Goal: Task Accomplishment & Management: Manage account settings

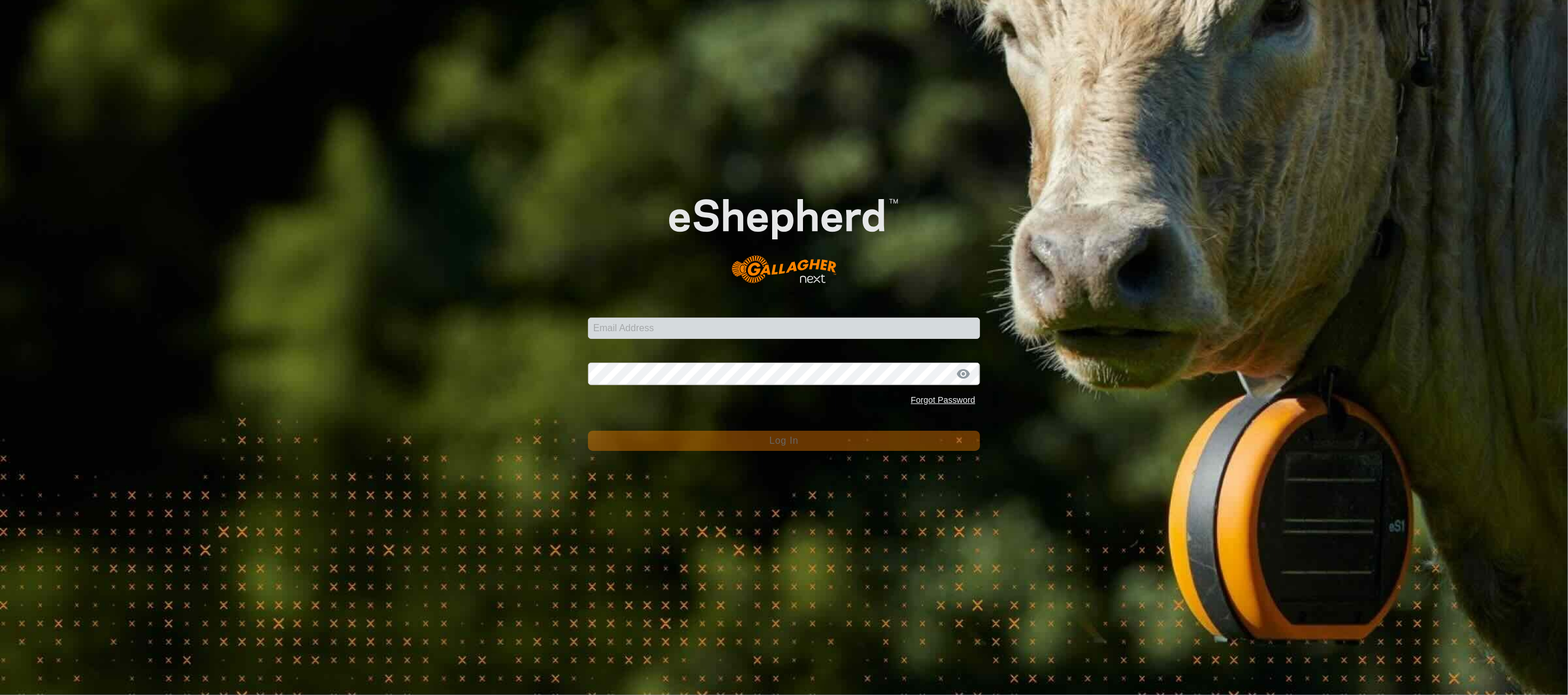
type input "kennedypj@rogers.com"
click at [658, 362] on div "Password Forgot Password" at bounding box center [784, 380] width 392 height 63
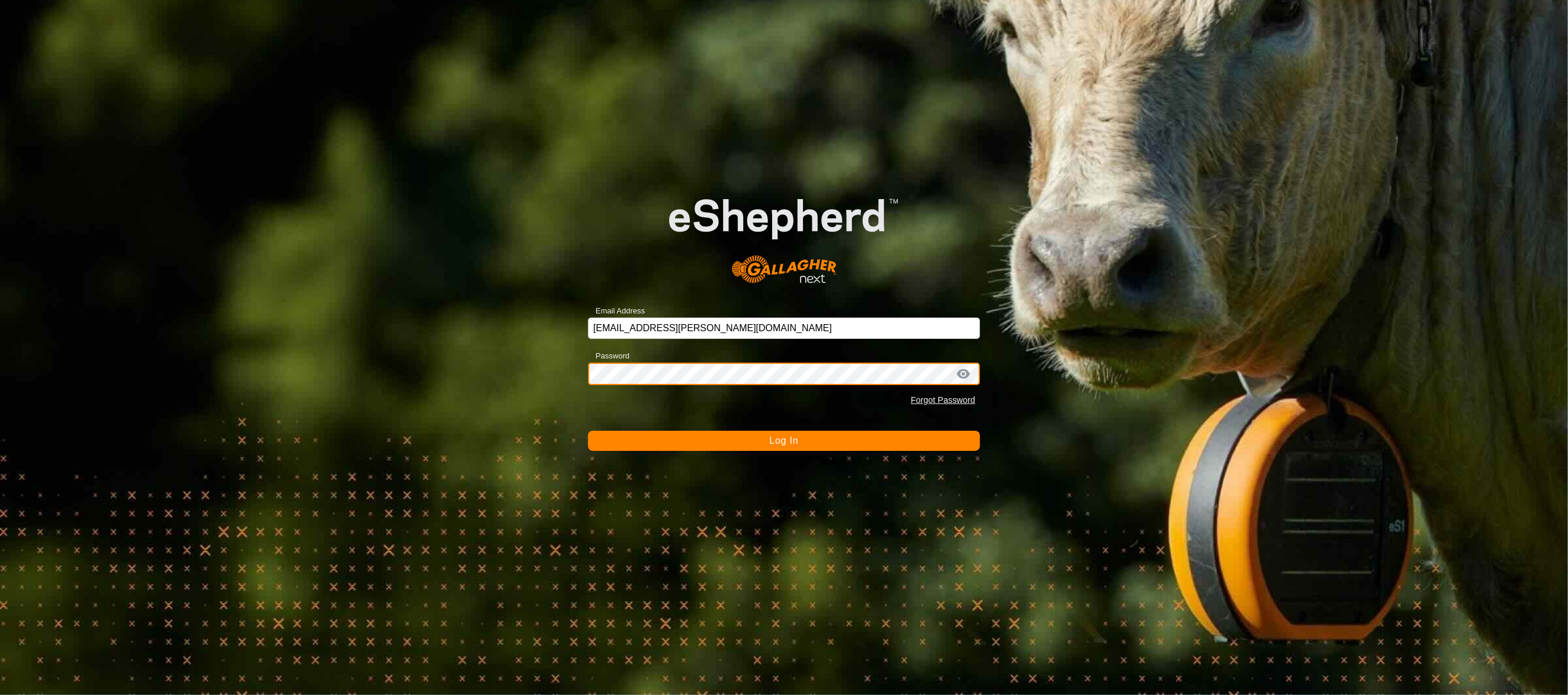
click at [588, 431] on button "Log In" at bounding box center [784, 441] width 392 height 20
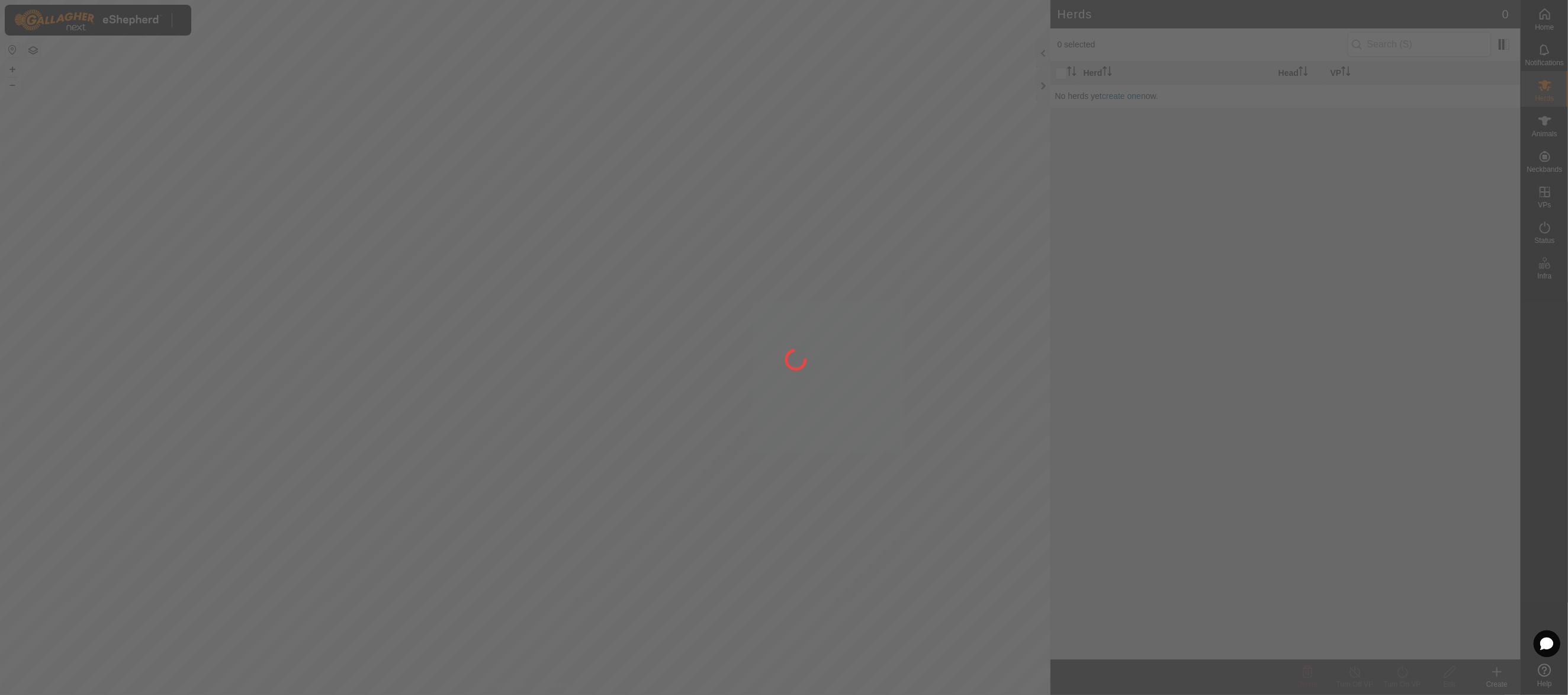
click at [541, 416] on div at bounding box center [784, 347] width 1568 height 695
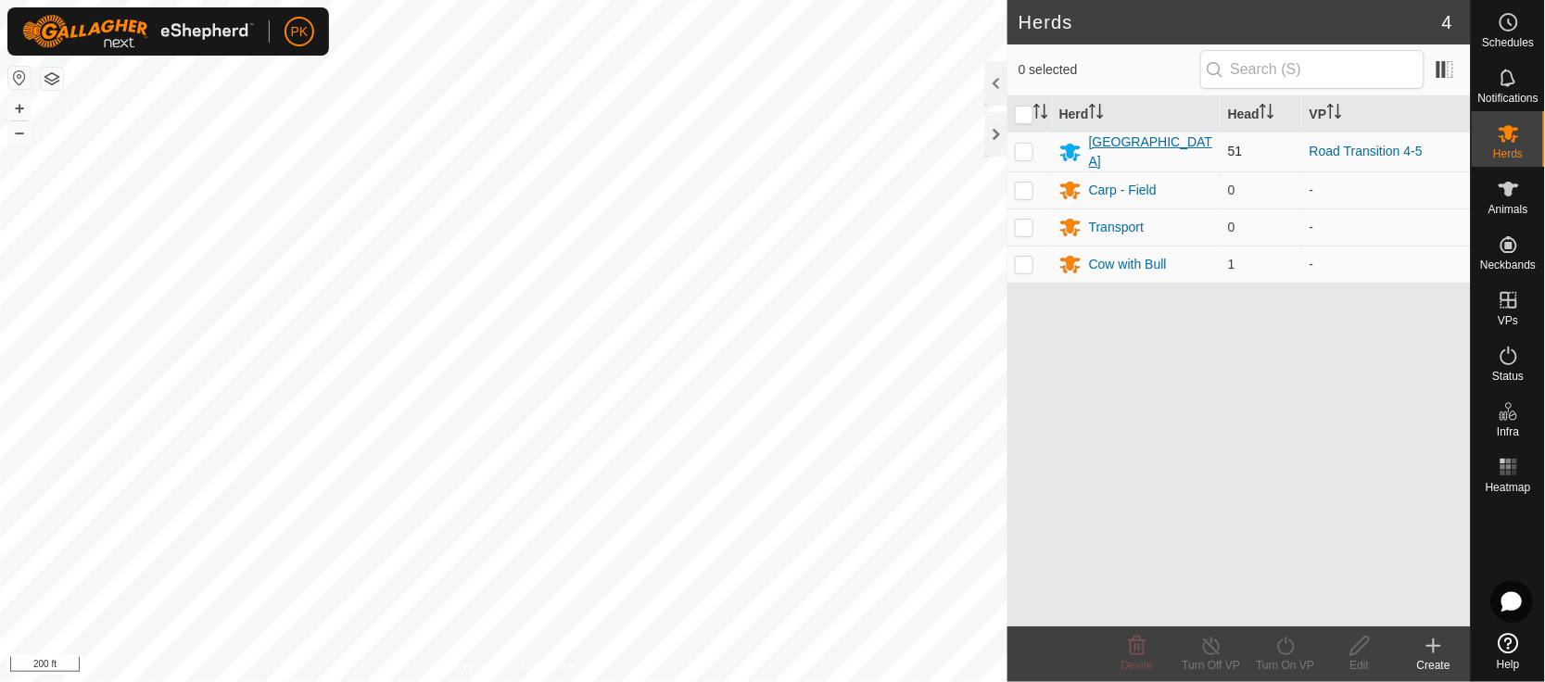
click at [1110, 147] on div "[GEOGRAPHIC_DATA]" at bounding box center [1151, 152] width 124 height 39
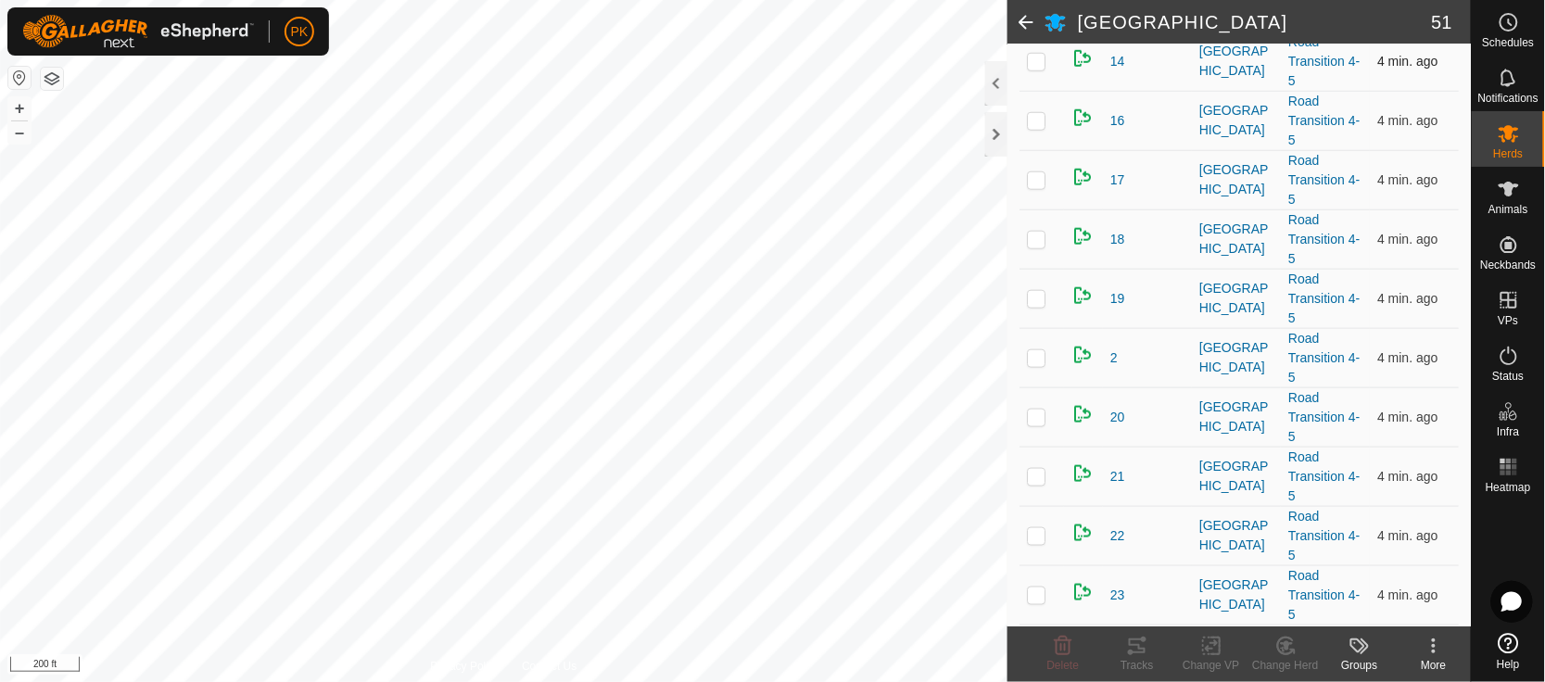
scroll to position [527, 0]
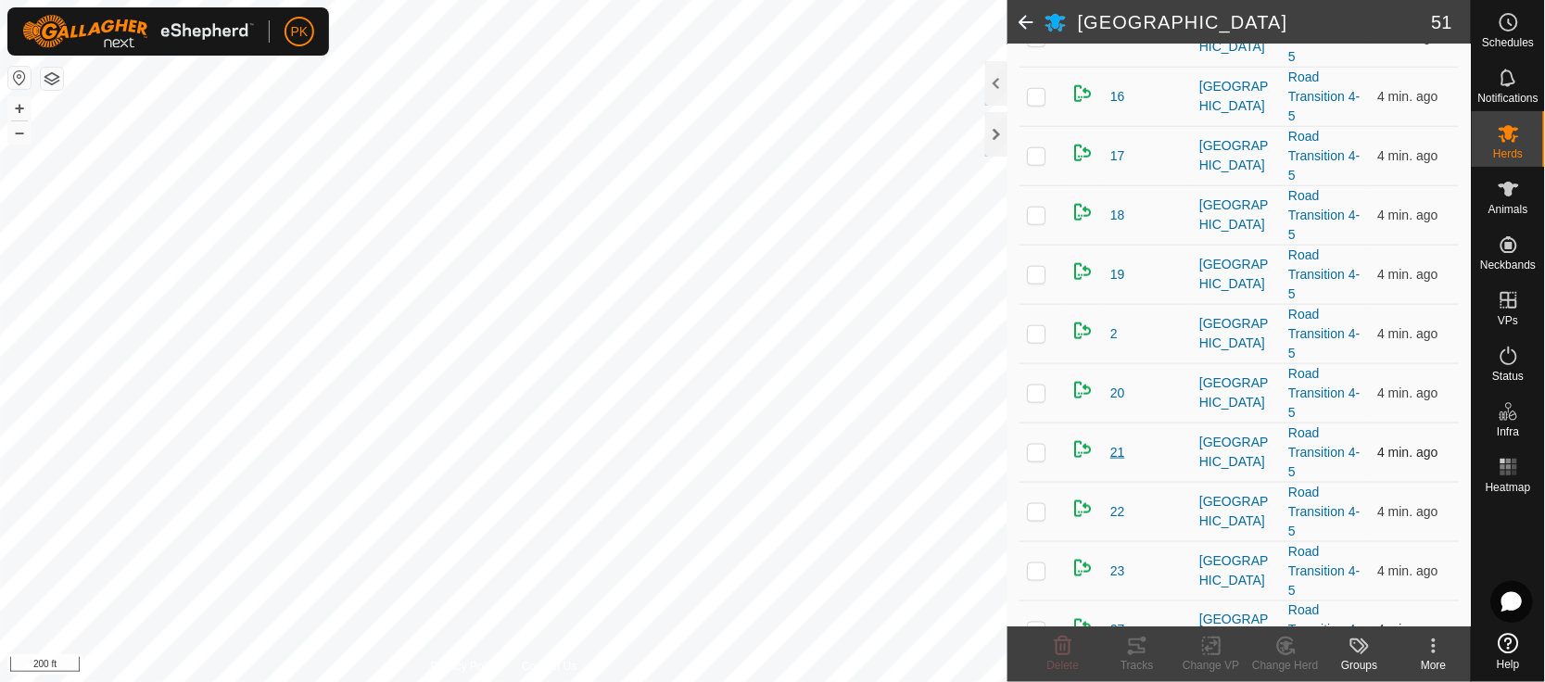
click at [1121, 463] on span "21" at bounding box center [1117, 452] width 15 height 19
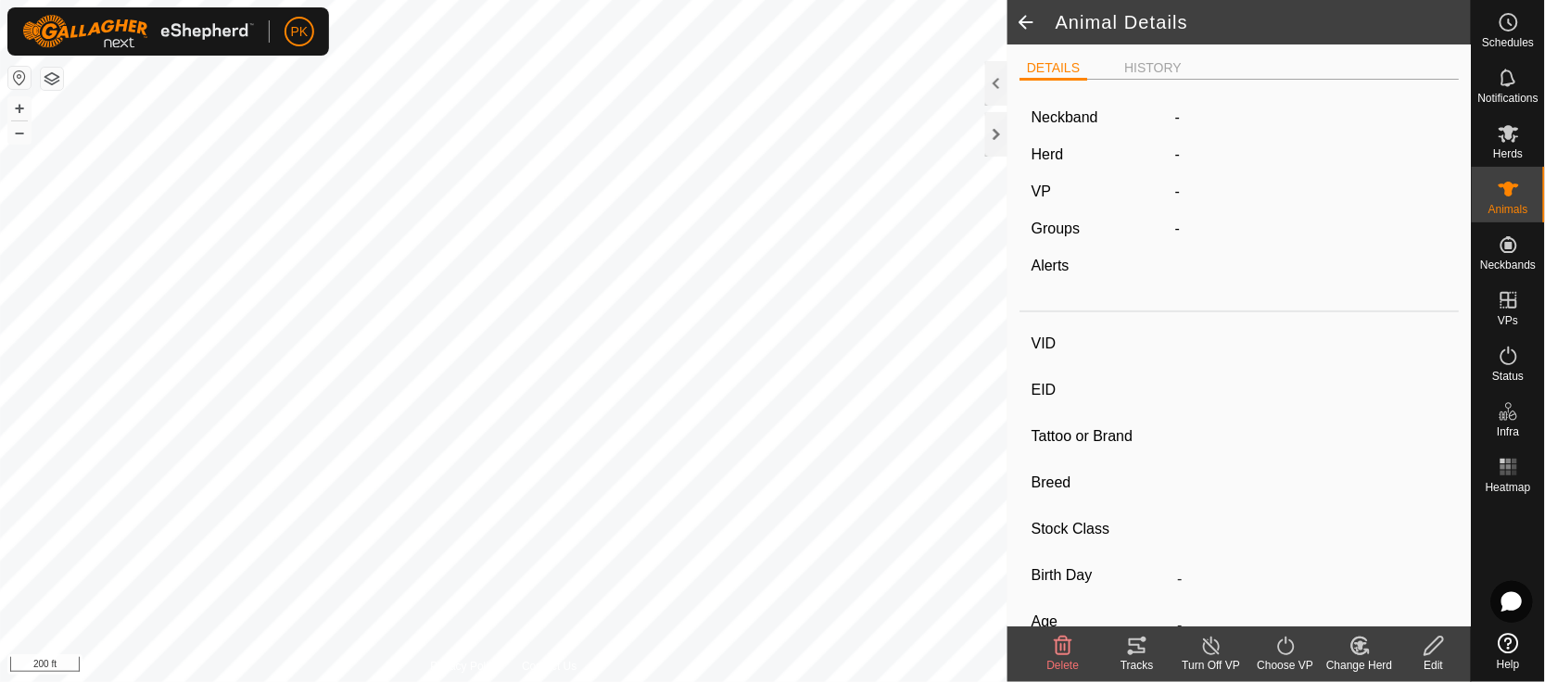
type input "21"
type input "-"
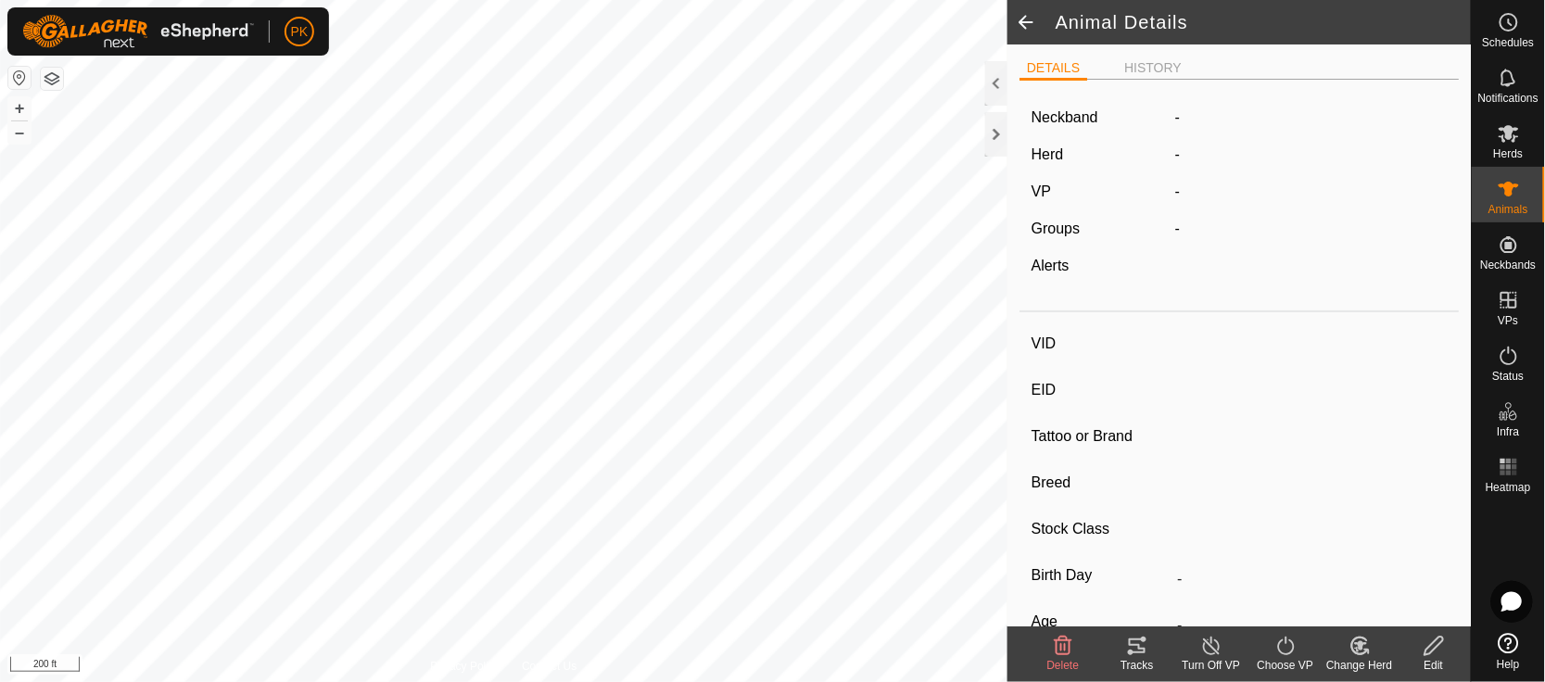
type input "0 kg"
type input "-"
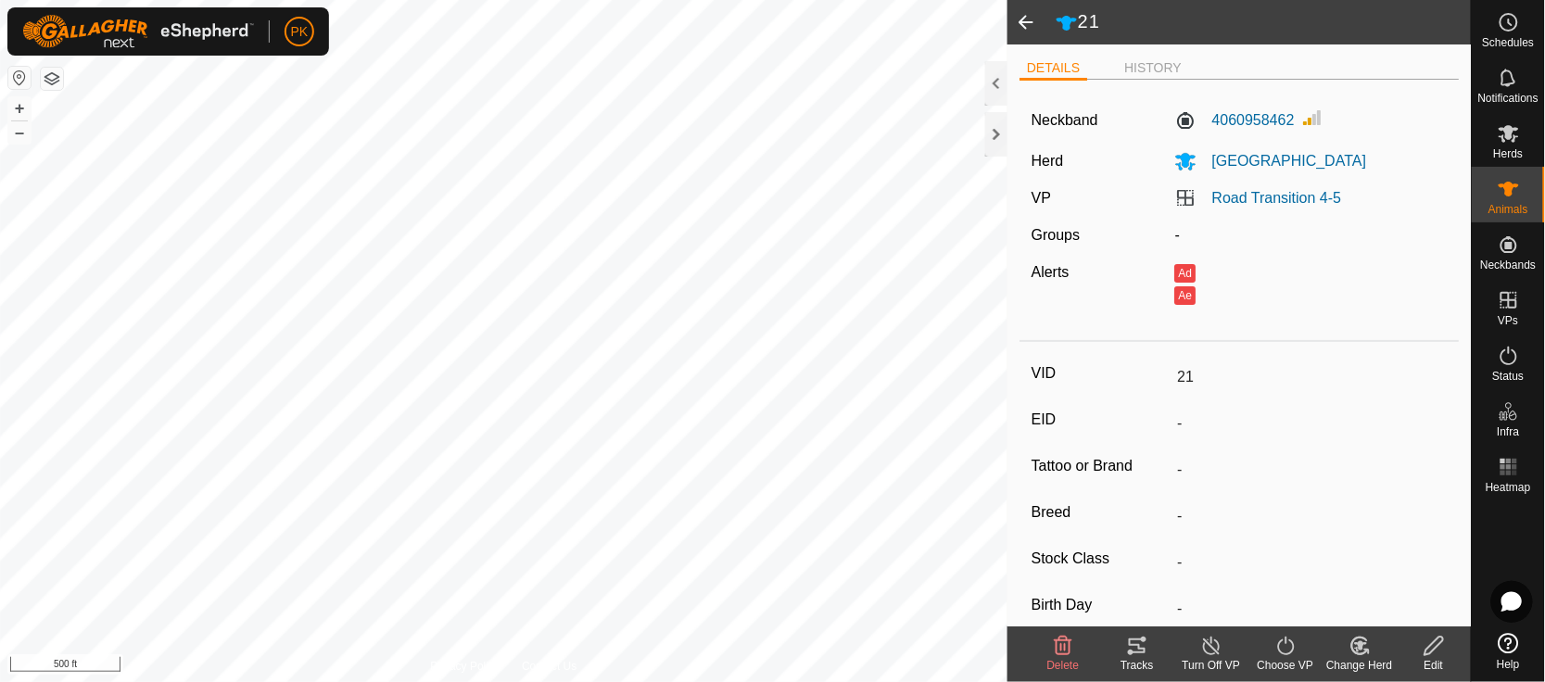
click at [1135, 651] on icon at bounding box center [1137, 646] width 22 height 22
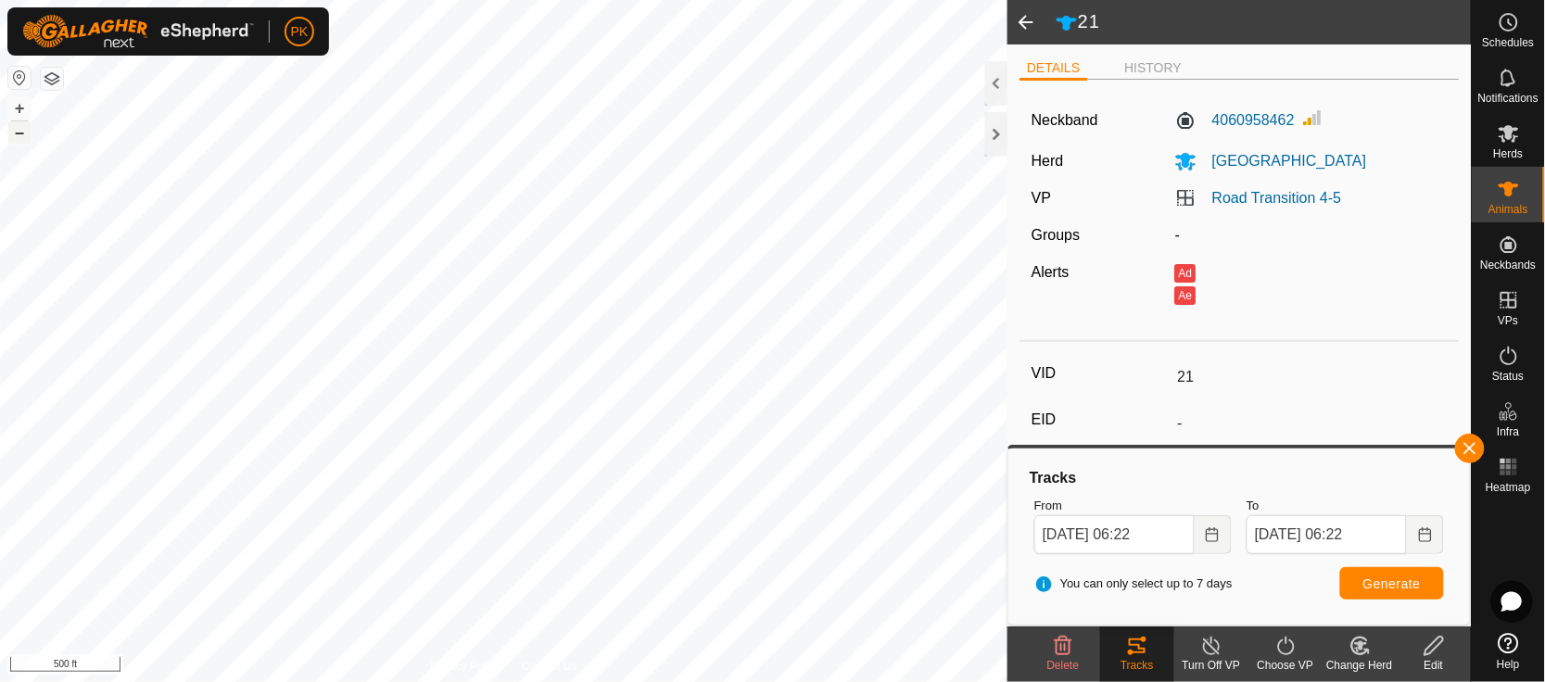
click at [15, 133] on button "–" at bounding box center [19, 132] width 22 height 22
click at [23, 131] on button "–" at bounding box center [19, 132] width 22 height 22
click at [17, 138] on button "–" at bounding box center [19, 132] width 22 height 22
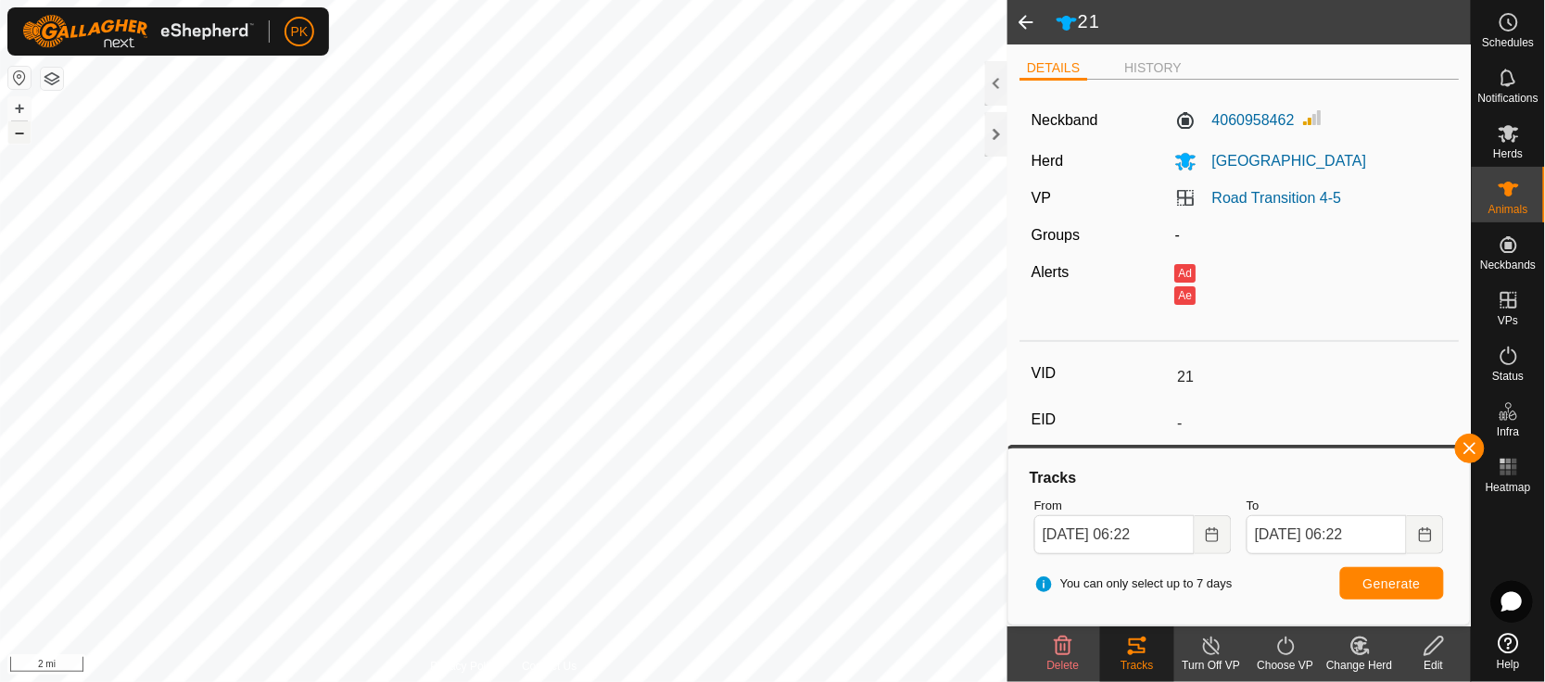
click at [17, 138] on button "–" at bounding box center [19, 132] width 22 height 22
click at [23, 100] on button "+" at bounding box center [19, 108] width 22 height 22
click at [15, 111] on button "+" at bounding box center [19, 108] width 22 height 22
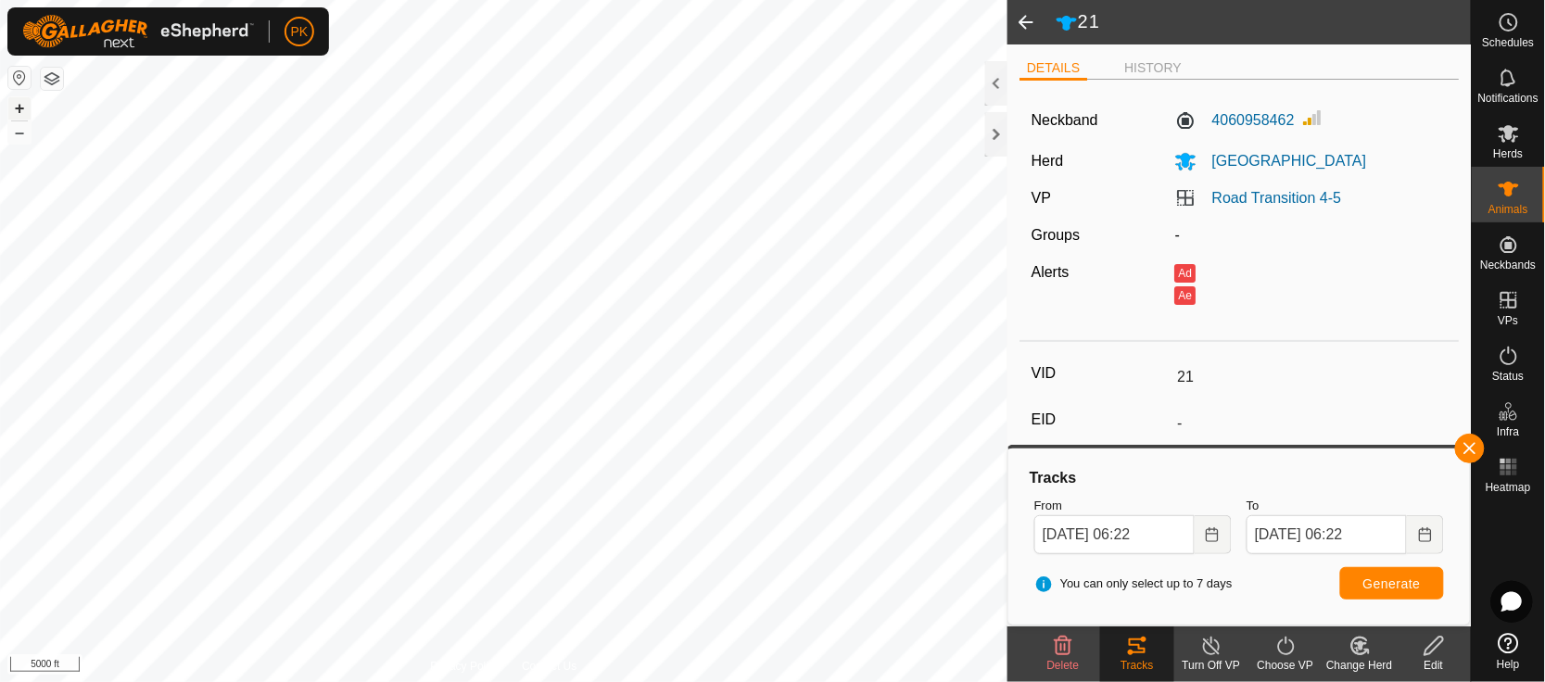
click at [19, 105] on button "+" at bounding box center [19, 108] width 22 height 22
click at [19, 136] on button "–" at bounding box center [19, 132] width 22 height 22
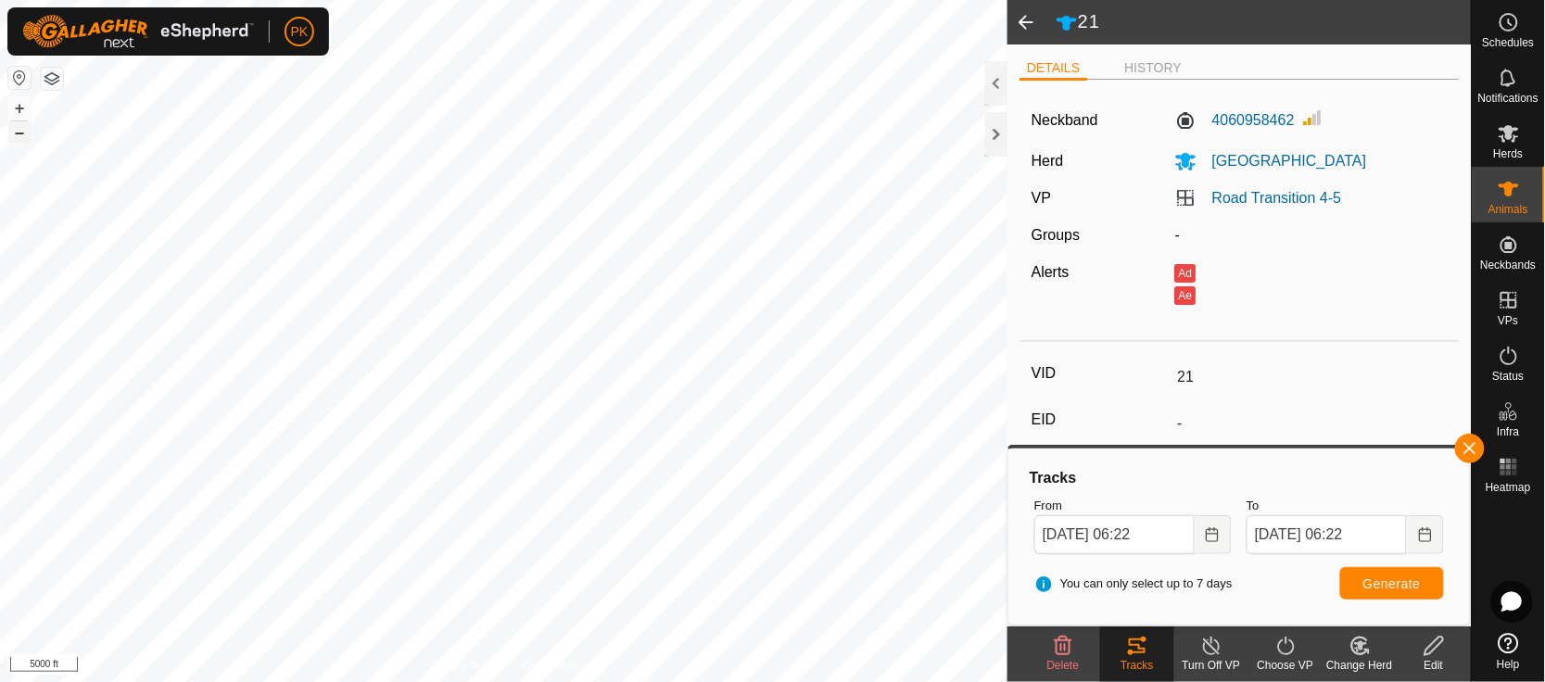
click at [19, 136] on button "–" at bounding box center [19, 132] width 22 height 22
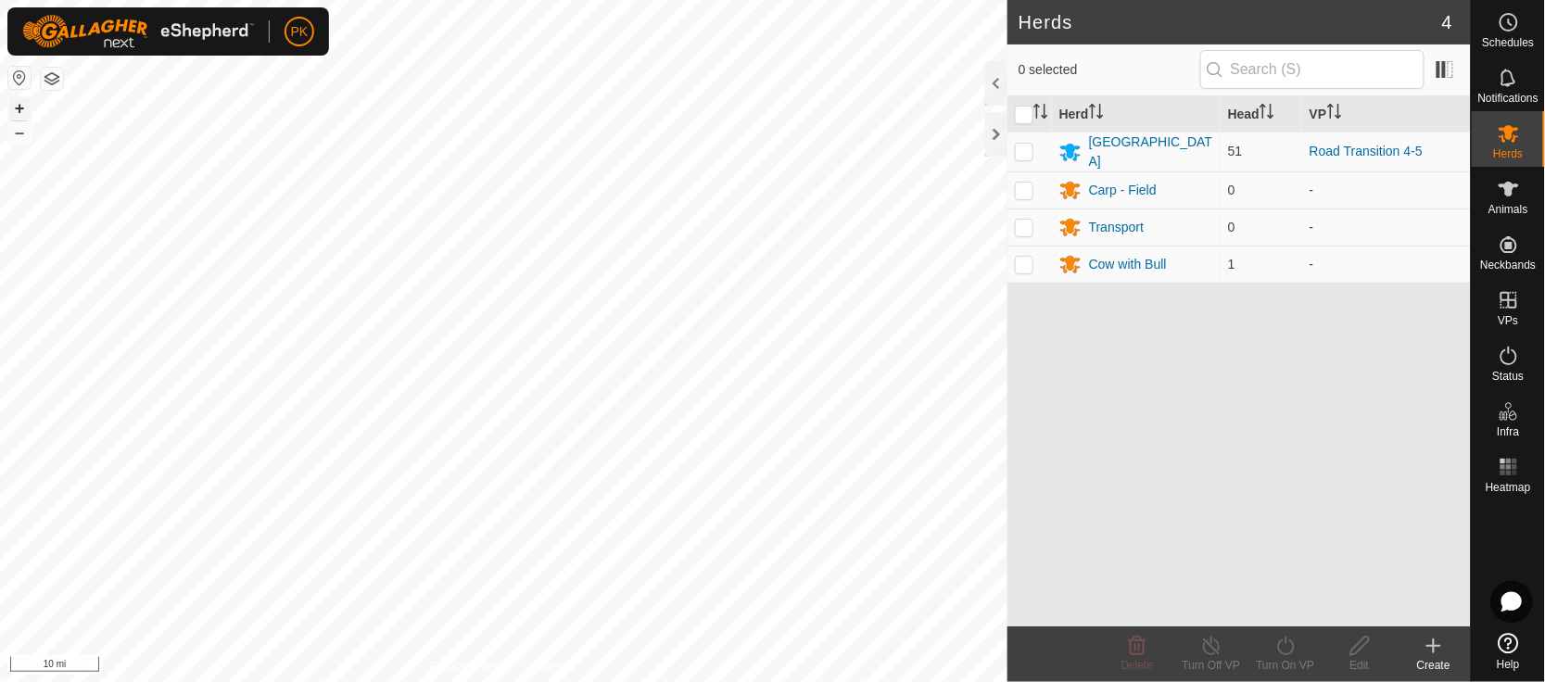
click at [28, 108] on button "+" at bounding box center [19, 108] width 22 height 22
click at [23, 102] on button "+" at bounding box center [19, 108] width 22 height 22
drag, startPoint x: 24, startPoint y: 137, endPoint x: 17, endPoint y: 128, distance: 11.9
click at [17, 128] on button "–" at bounding box center [19, 132] width 22 height 22
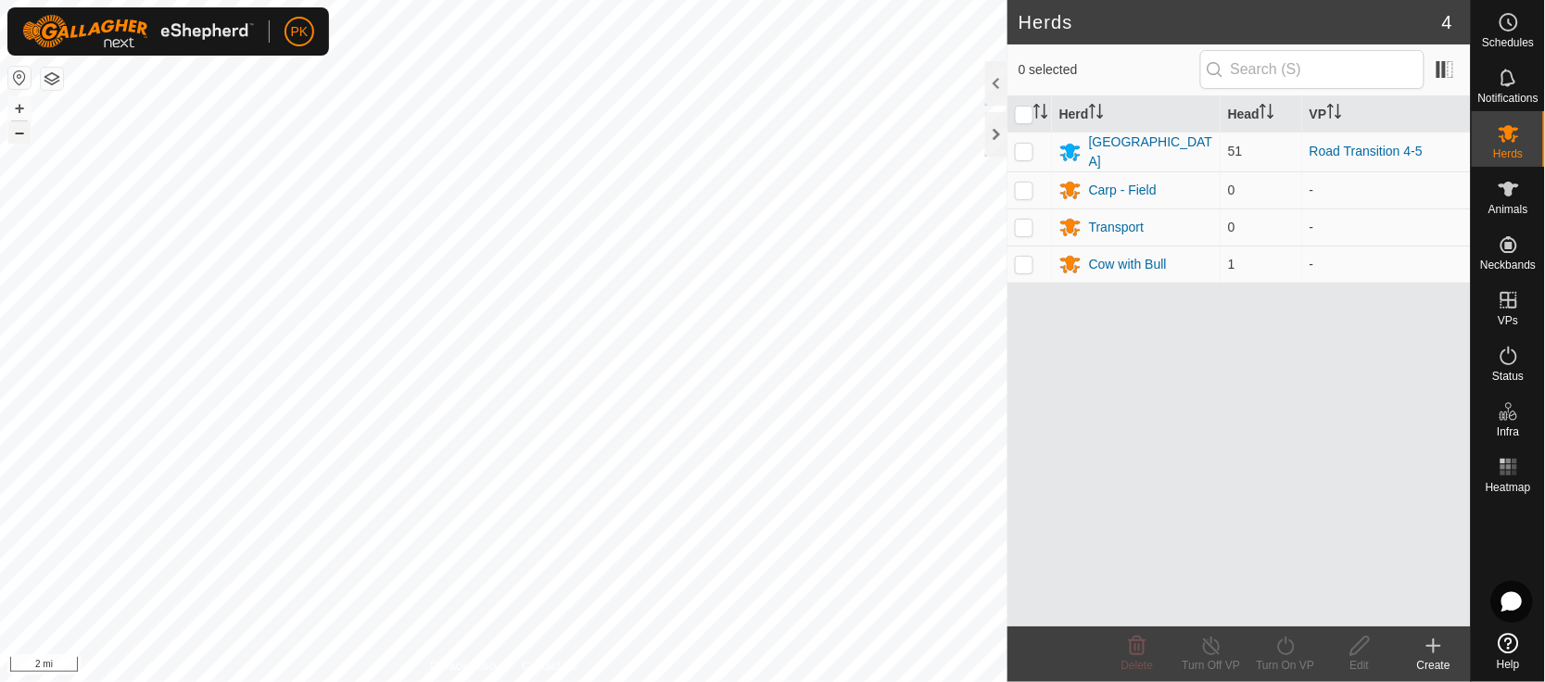
click at [17, 128] on button "–" at bounding box center [19, 132] width 22 height 22
click at [19, 137] on button "–" at bounding box center [19, 132] width 22 height 22
click at [23, 103] on button "+" at bounding box center [19, 108] width 22 height 22
click at [19, 82] on button "button" at bounding box center [19, 78] width 22 height 22
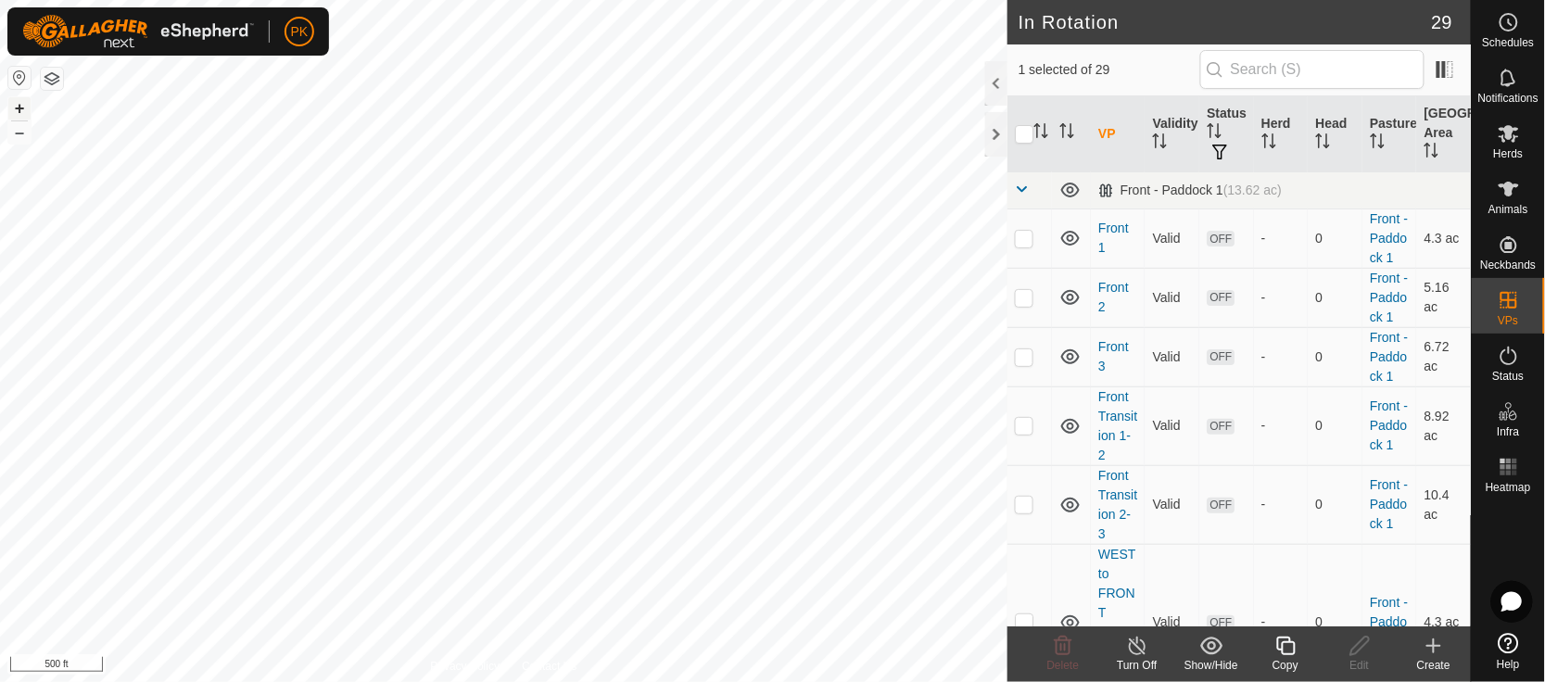
click at [17, 105] on button "+" at bounding box center [19, 108] width 22 height 22
click at [18, 104] on button "+" at bounding box center [19, 108] width 22 height 22
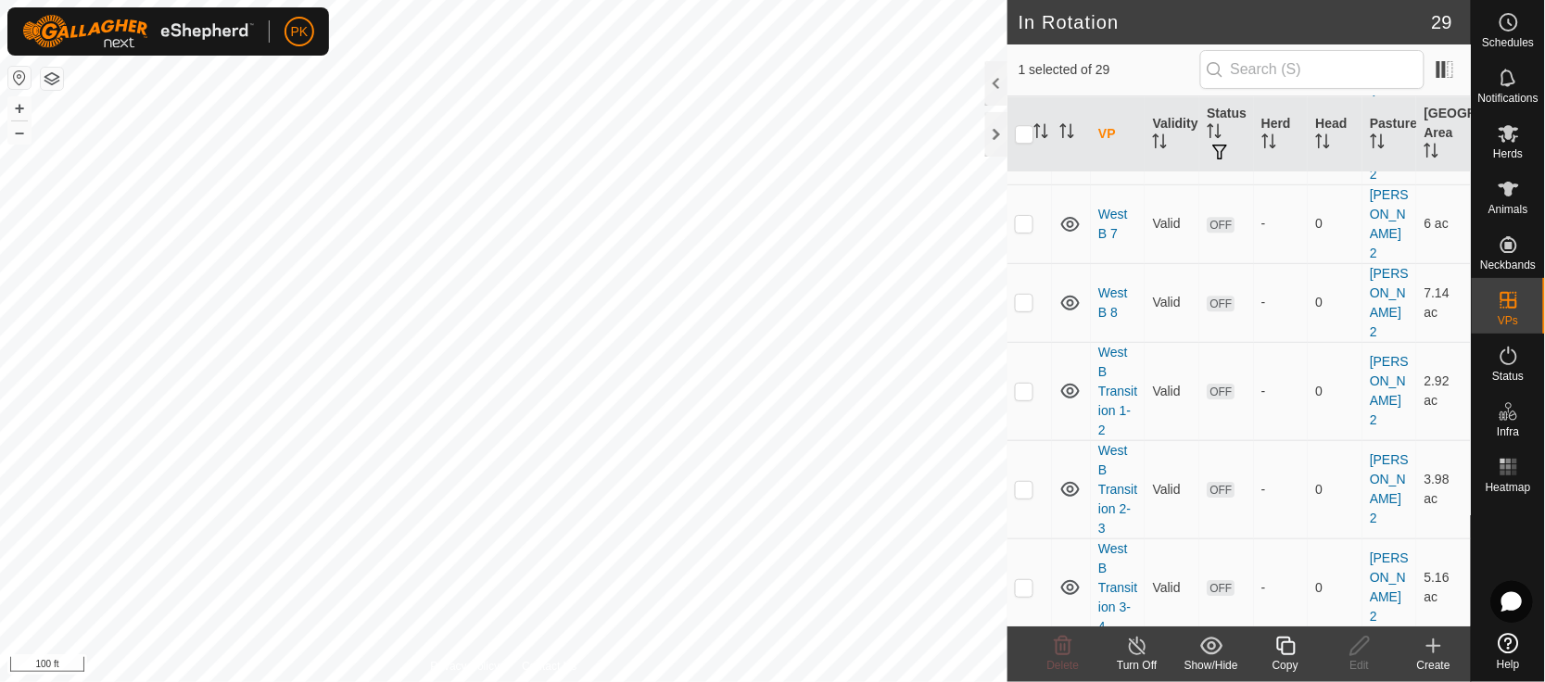
scroll to position [2194, 0]
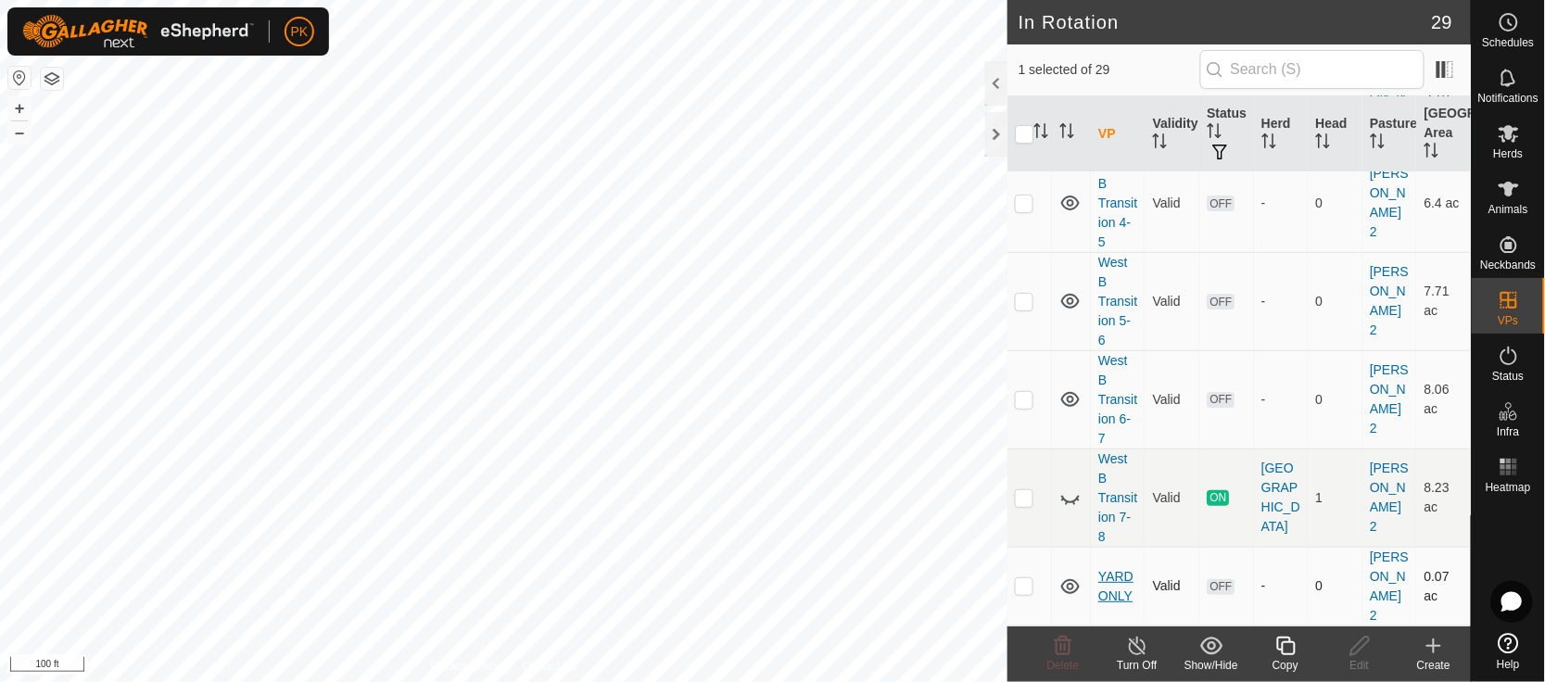
click at [1125, 570] on link "YARD ONLY" at bounding box center [1115, 586] width 35 height 34
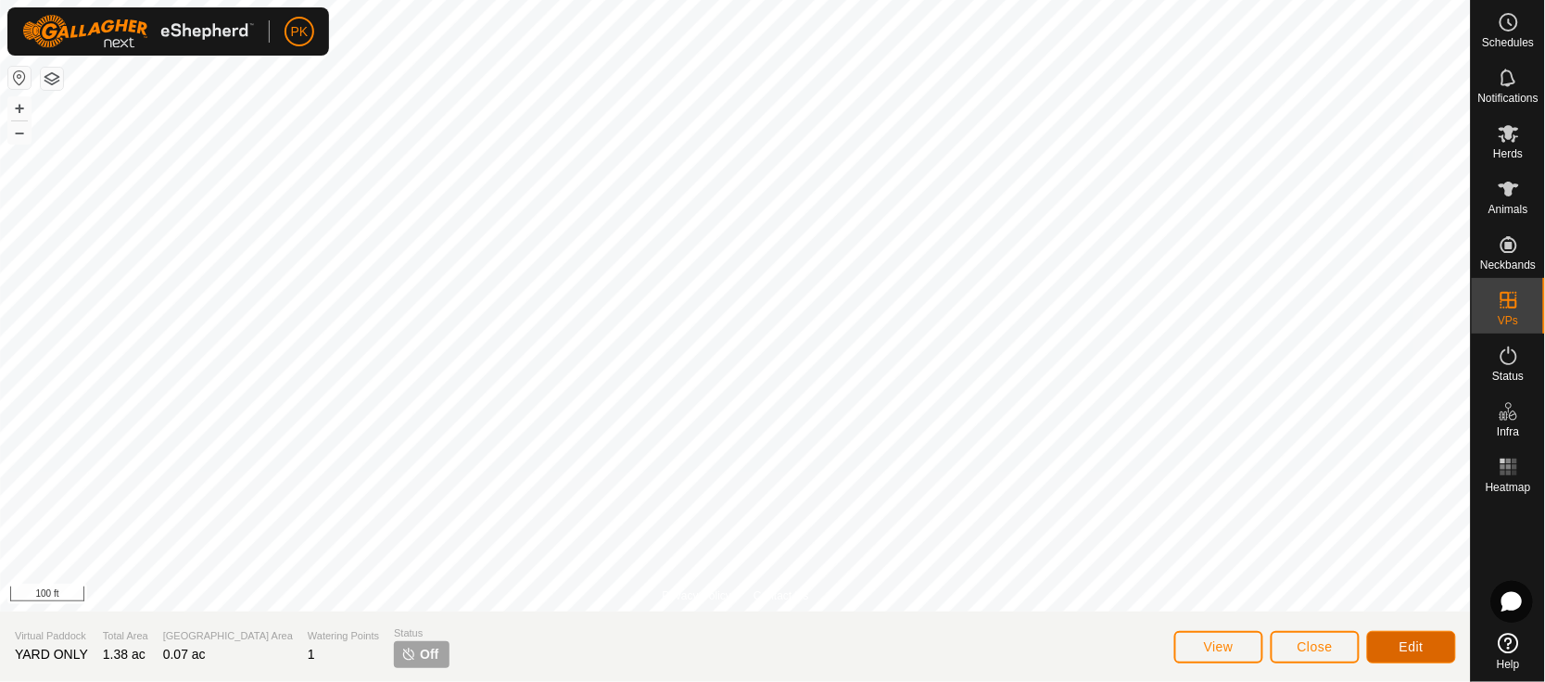
click at [1430, 651] on button "Edit" at bounding box center [1411, 647] width 89 height 32
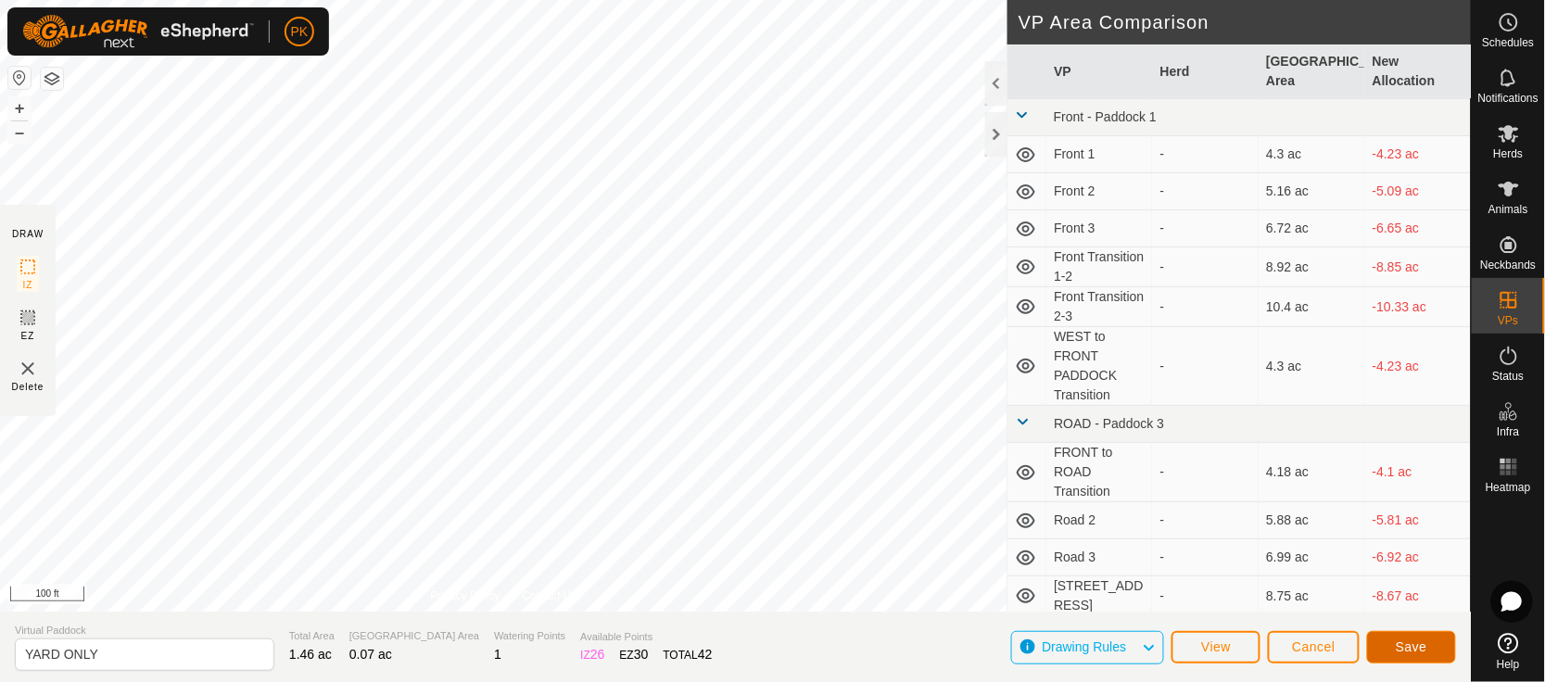
click at [1421, 648] on span "Save" at bounding box center [1412, 647] width 32 height 15
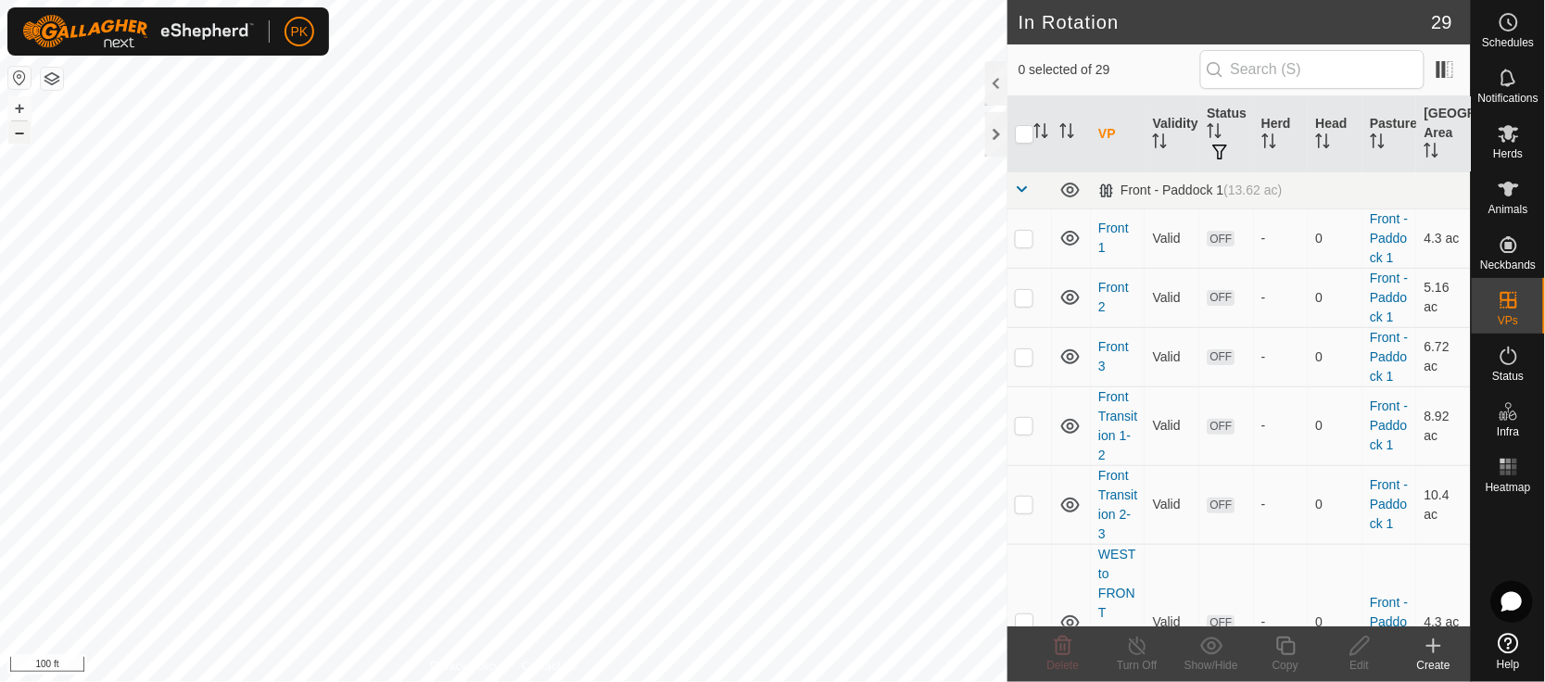
click at [14, 139] on button "–" at bounding box center [19, 132] width 22 height 22
checkbox input "true"
checkbox input "false"
checkbox input "true"
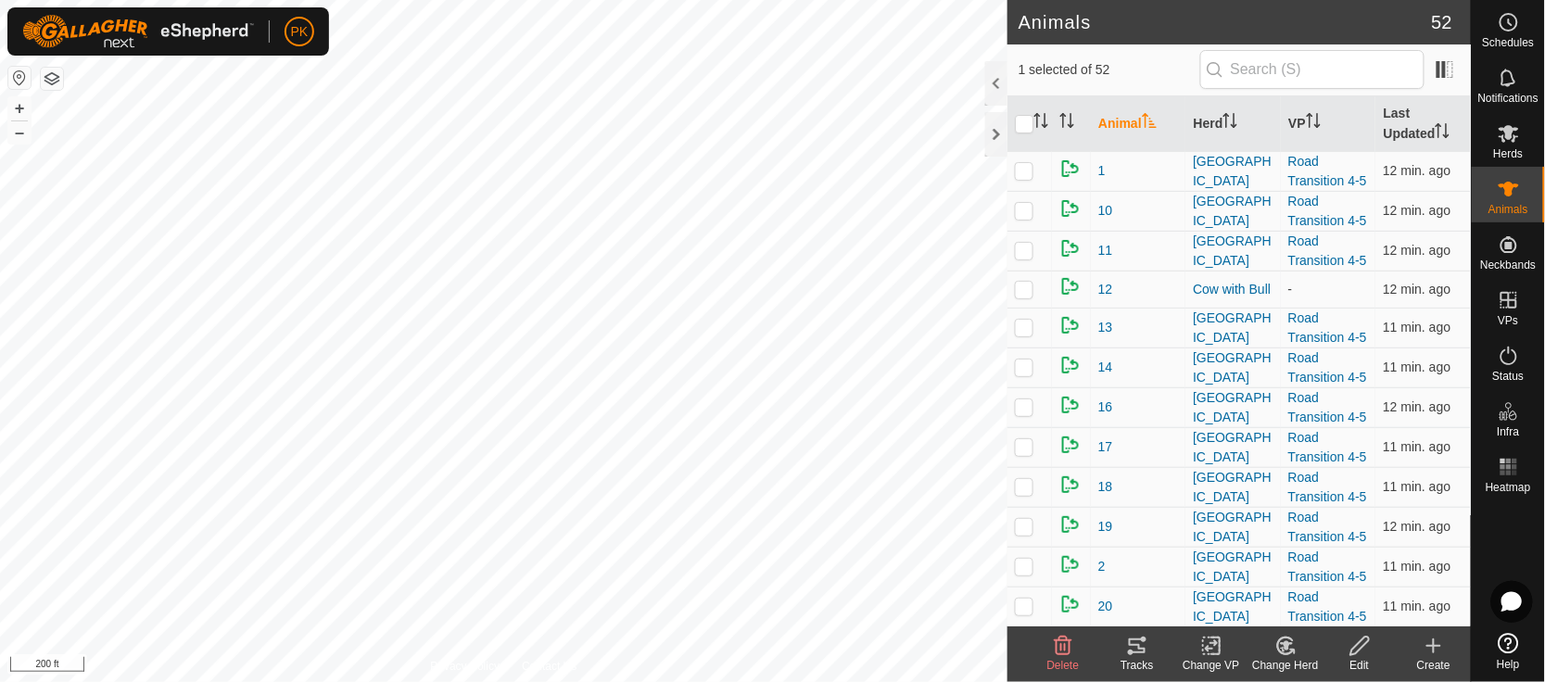
click at [1146, 661] on div "Tracks" at bounding box center [1137, 665] width 74 height 17
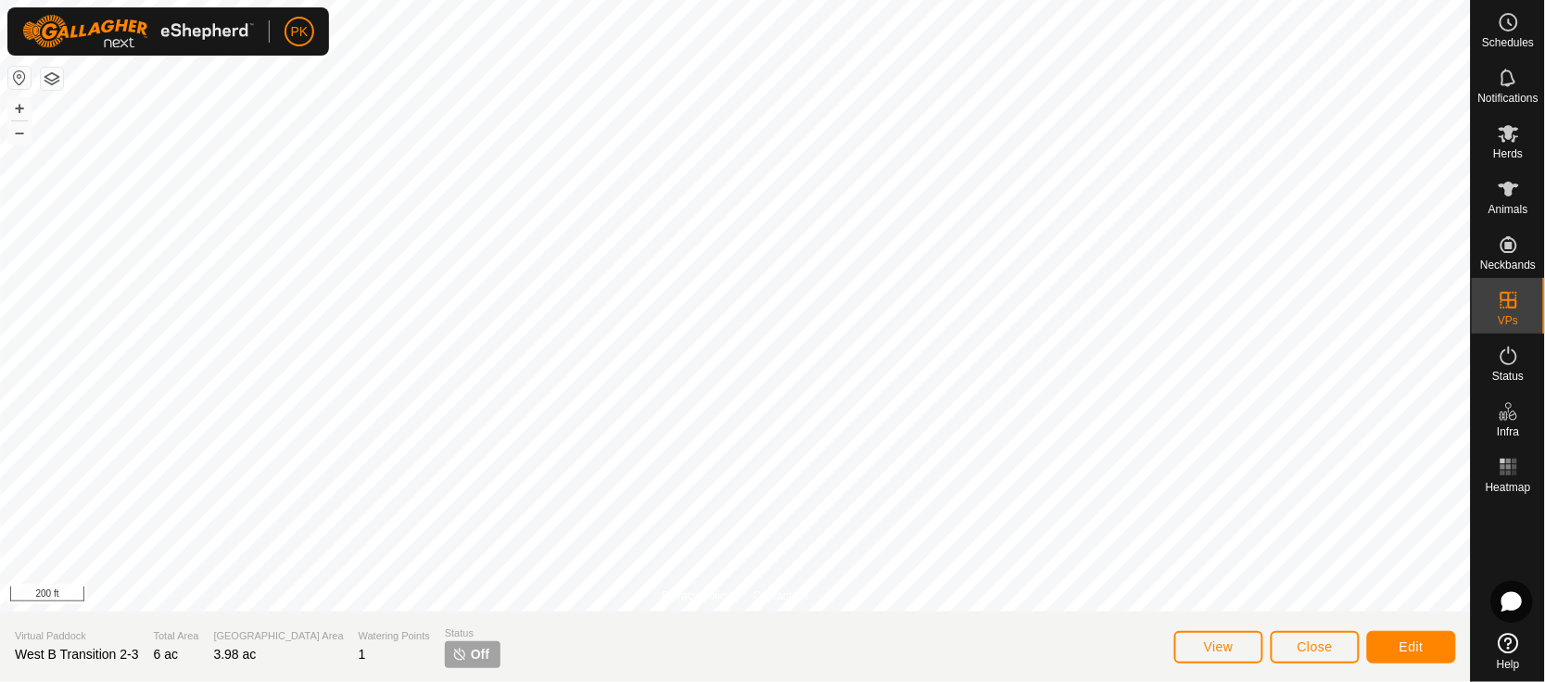
click at [539, 654] on div "Privacy Policy Contact Us + – ⇧ i 200 ft Virtual Paddock West B Transition 2-3 …" at bounding box center [735, 341] width 1471 height 682
click at [1504, 185] on icon at bounding box center [1509, 189] width 20 height 15
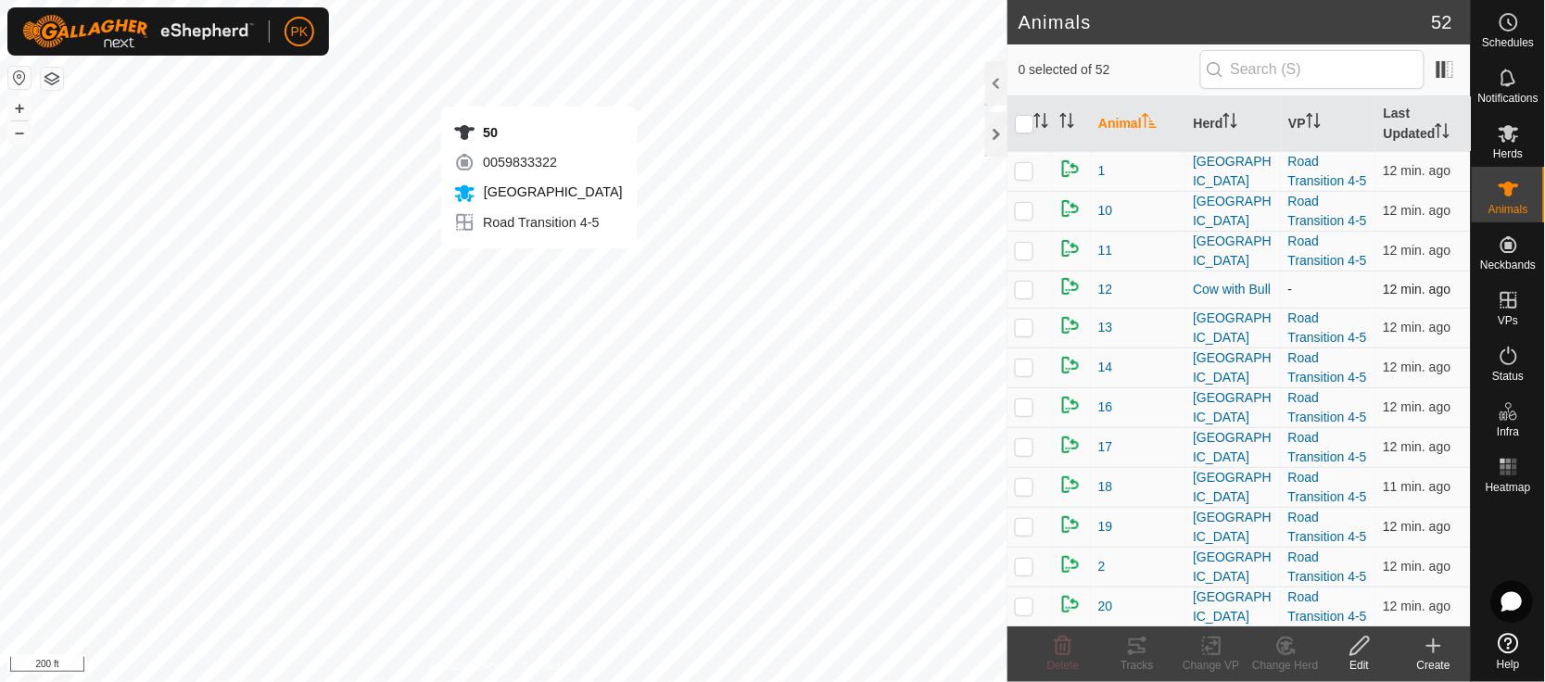
checkbox input "true"
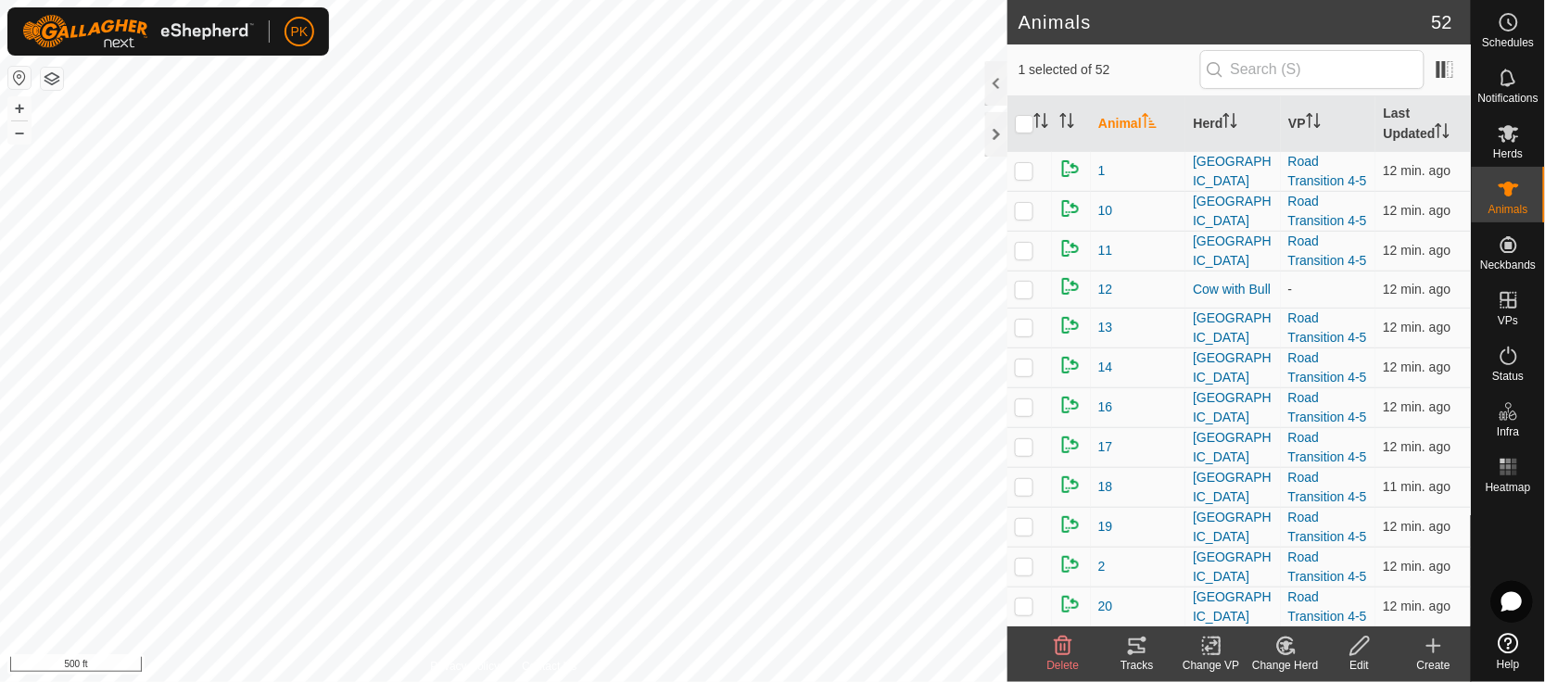
click at [1132, 644] on icon at bounding box center [1137, 646] width 17 height 15
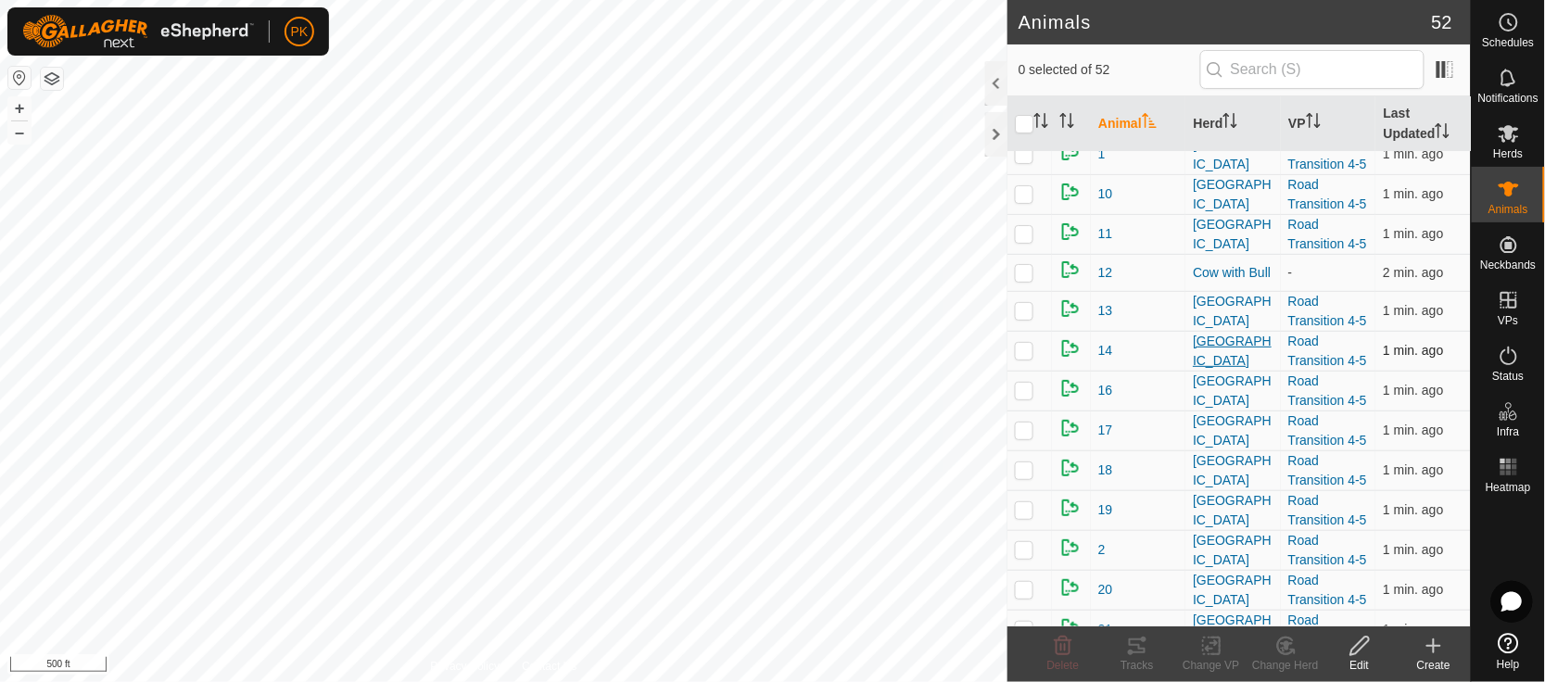
scroll to position [12, 0]
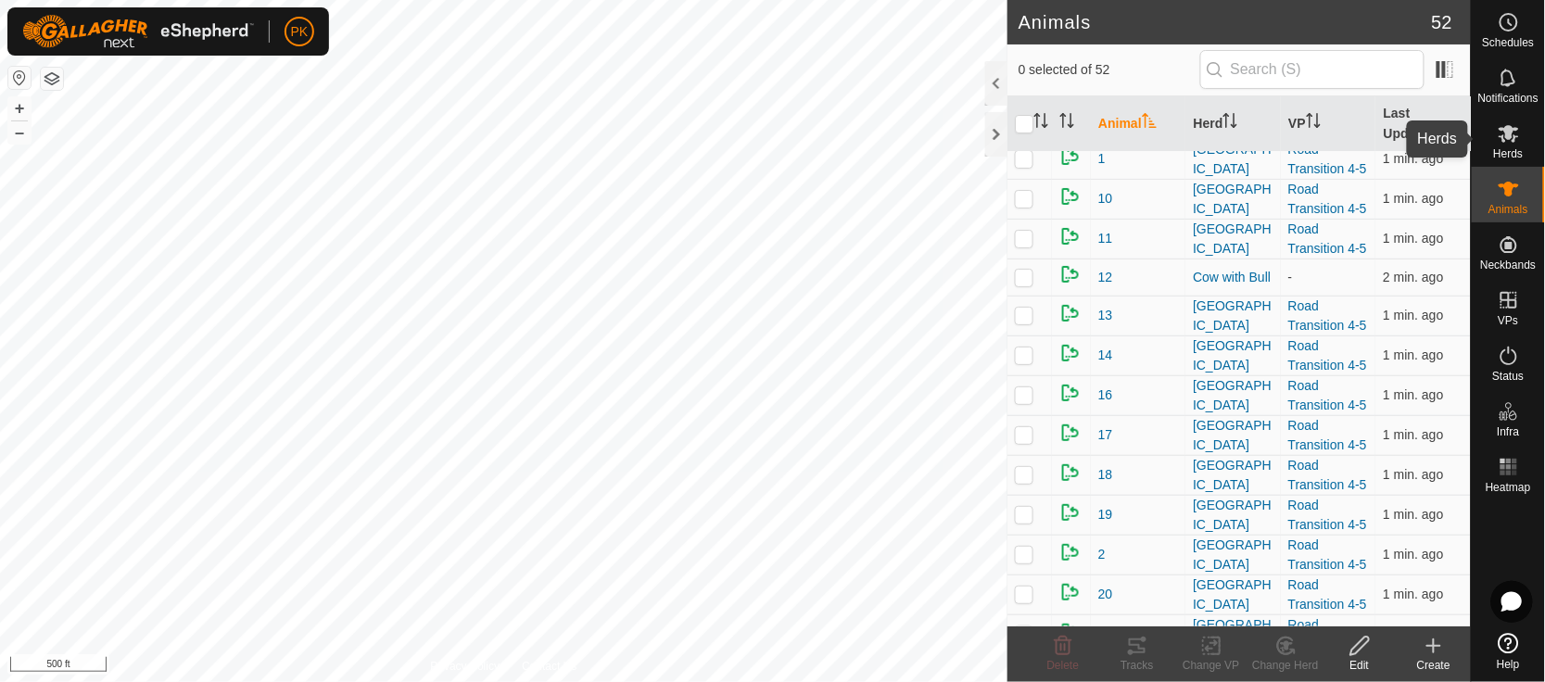
click at [1513, 137] on icon at bounding box center [1509, 133] width 22 height 22
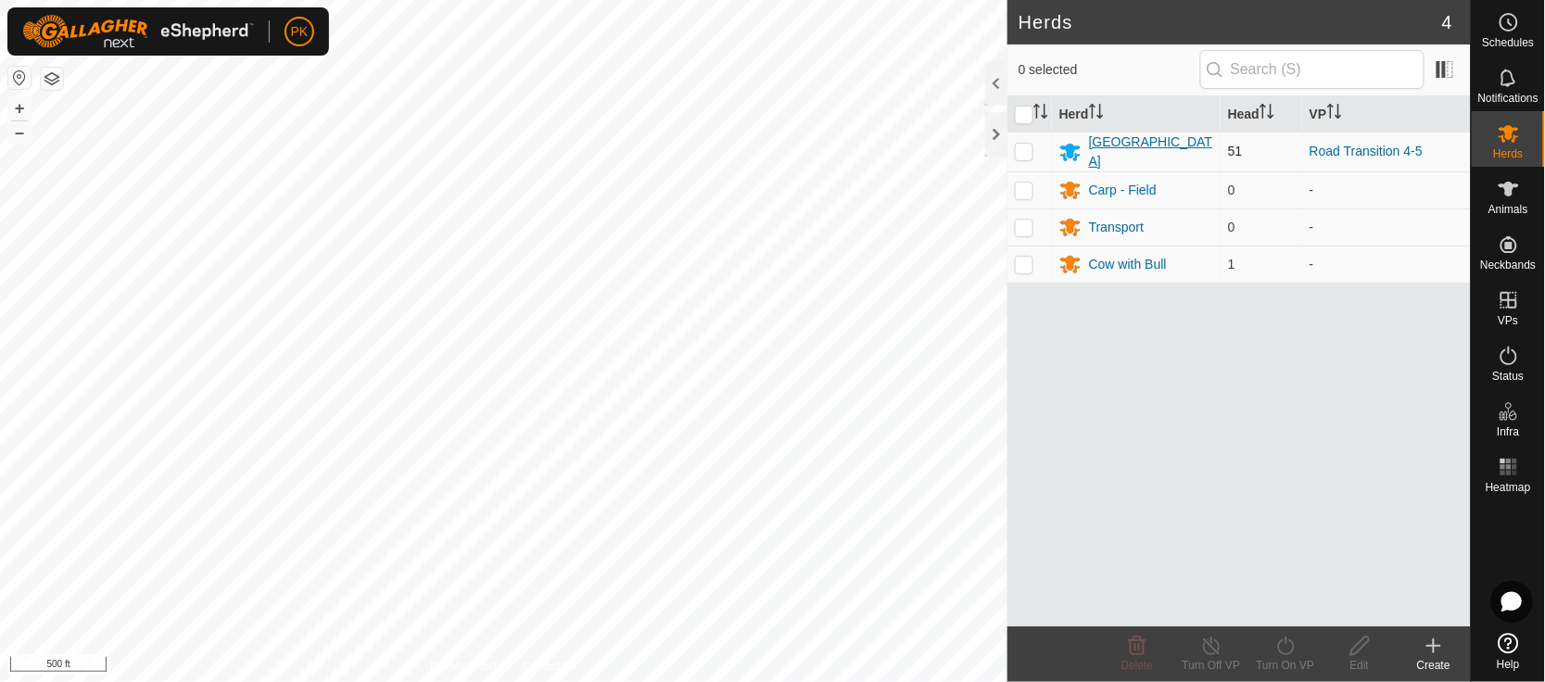
click at [1097, 155] on div "[GEOGRAPHIC_DATA]" at bounding box center [1151, 152] width 124 height 39
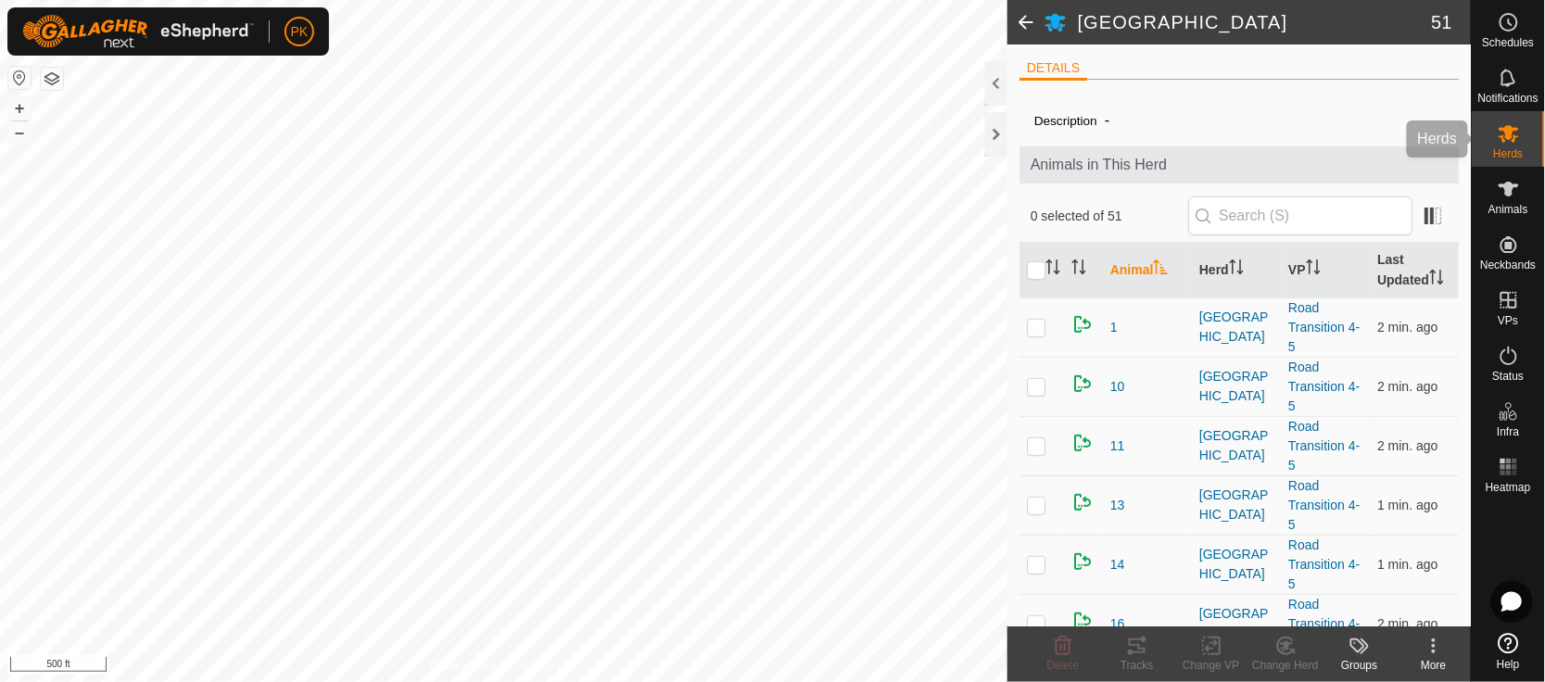
click at [1507, 127] on icon at bounding box center [1509, 134] width 20 height 18
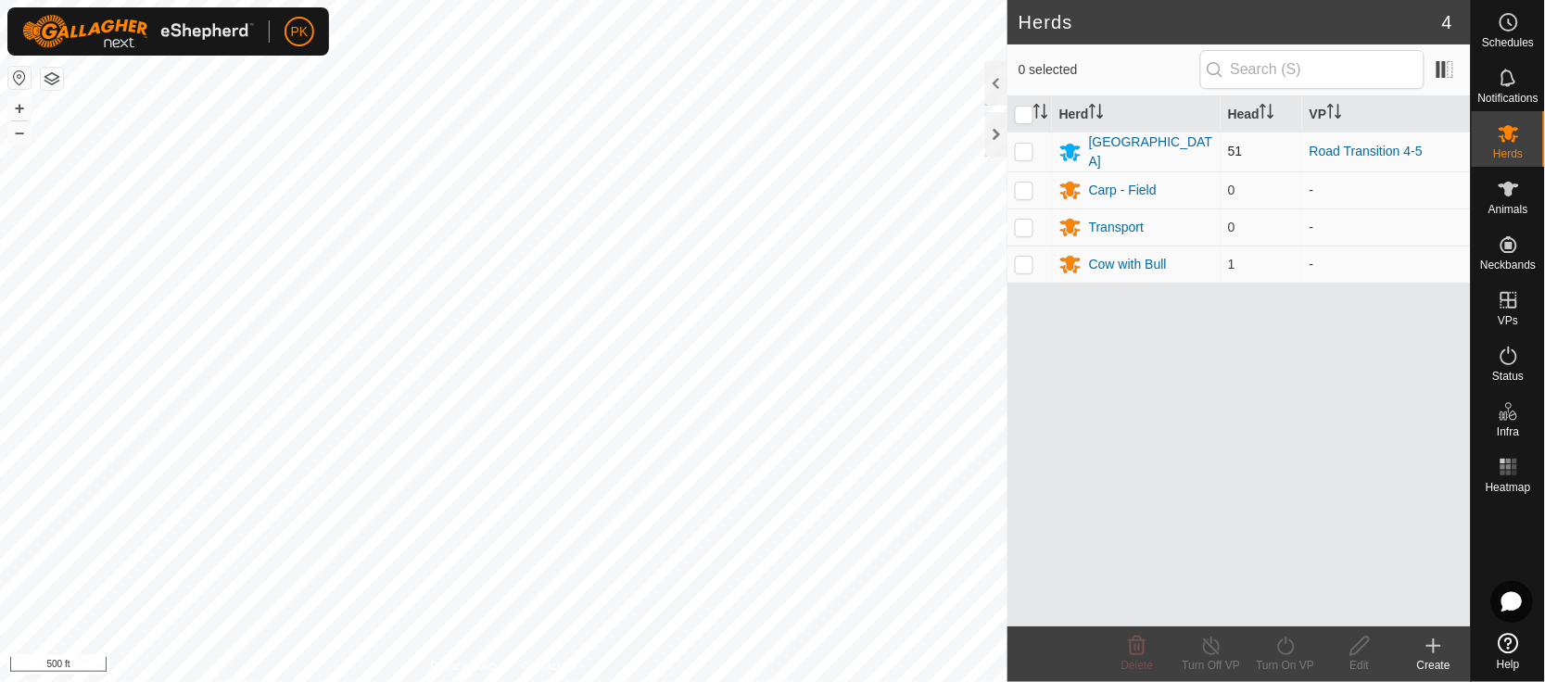
click at [1025, 145] on p-checkbox at bounding box center [1024, 151] width 19 height 15
checkbox input "true"
click at [1294, 648] on icon at bounding box center [1285, 646] width 17 height 19
click at [1105, 135] on td "[GEOGRAPHIC_DATA]" at bounding box center [1136, 152] width 169 height 40
click at [1102, 145] on div "[GEOGRAPHIC_DATA]" at bounding box center [1151, 152] width 124 height 39
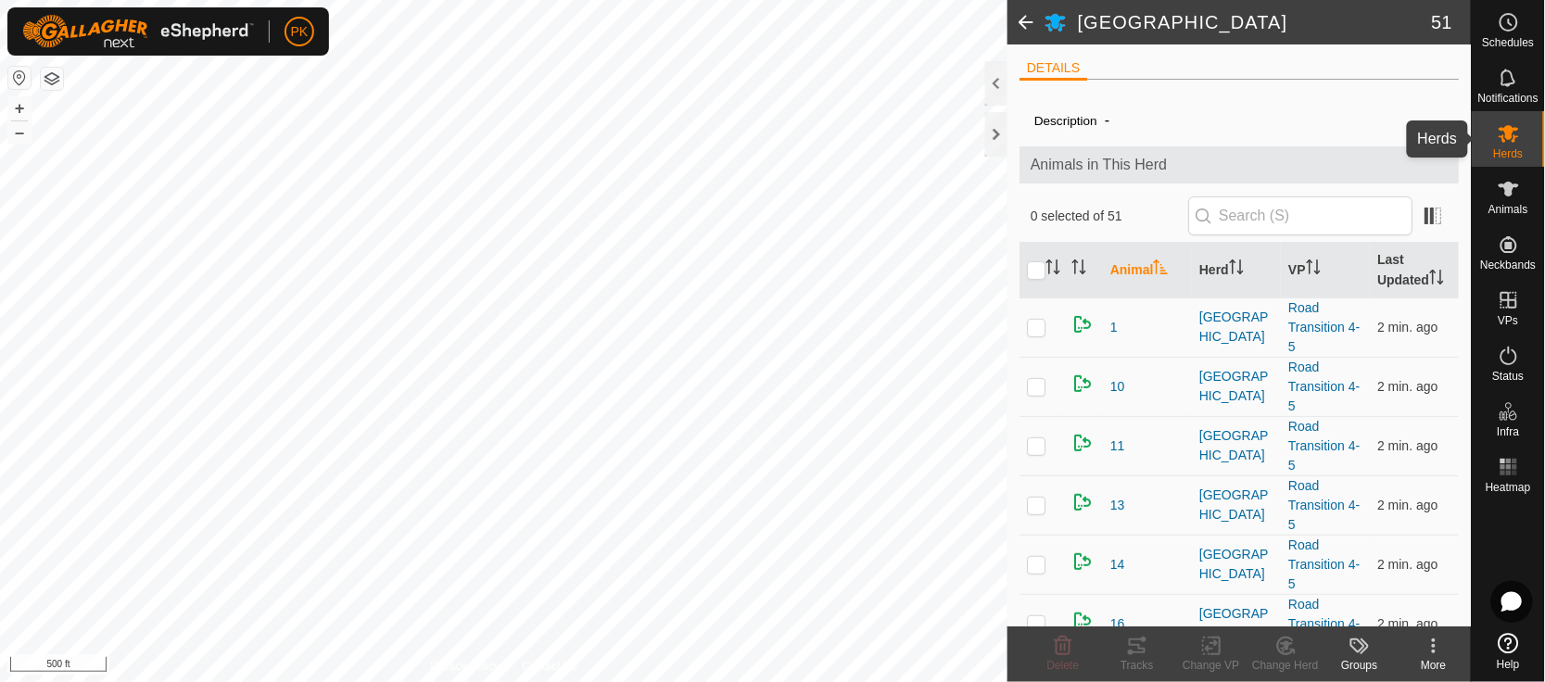
click at [1516, 152] on span "Herds" at bounding box center [1508, 153] width 30 height 11
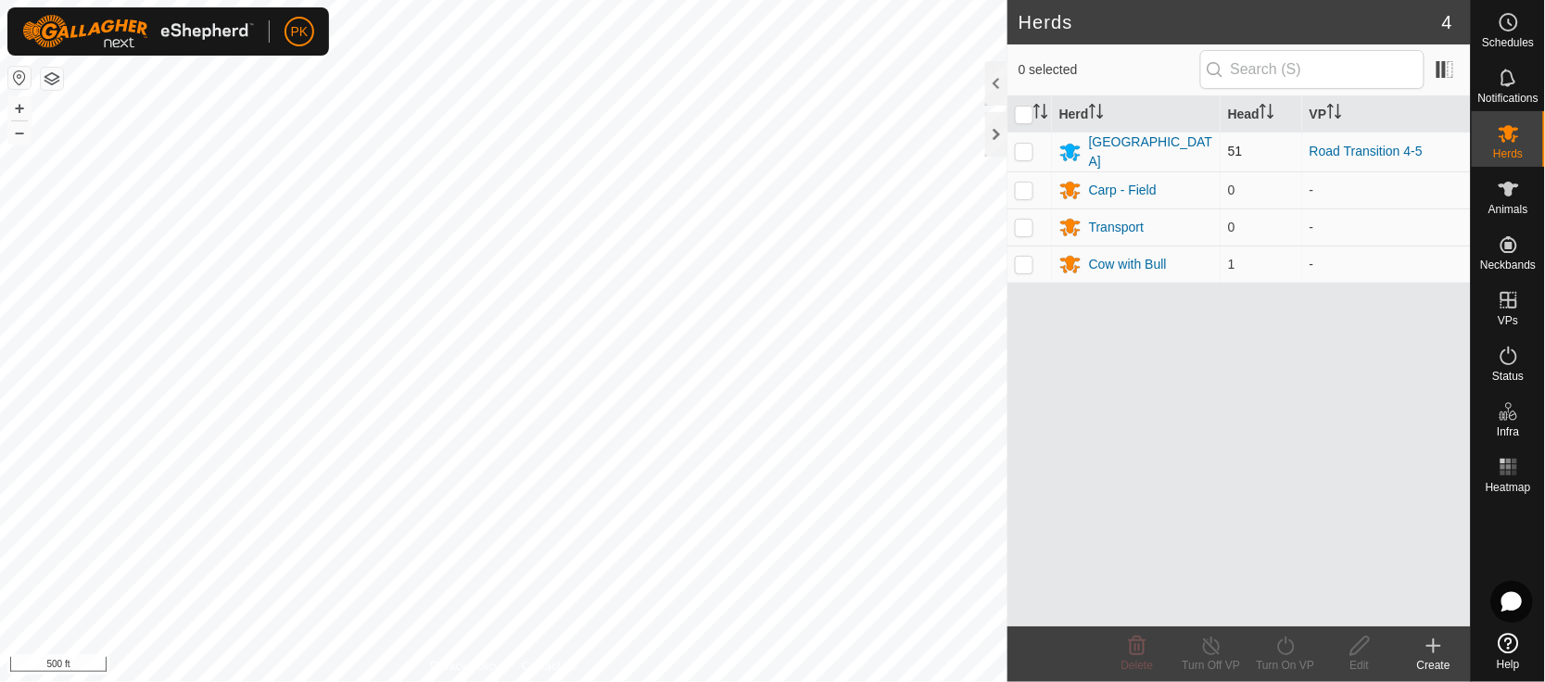
click at [1024, 152] on p-checkbox at bounding box center [1024, 151] width 19 height 15
checkbox input "true"
click at [1294, 634] on div "Turn On VP" at bounding box center [1286, 655] width 74 height 56
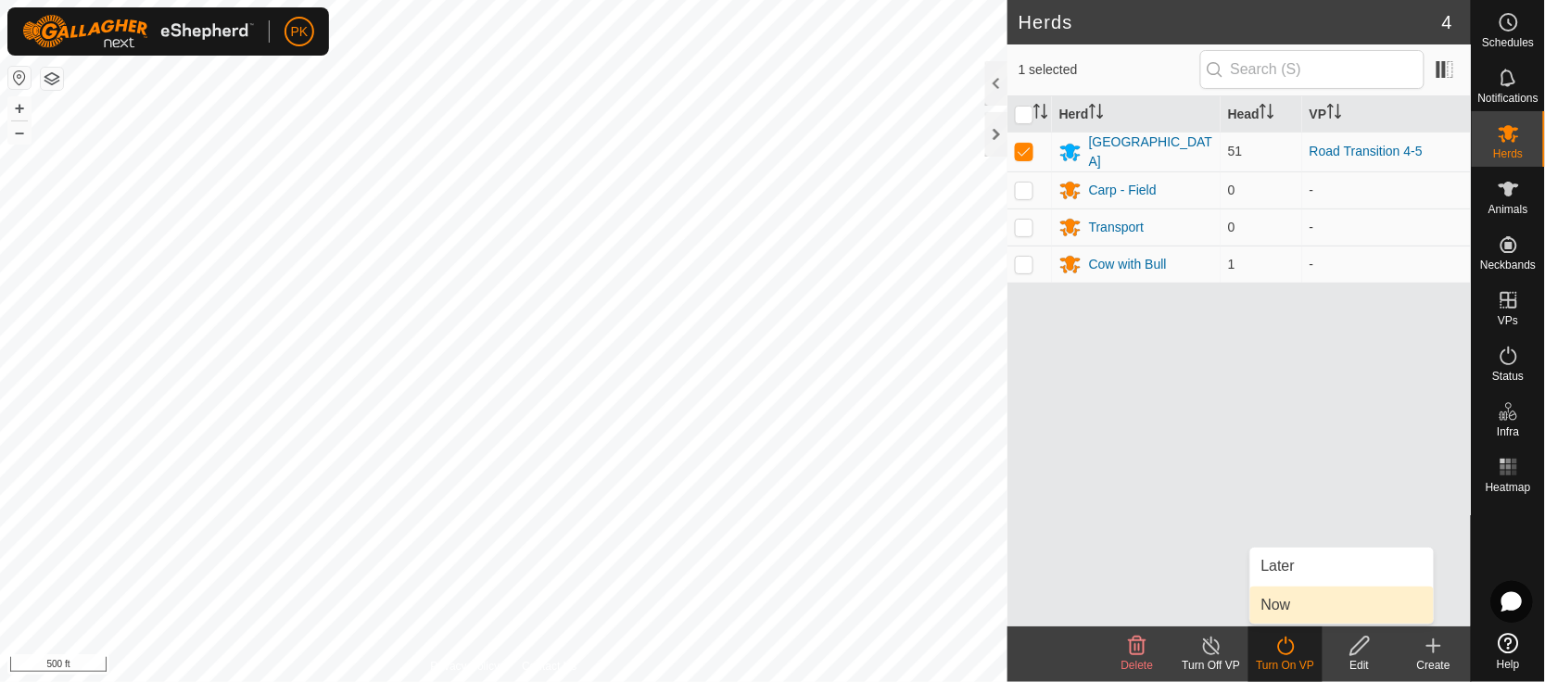
click at [1292, 613] on link "Now" at bounding box center [1342, 605] width 184 height 37
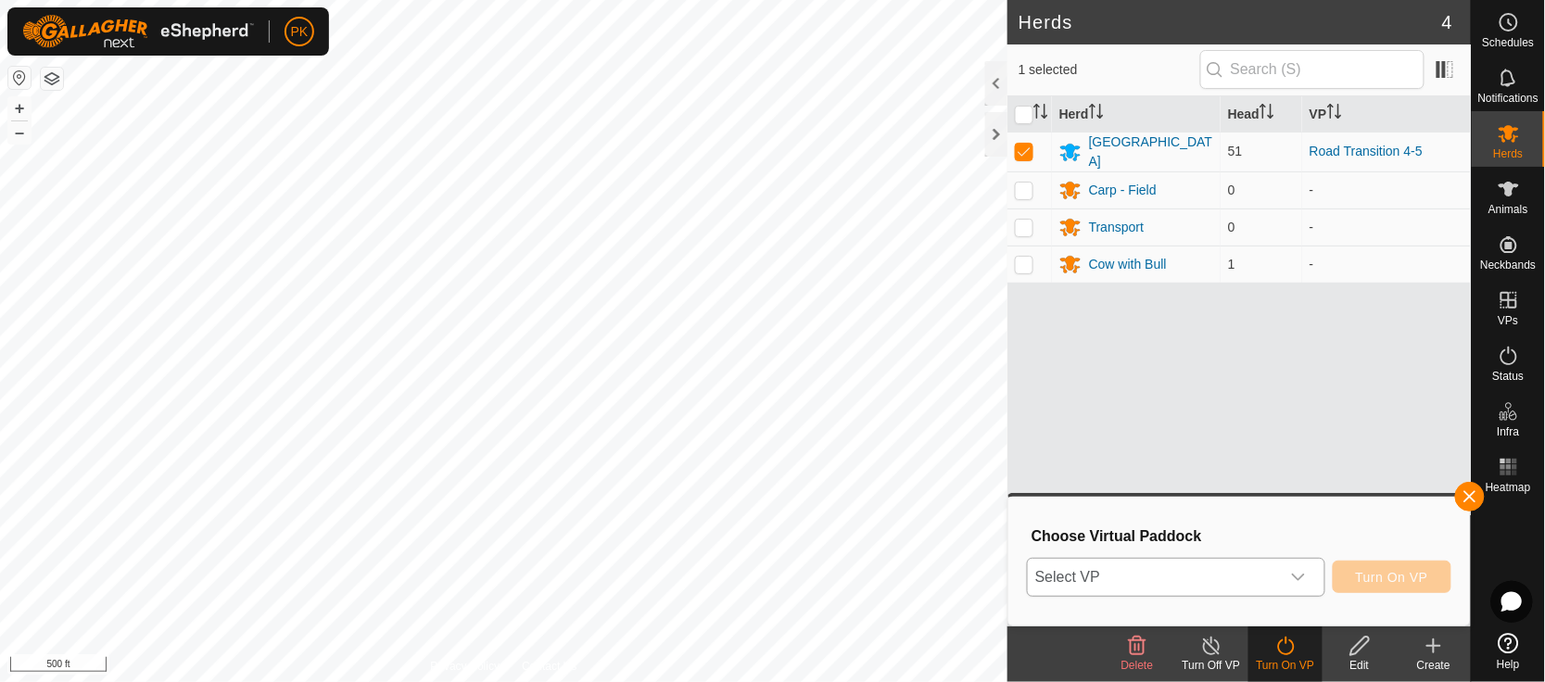
click at [1309, 571] on div "dropdown trigger" at bounding box center [1298, 577] width 37 height 37
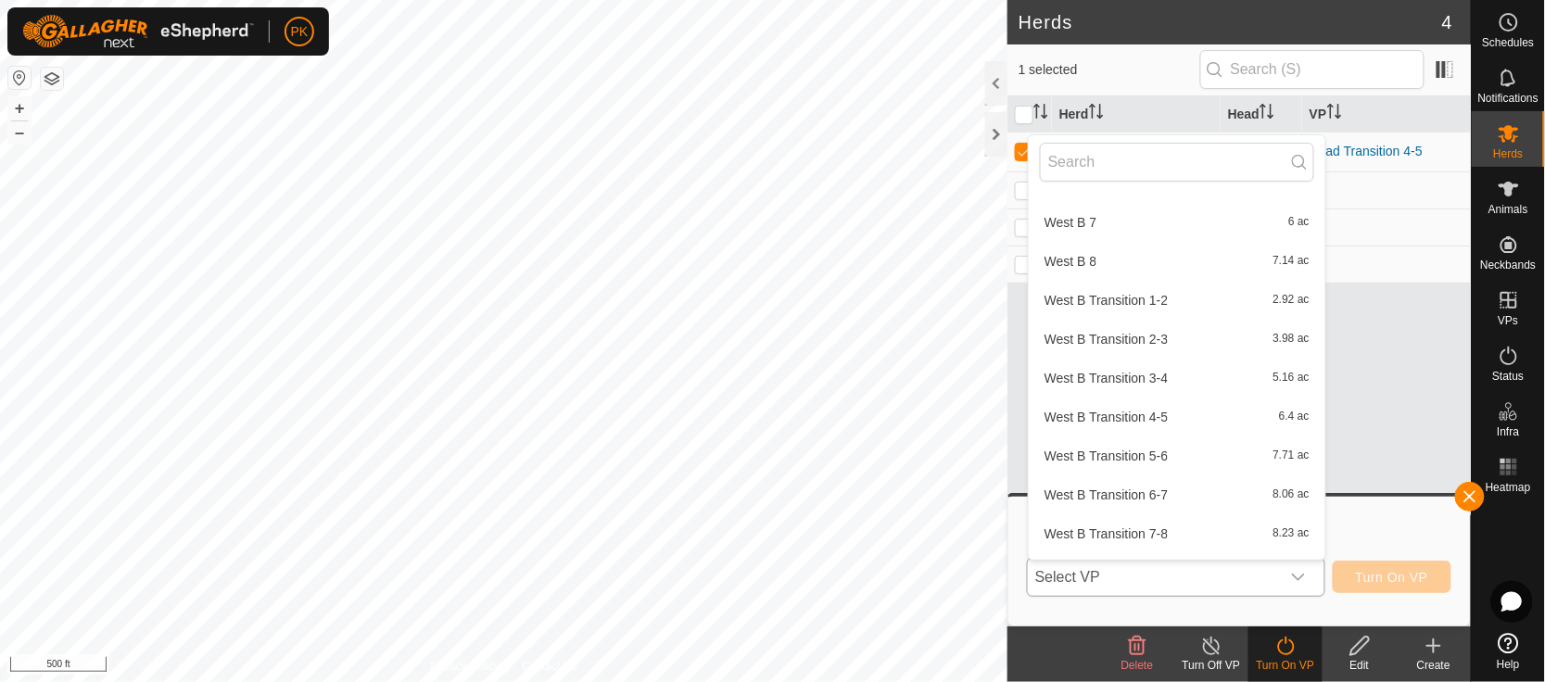
scroll to position [883, 0]
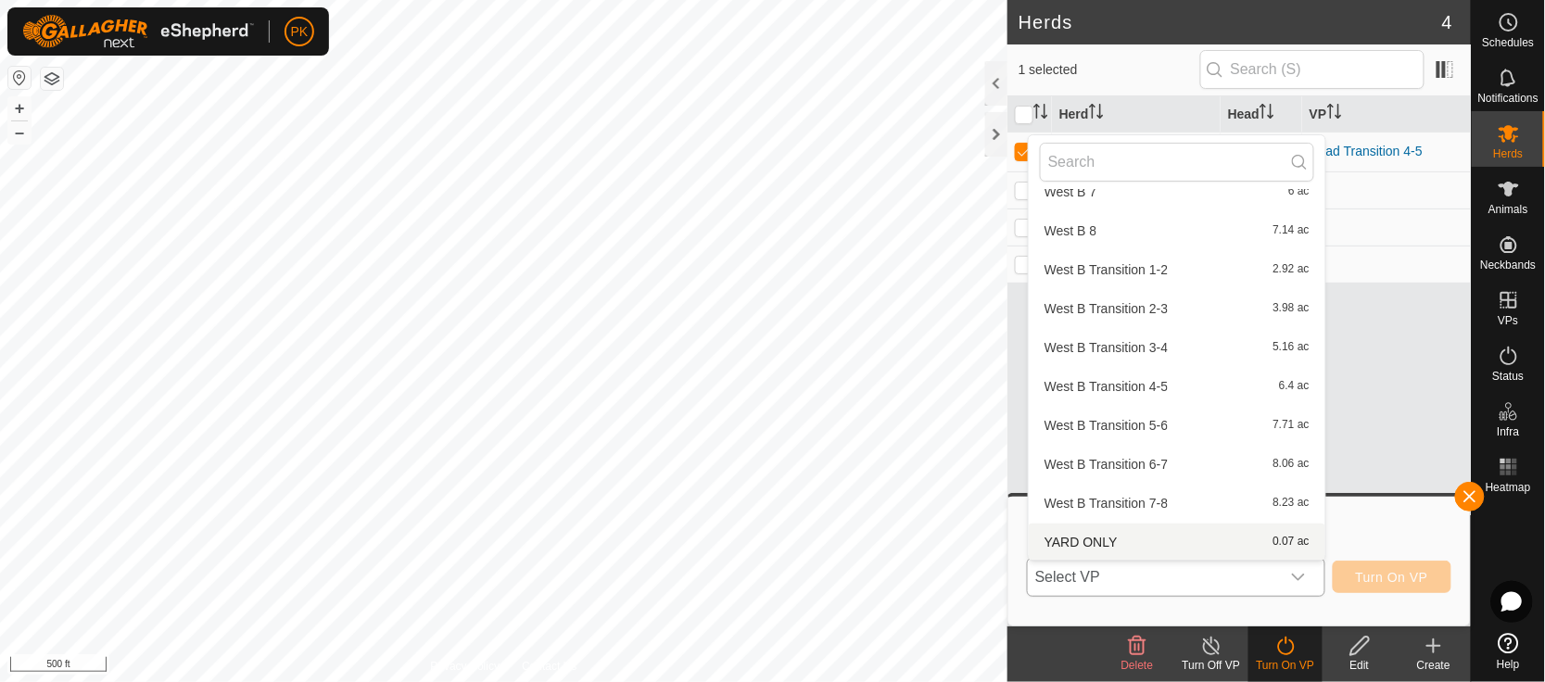
click at [1231, 535] on li "YARD ONLY 0.07 ac" at bounding box center [1177, 542] width 297 height 37
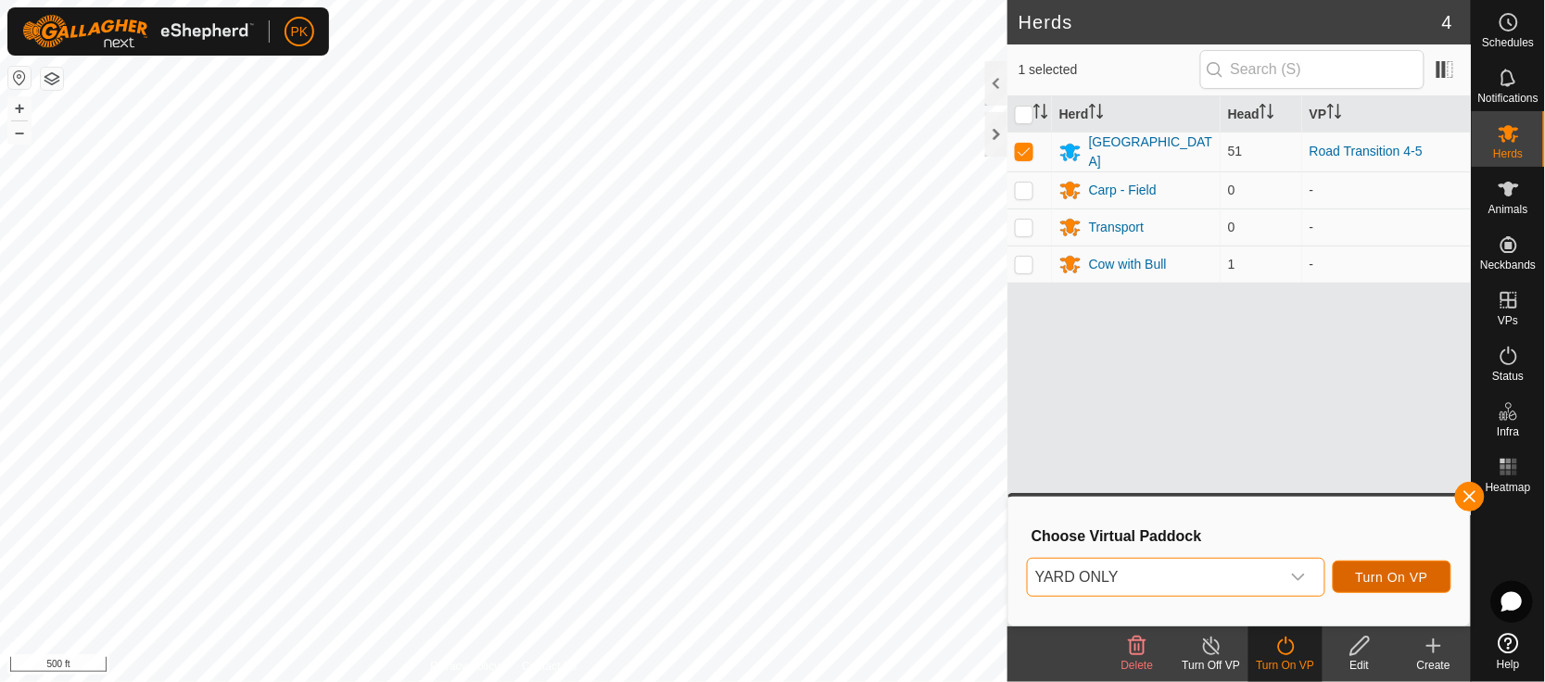
click at [1390, 570] on span "Turn On VP" at bounding box center [1392, 577] width 72 height 15
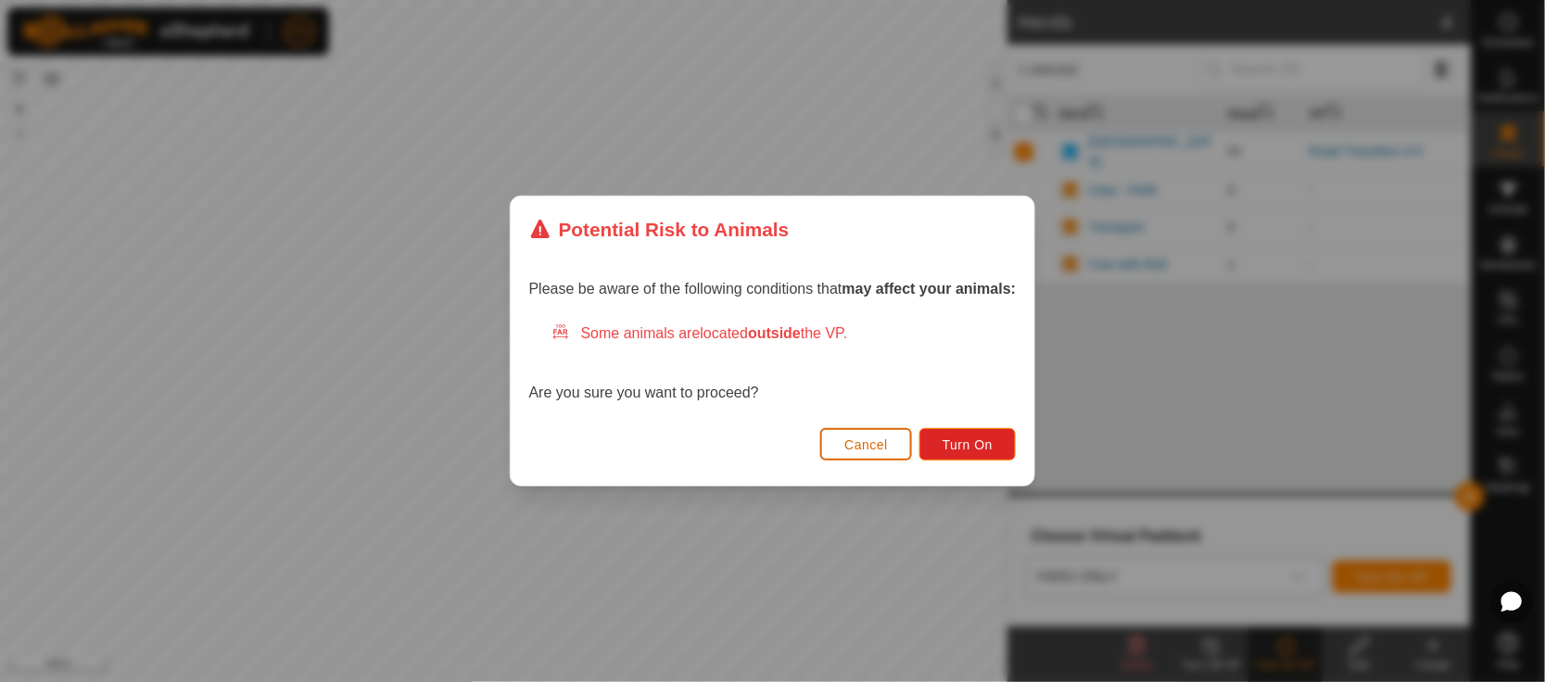
click at [869, 453] on button "Cancel" at bounding box center [866, 444] width 92 height 32
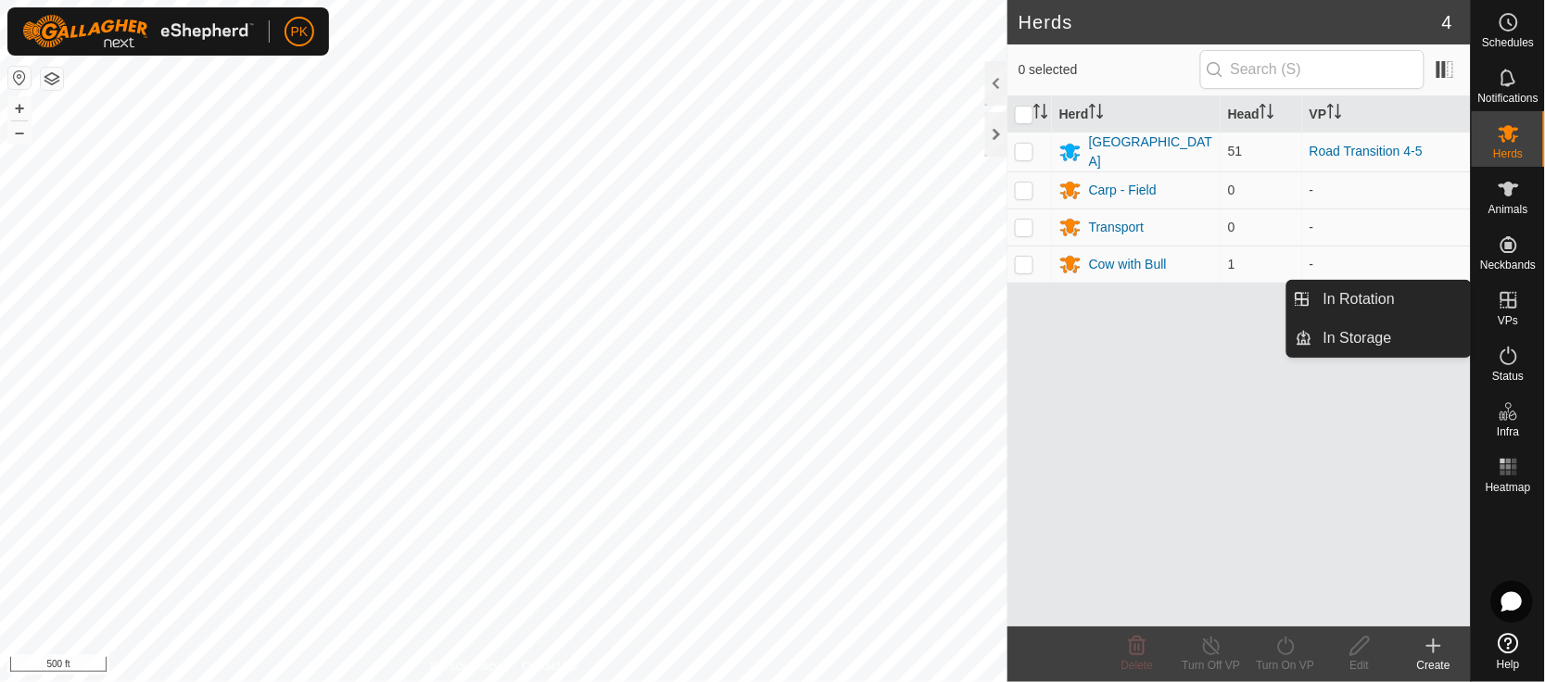
drag, startPoint x: 1513, startPoint y: 329, endPoint x: 1510, endPoint y: 296, distance: 33.5
click at [1510, 296] on icon at bounding box center [1509, 300] width 17 height 17
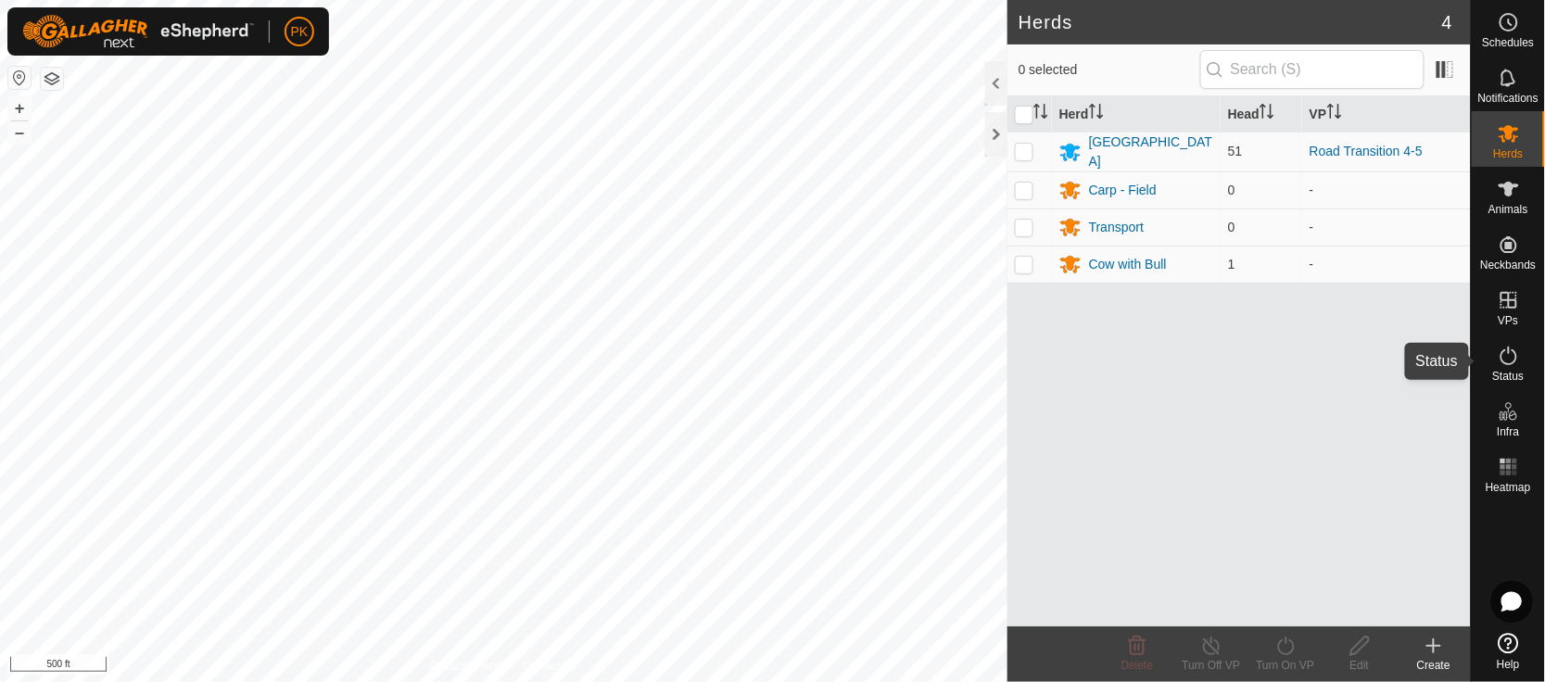
click at [1513, 354] on icon at bounding box center [1509, 356] width 22 height 22
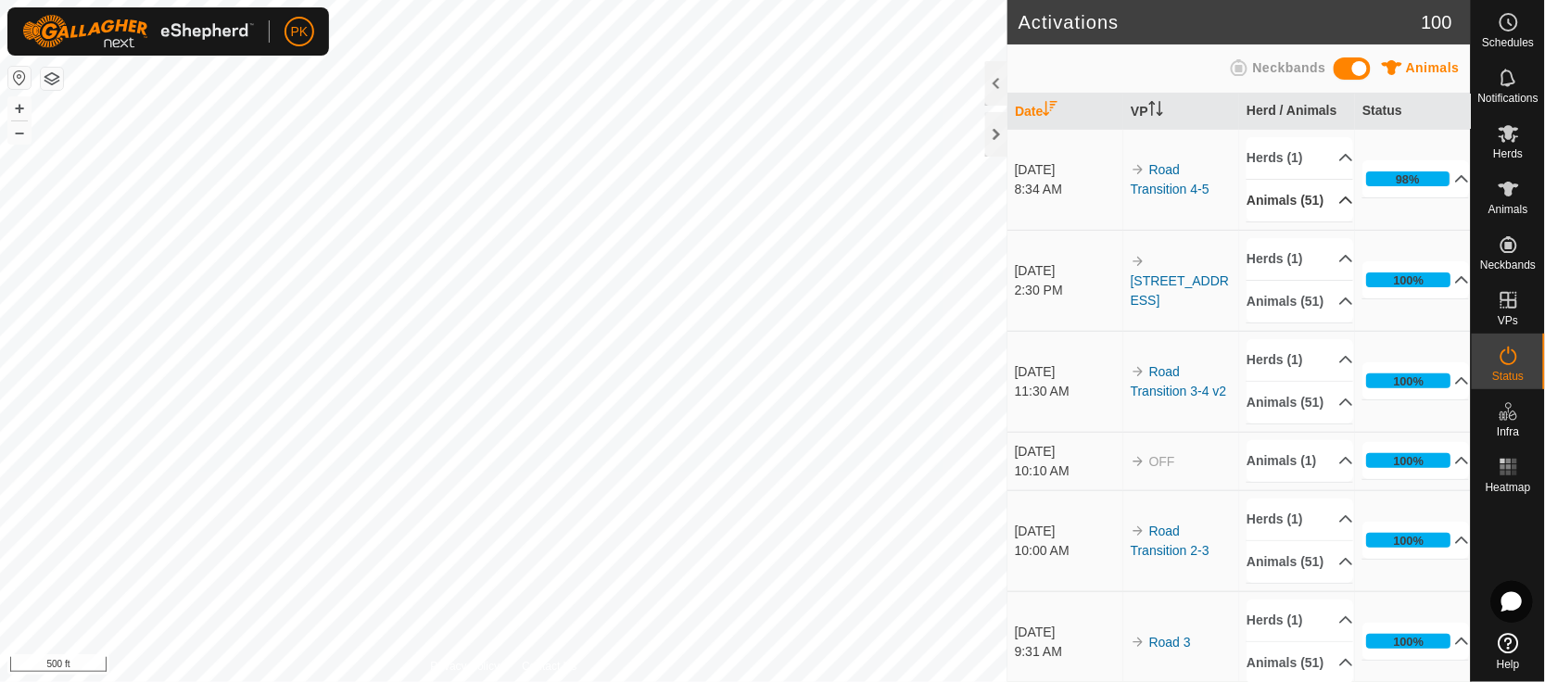
click at [1326, 209] on p-accordion-header "Animals (51)" at bounding box center [1300, 201] width 107 height 42
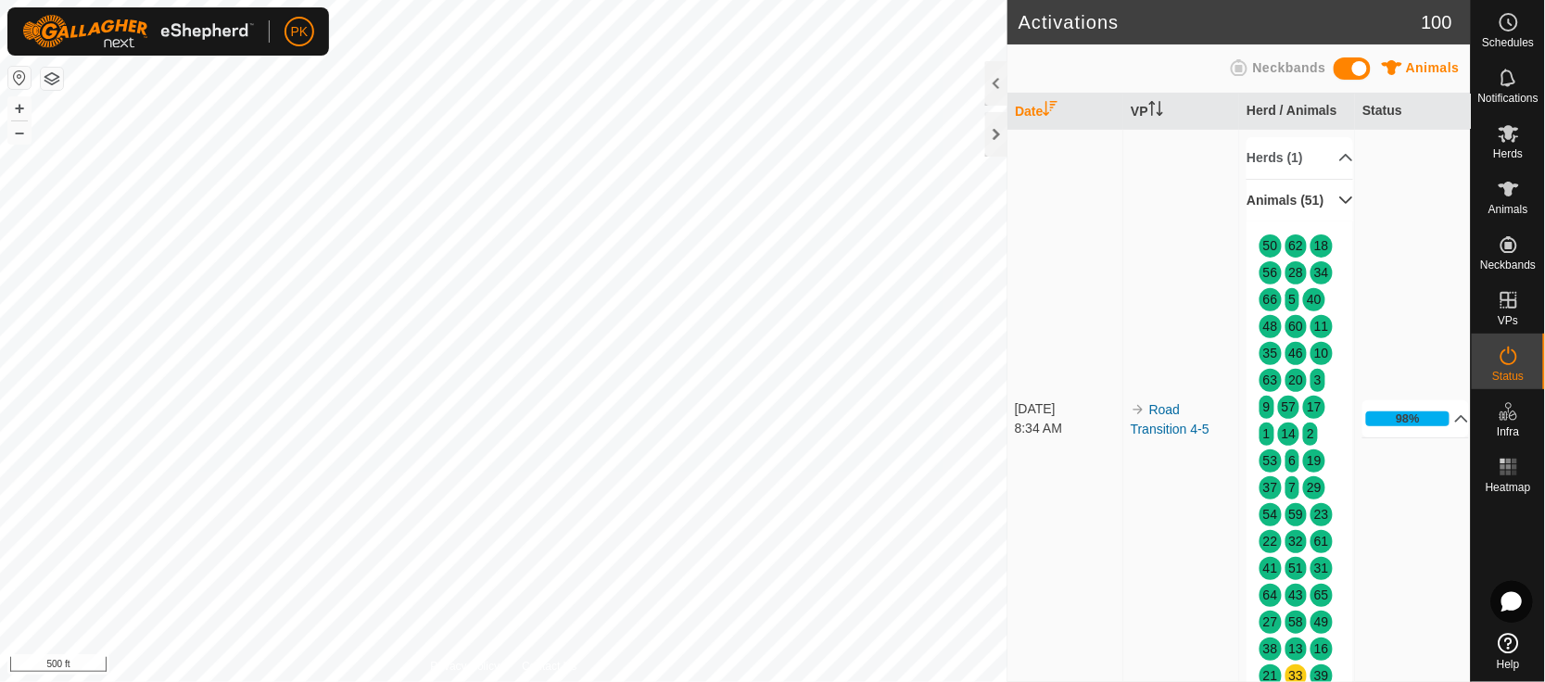
click at [1326, 209] on p-accordion-header "Animals (51)" at bounding box center [1300, 201] width 107 height 42
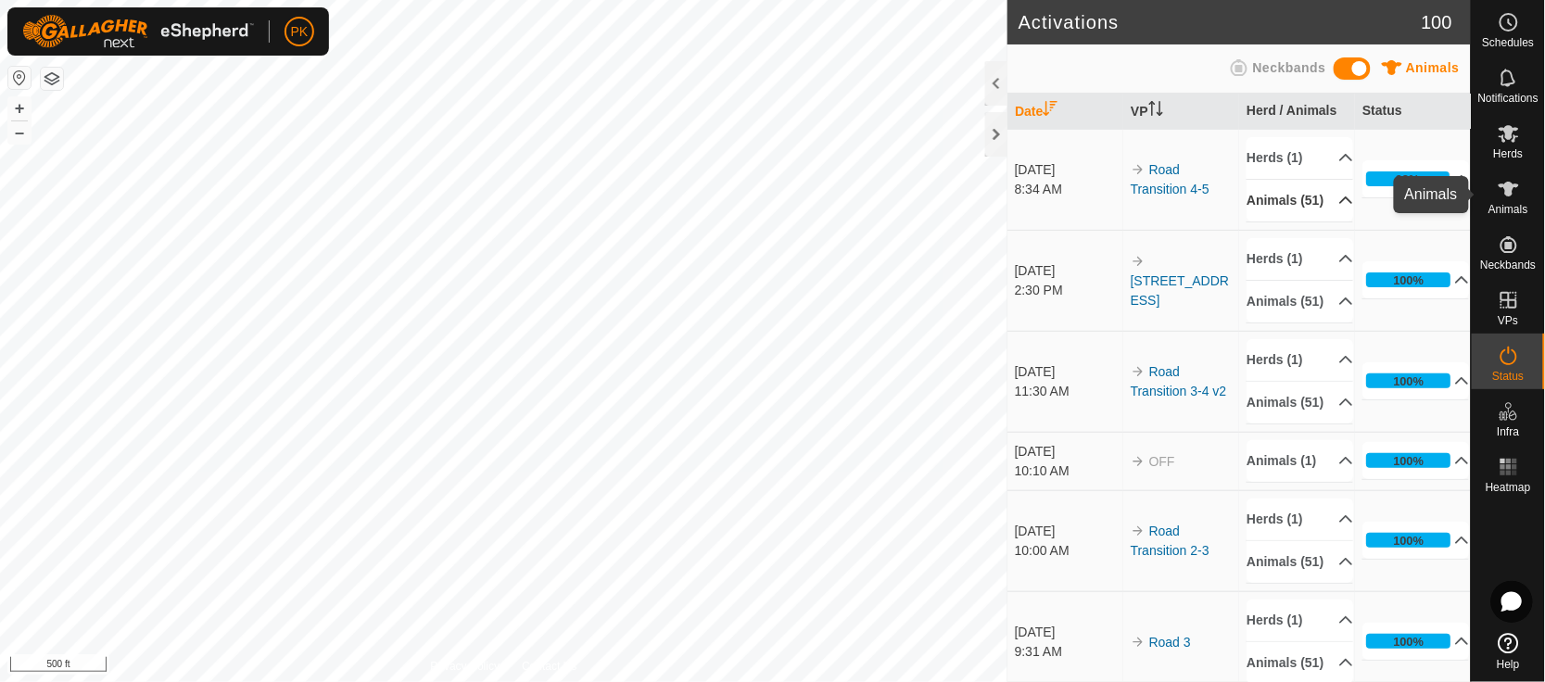
click at [1509, 194] on icon at bounding box center [1509, 189] width 20 height 15
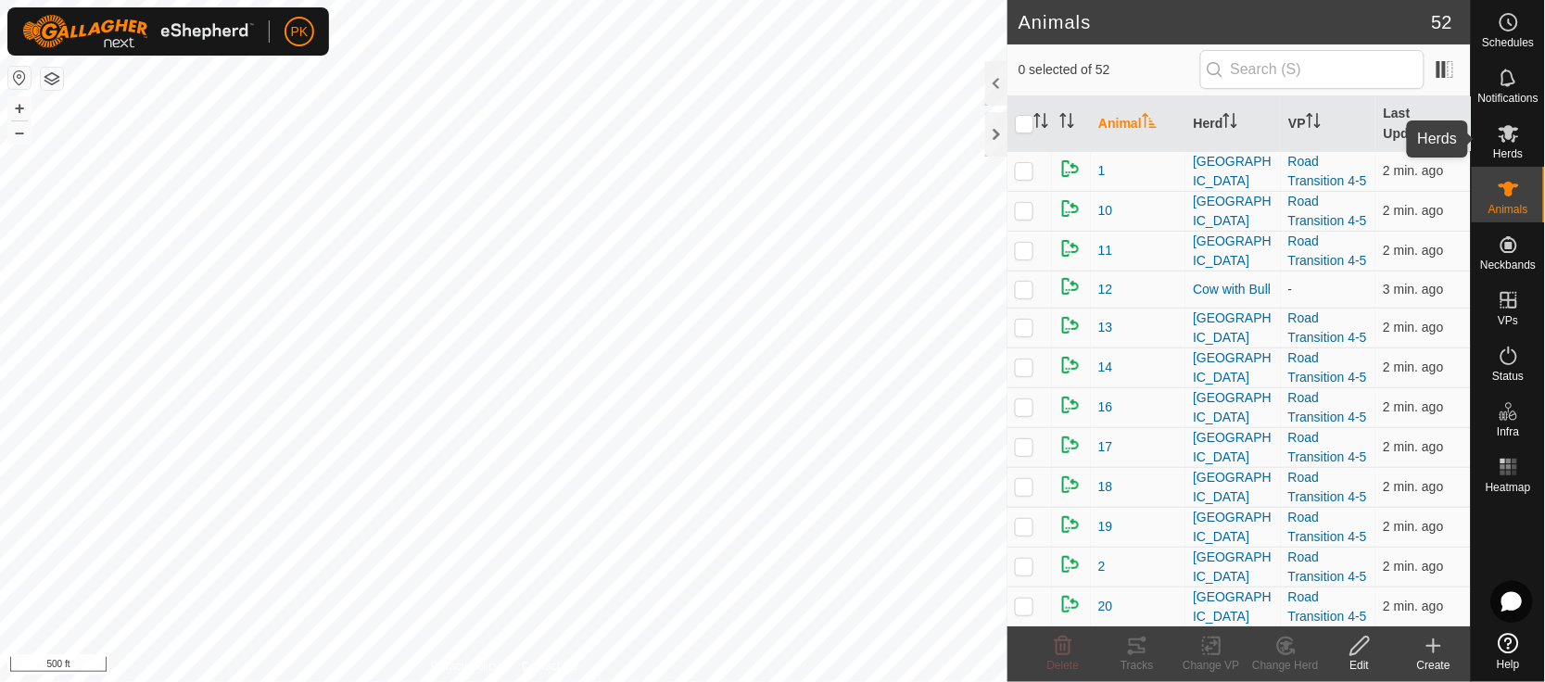
click at [1512, 137] on icon at bounding box center [1509, 134] width 20 height 18
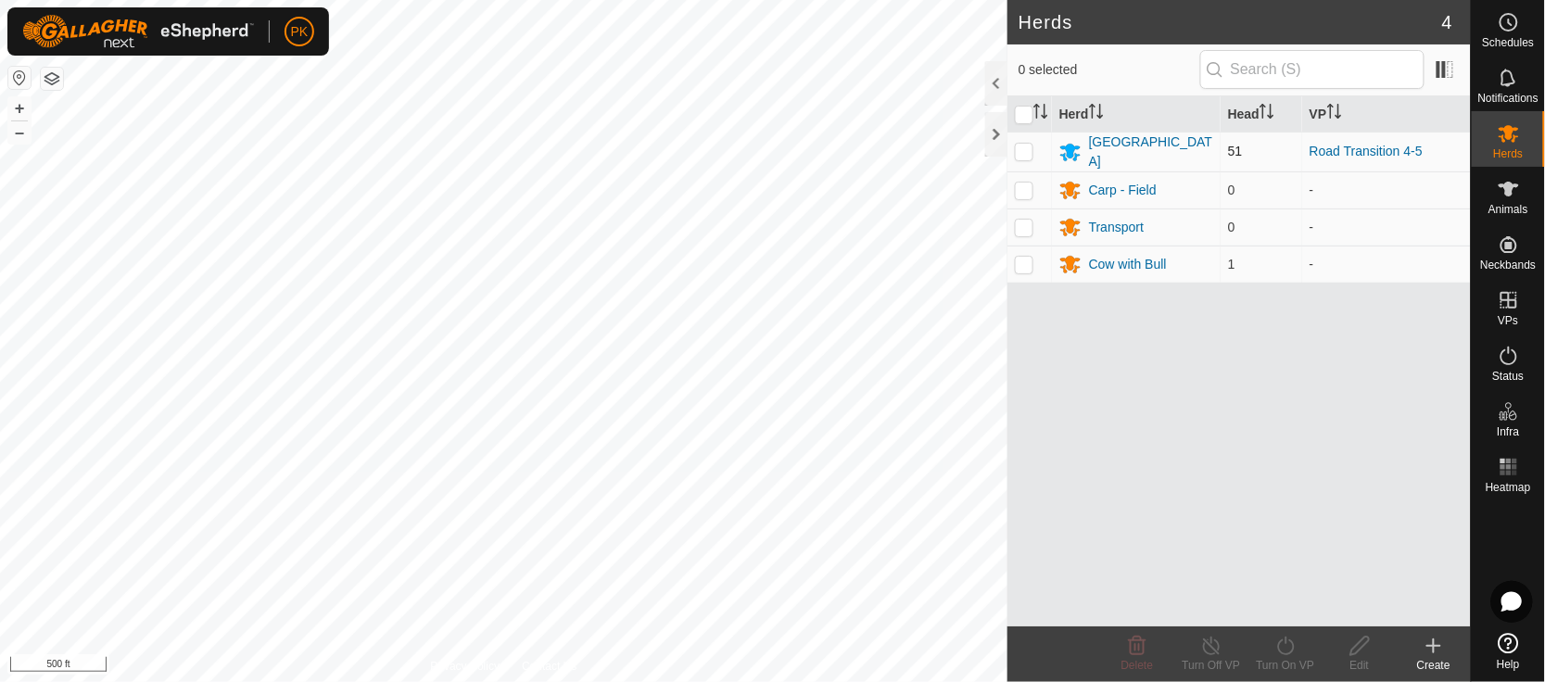
click at [1029, 147] on p-checkbox at bounding box center [1024, 151] width 19 height 15
checkbox input "true"
click at [1292, 648] on icon at bounding box center [1285, 646] width 23 height 22
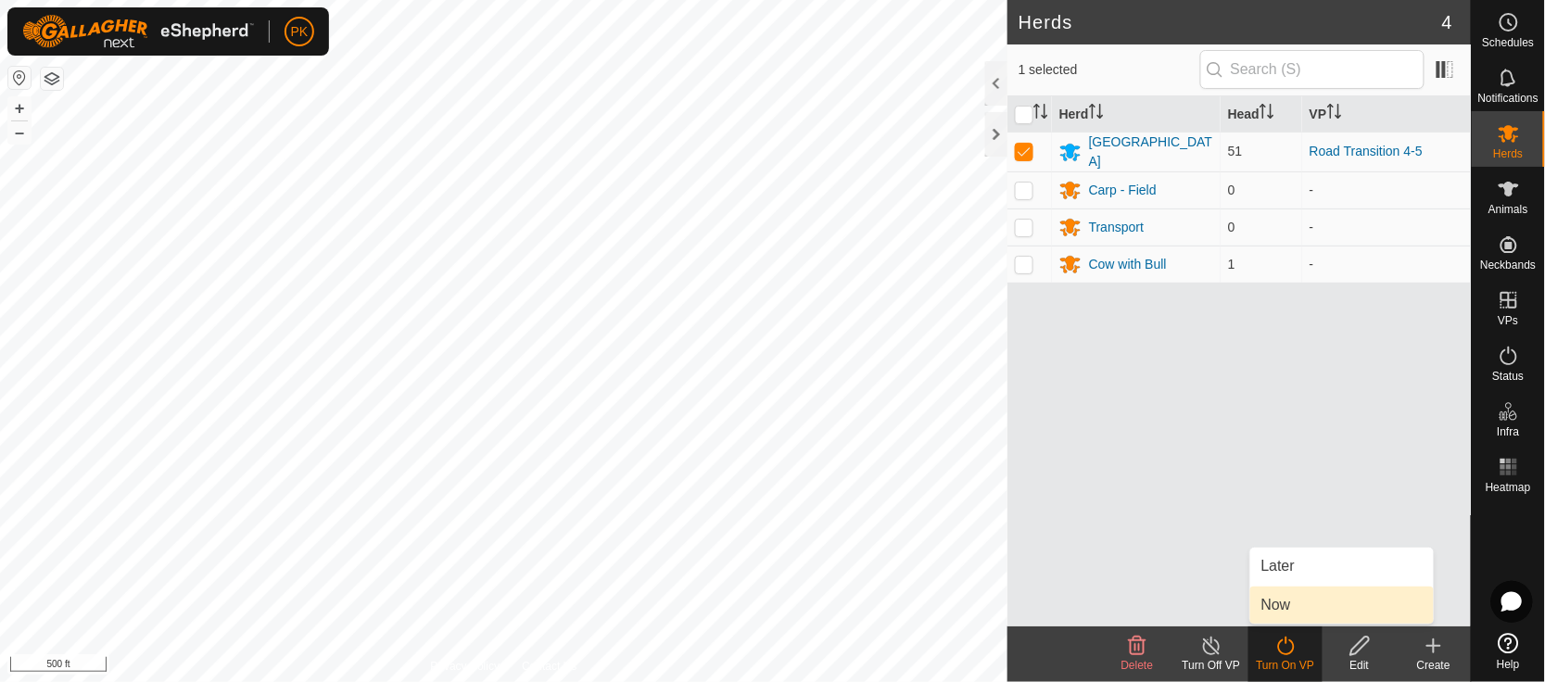
click at [1281, 601] on link "Now" at bounding box center [1342, 605] width 184 height 37
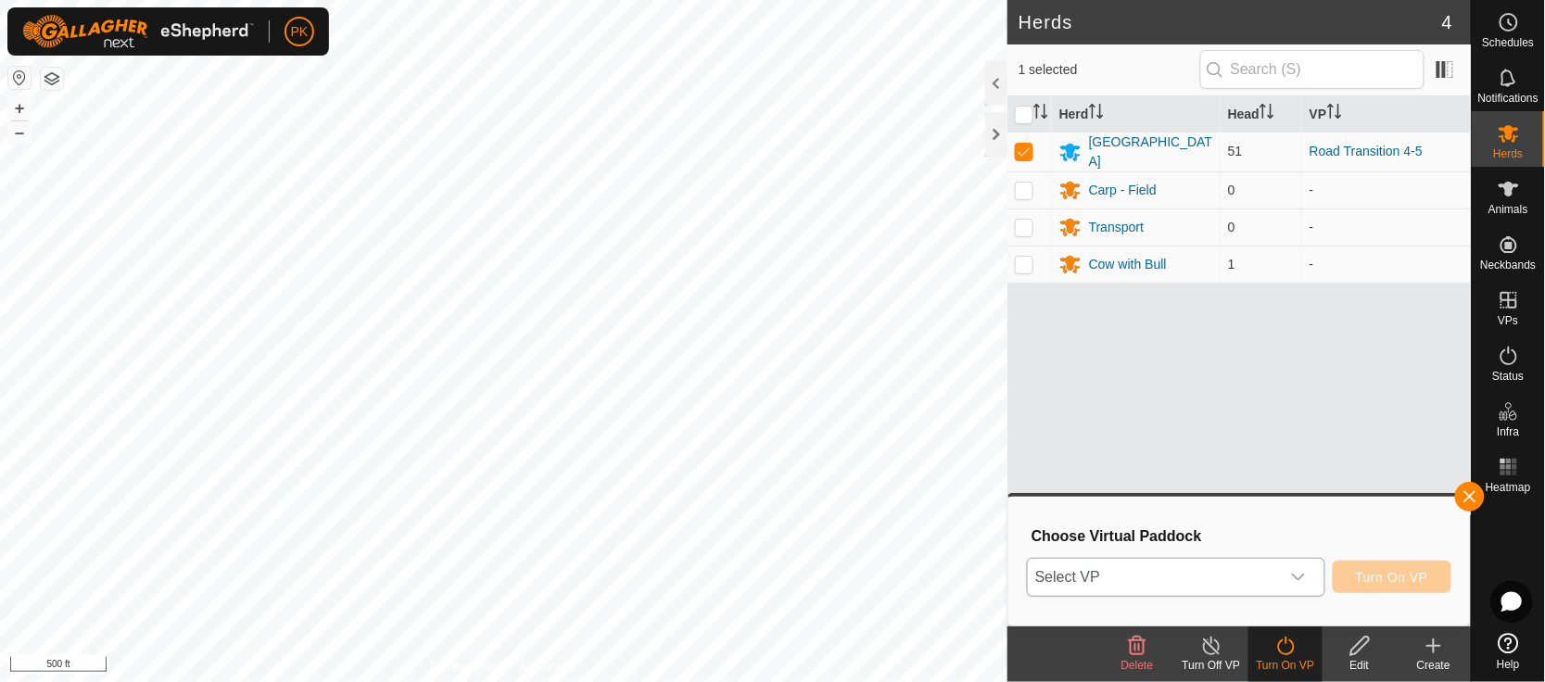
click at [1300, 578] on icon "dropdown trigger" at bounding box center [1298, 577] width 15 height 15
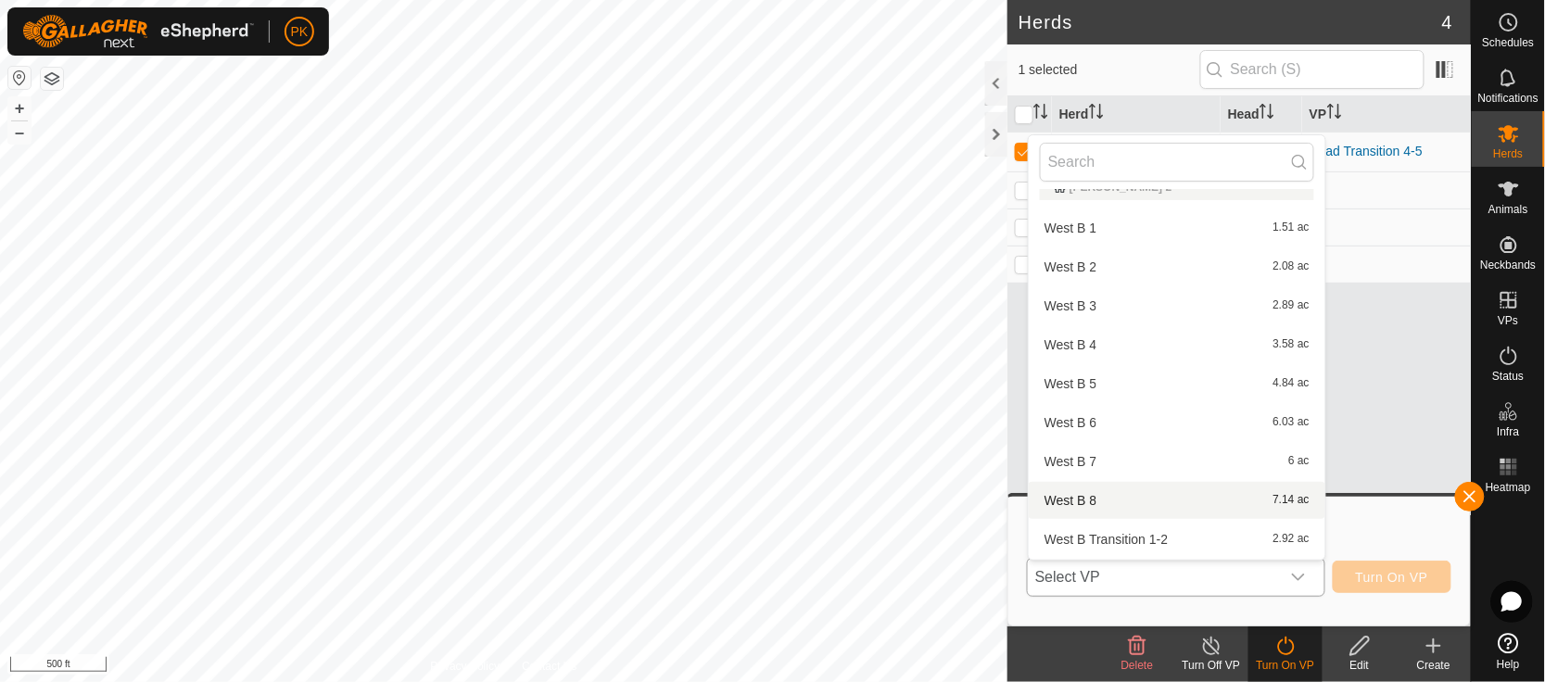
scroll to position [883, 0]
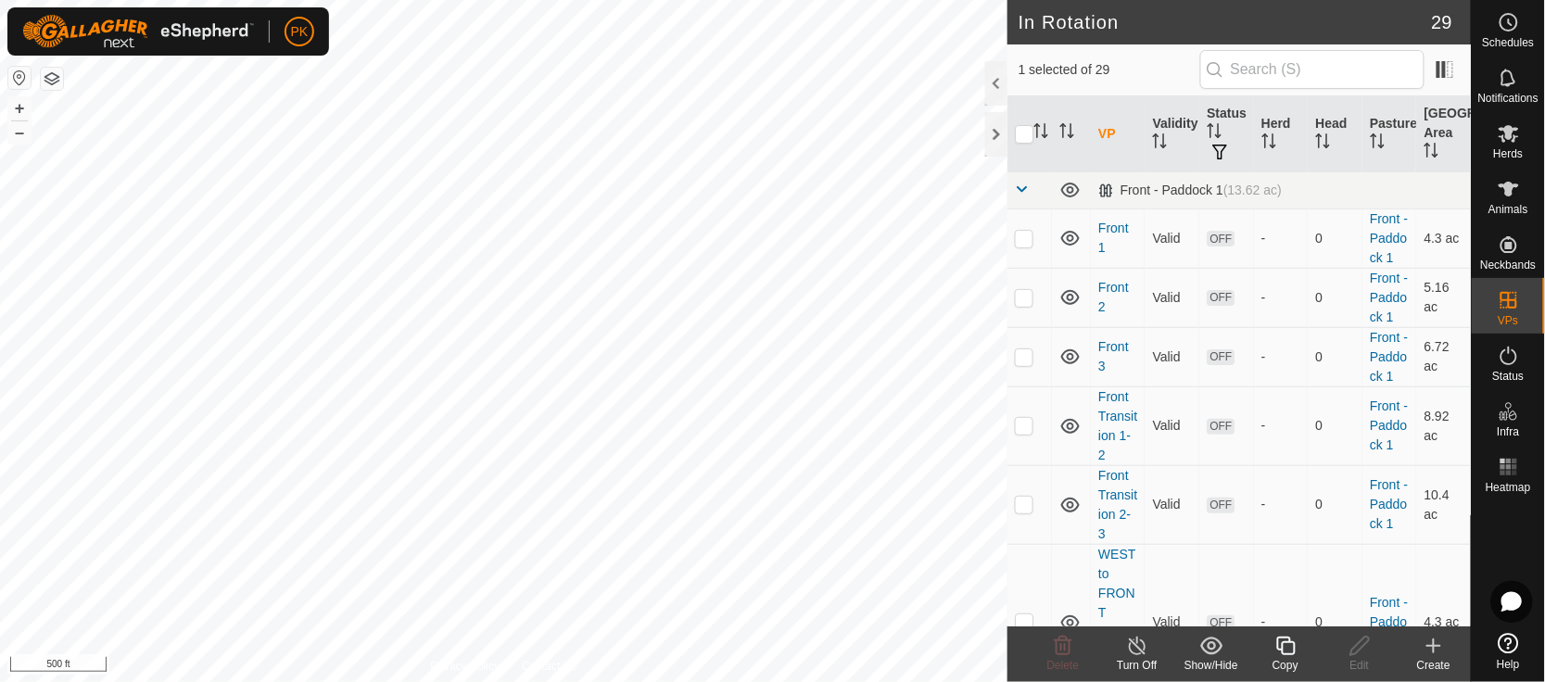
click at [1295, 647] on icon at bounding box center [1285, 646] width 19 height 19
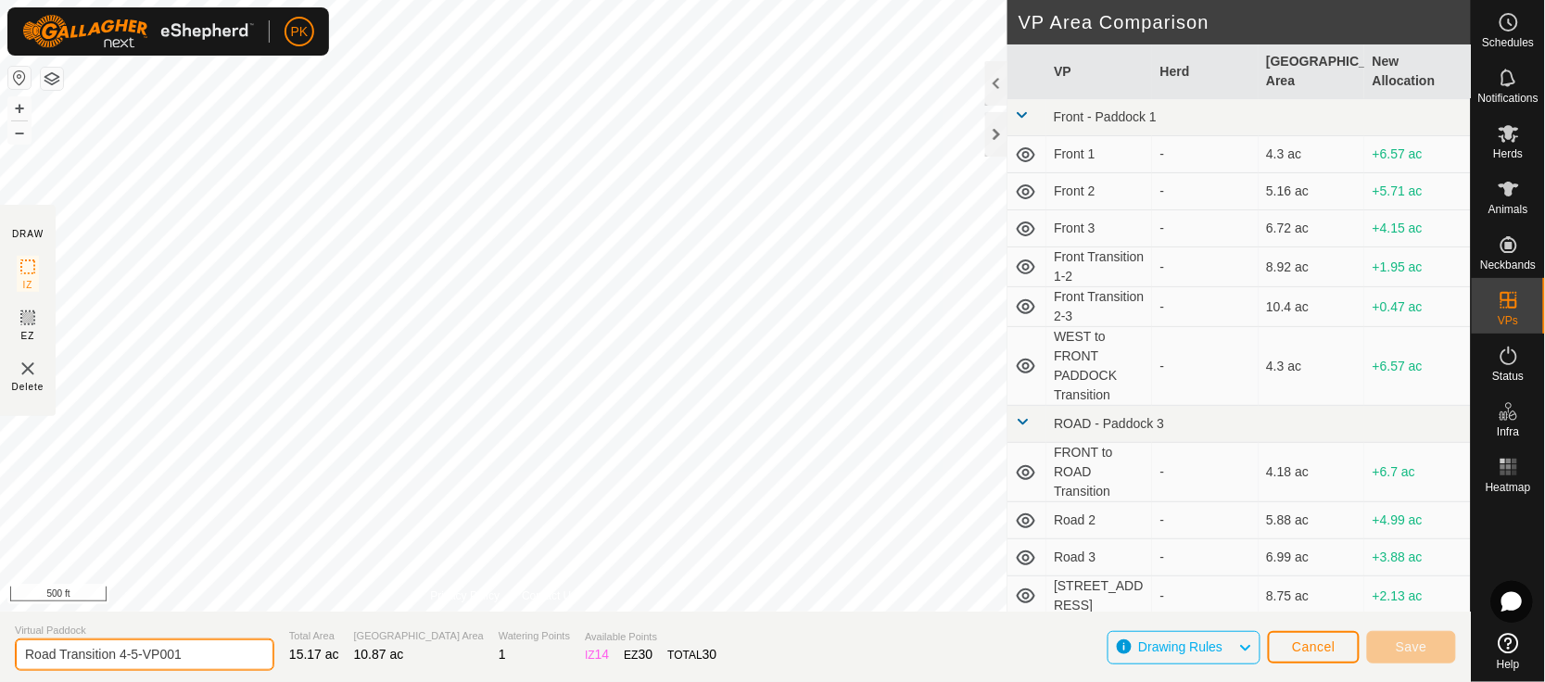
drag, startPoint x: 212, startPoint y: 655, endPoint x: 0, endPoint y: 680, distance: 213.7
click at [0, 680] on section "Virtual Paddock Road Transition 4-5-VP001 Total Area 15.17 ac Grazing Area 10.8…" at bounding box center [735, 647] width 1471 height 70
type input "LANE"
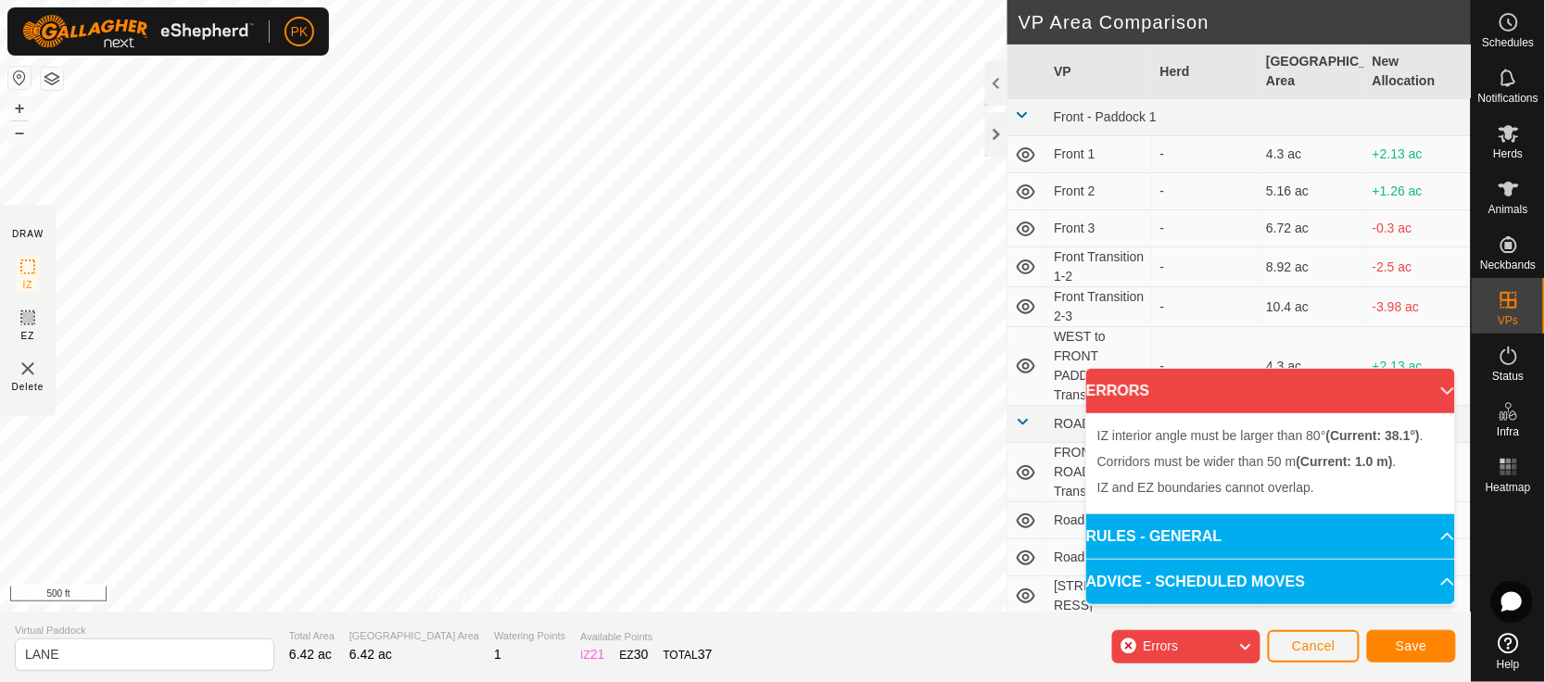
click at [485, 368] on div "IZ interior angle must be larger than 80° (Current: 38.1°) . + – ⇧ i 500 ft" at bounding box center [504, 306] width 1008 height 612
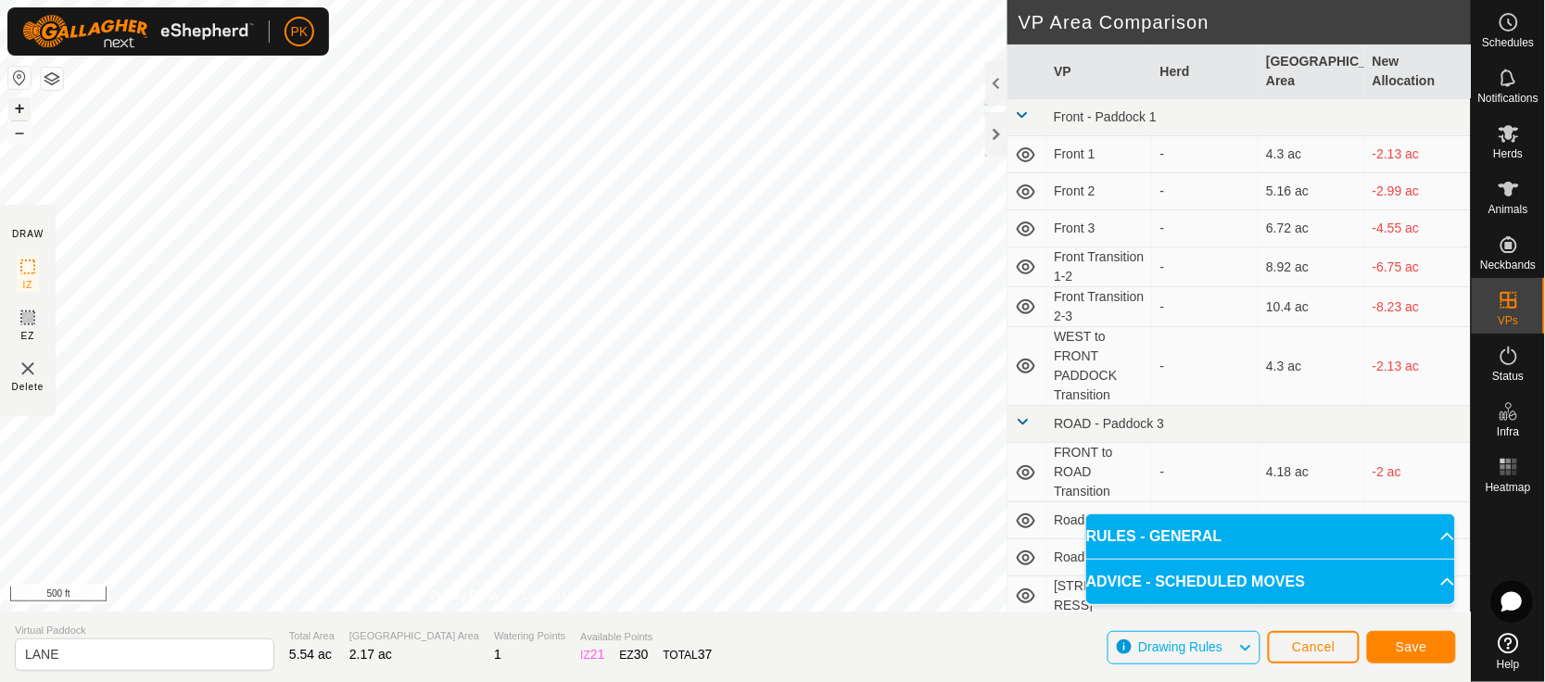
click at [24, 101] on button "+" at bounding box center [19, 108] width 22 height 22
click at [1410, 652] on span "Save" at bounding box center [1412, 647] width 32 height 15
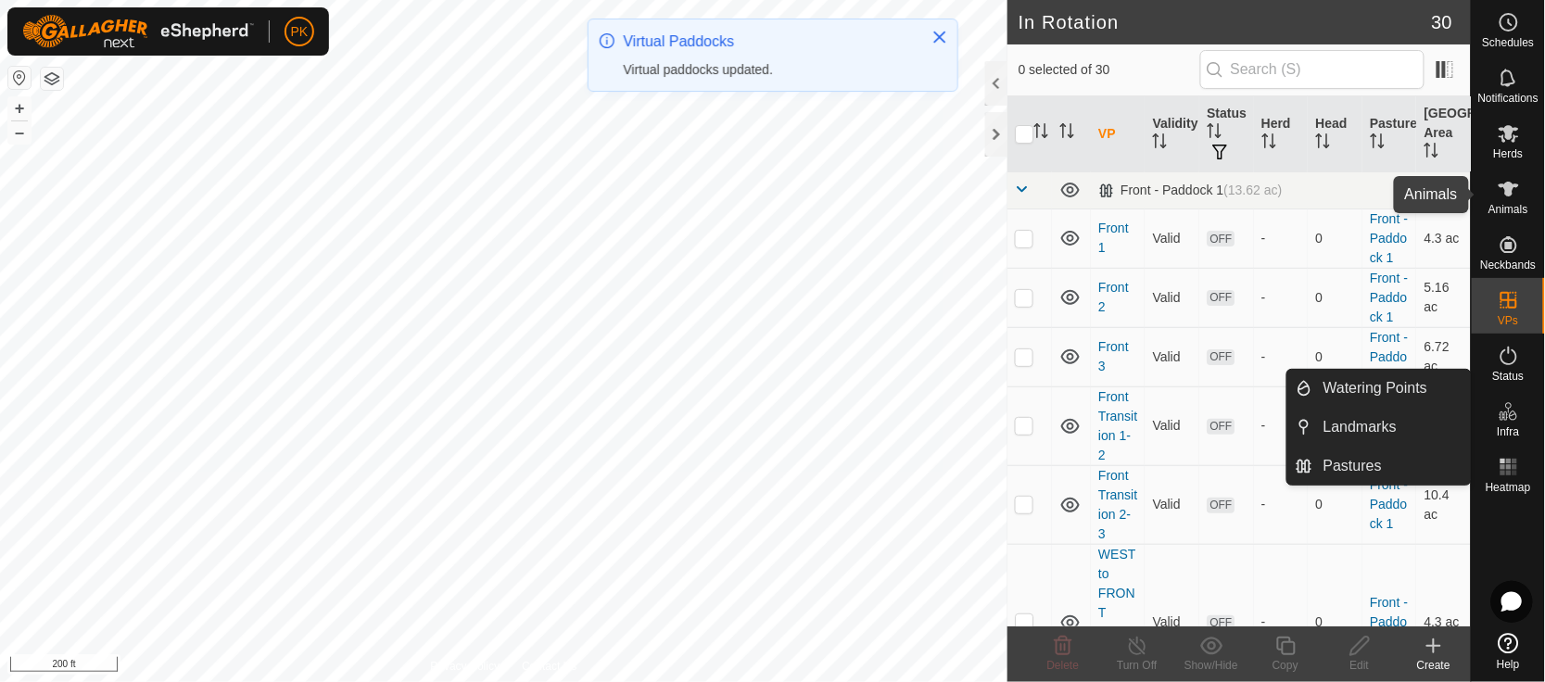
click at [1506, 187] on icon at bounding box center [1509, 189] width 20 height 15
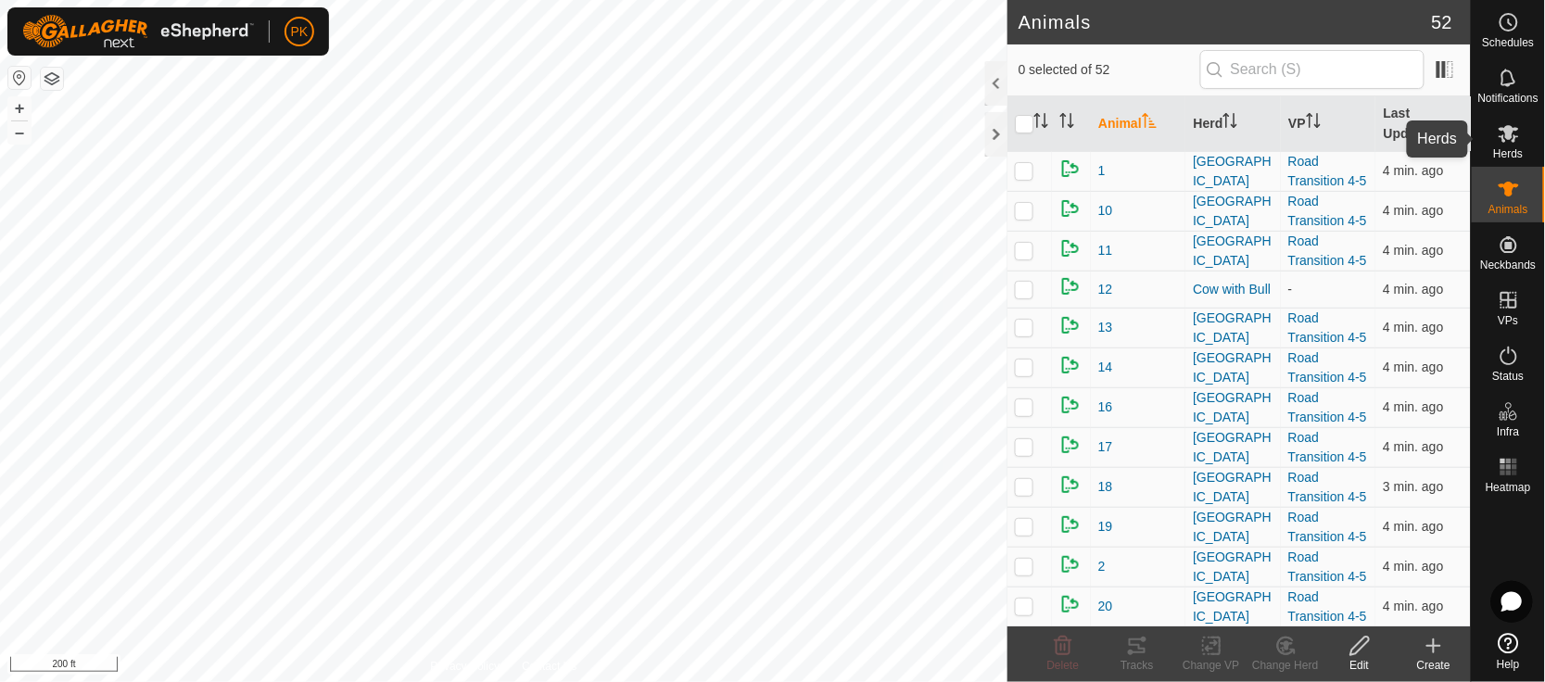
click at [1501, 137] on icon at bounding box center [1509, 133] width 22 height 22
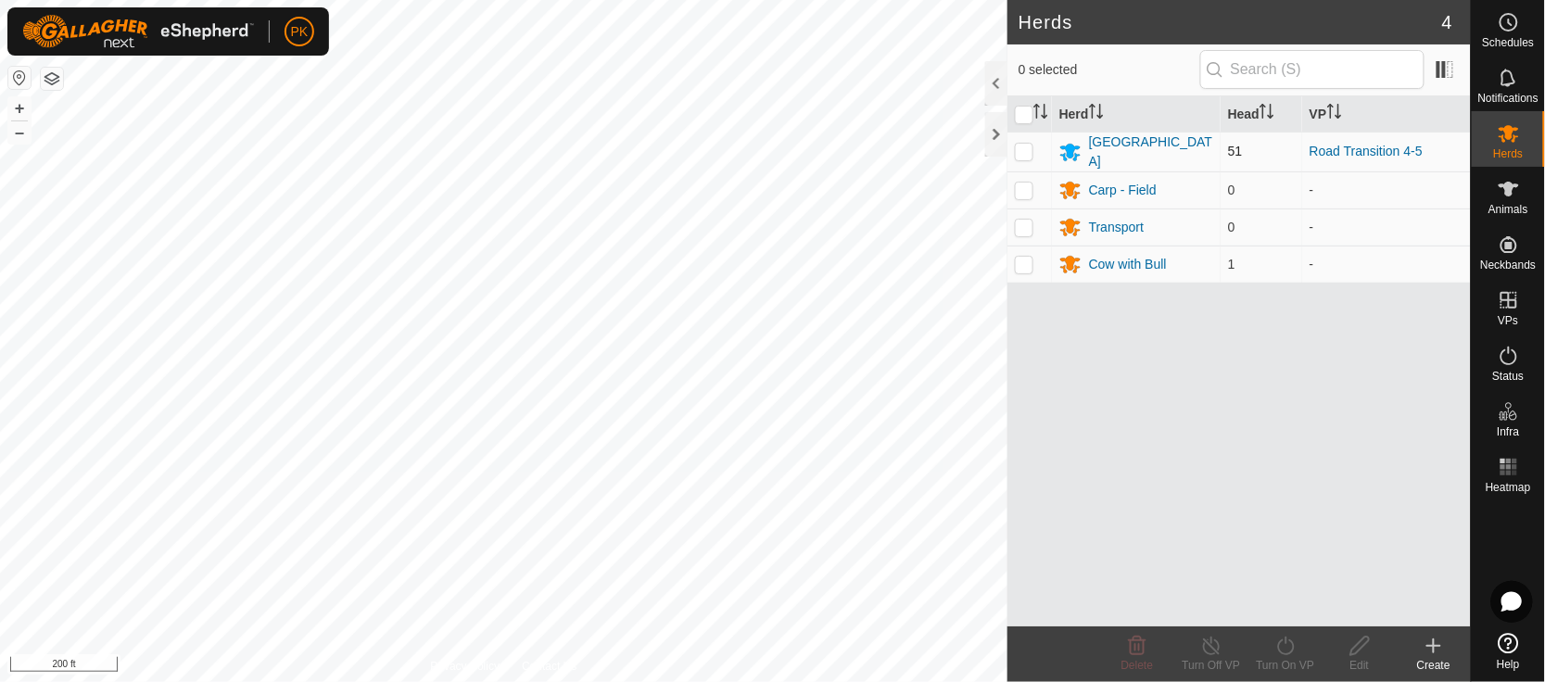
click at [1025, 155] on p-checkbox at bounding box center [1024, 151] width 19 height 15
checkbox input "true"
click at [1298, 647] on icon at bounding box center [1285, 646] width 23 height 22
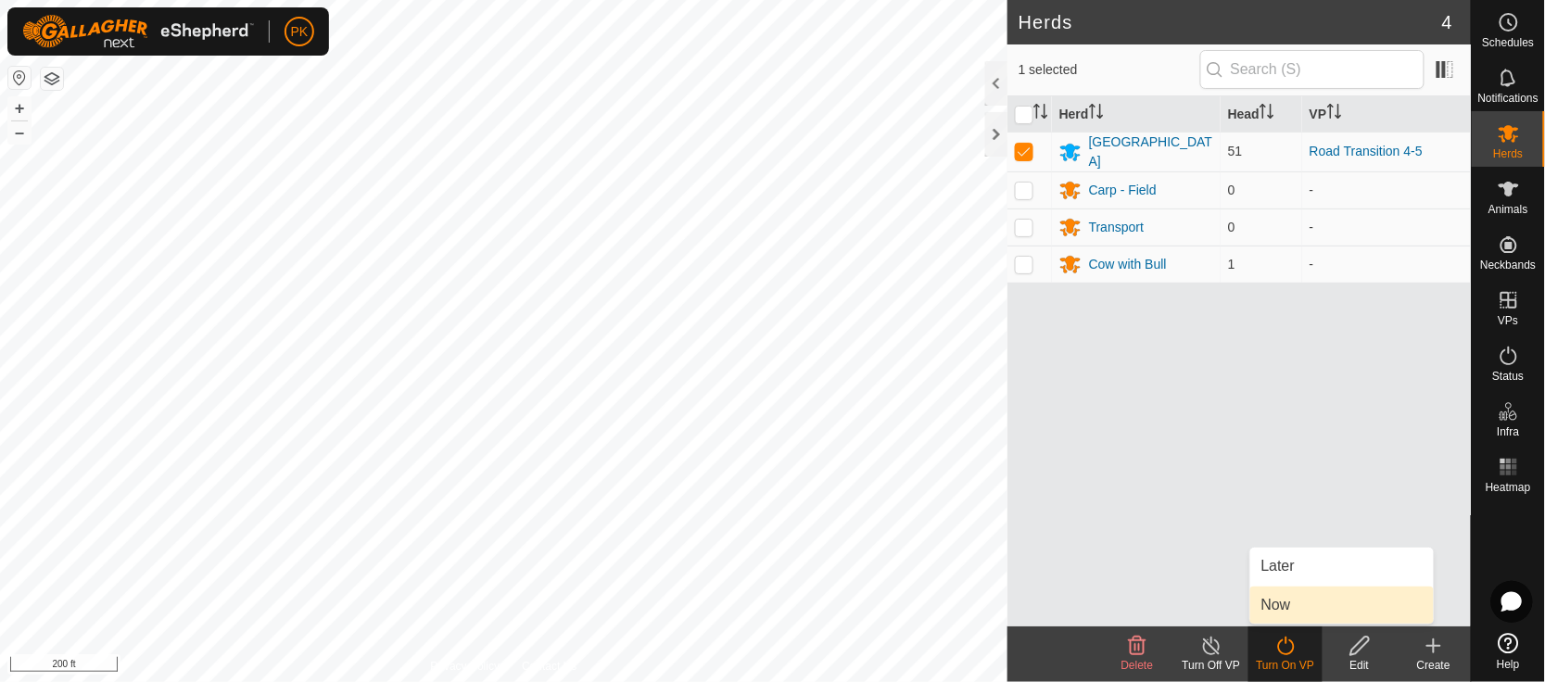
click at [1289, 598] on link "Now" at bounding box center [1342, 605] width 184 height 37
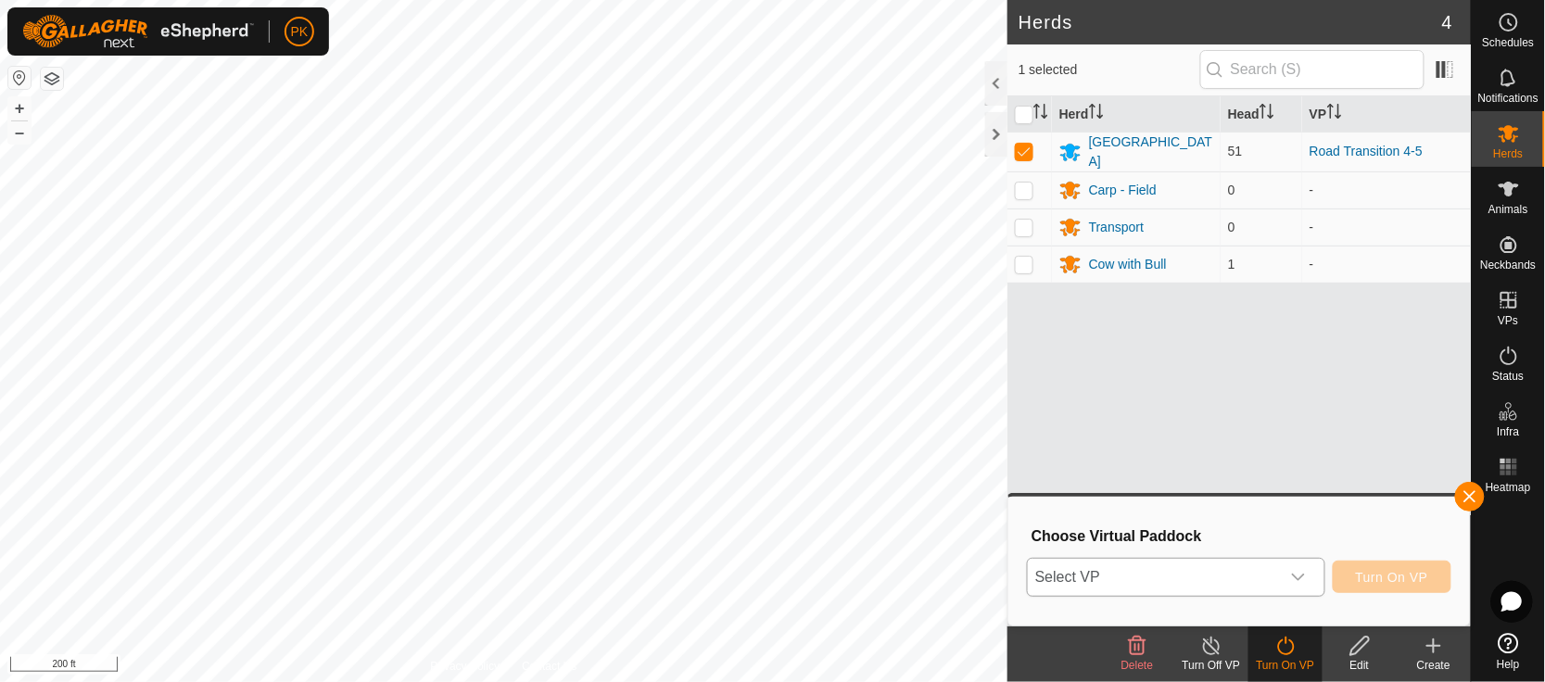
click at [1300, 576] on icon "dropdown trigger" at bounding box center [1298, 577] width 13 height 7
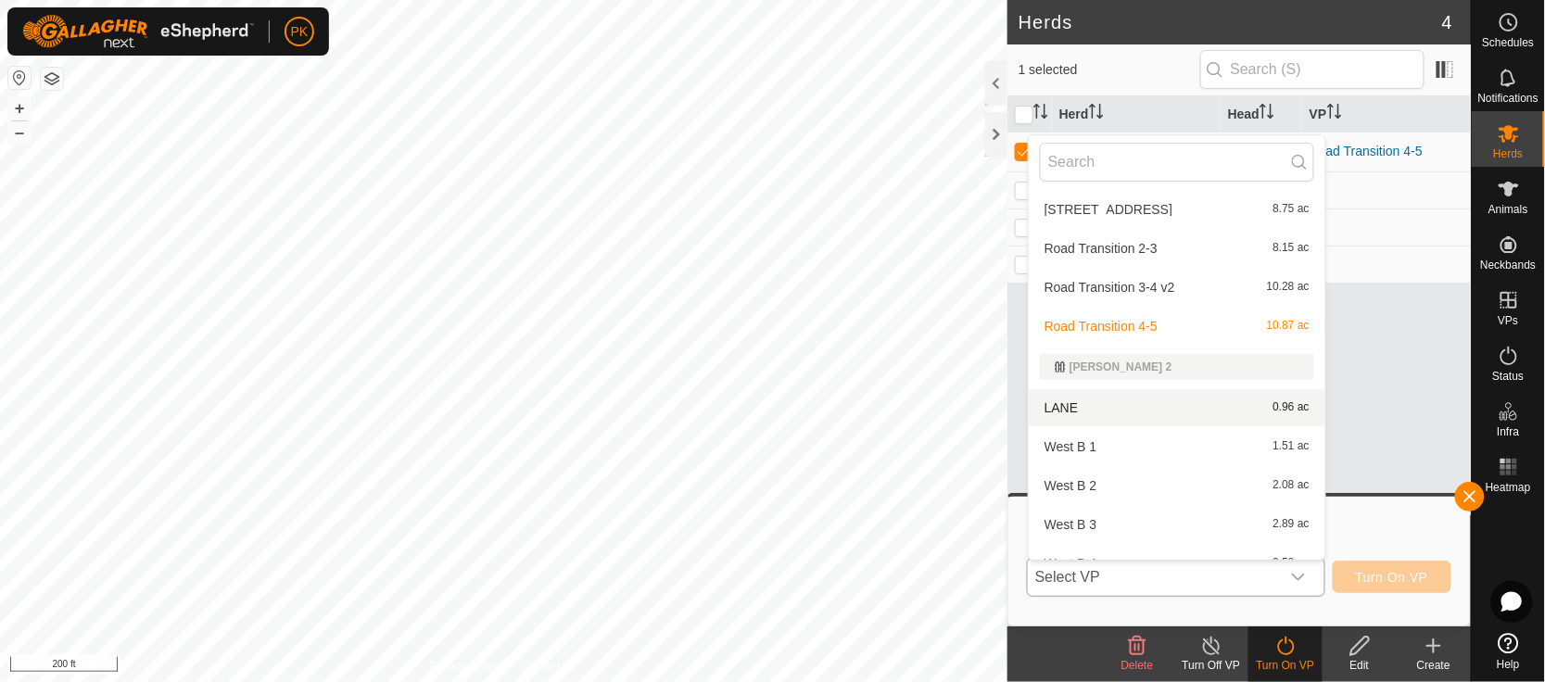
scroll to position [442, 0]
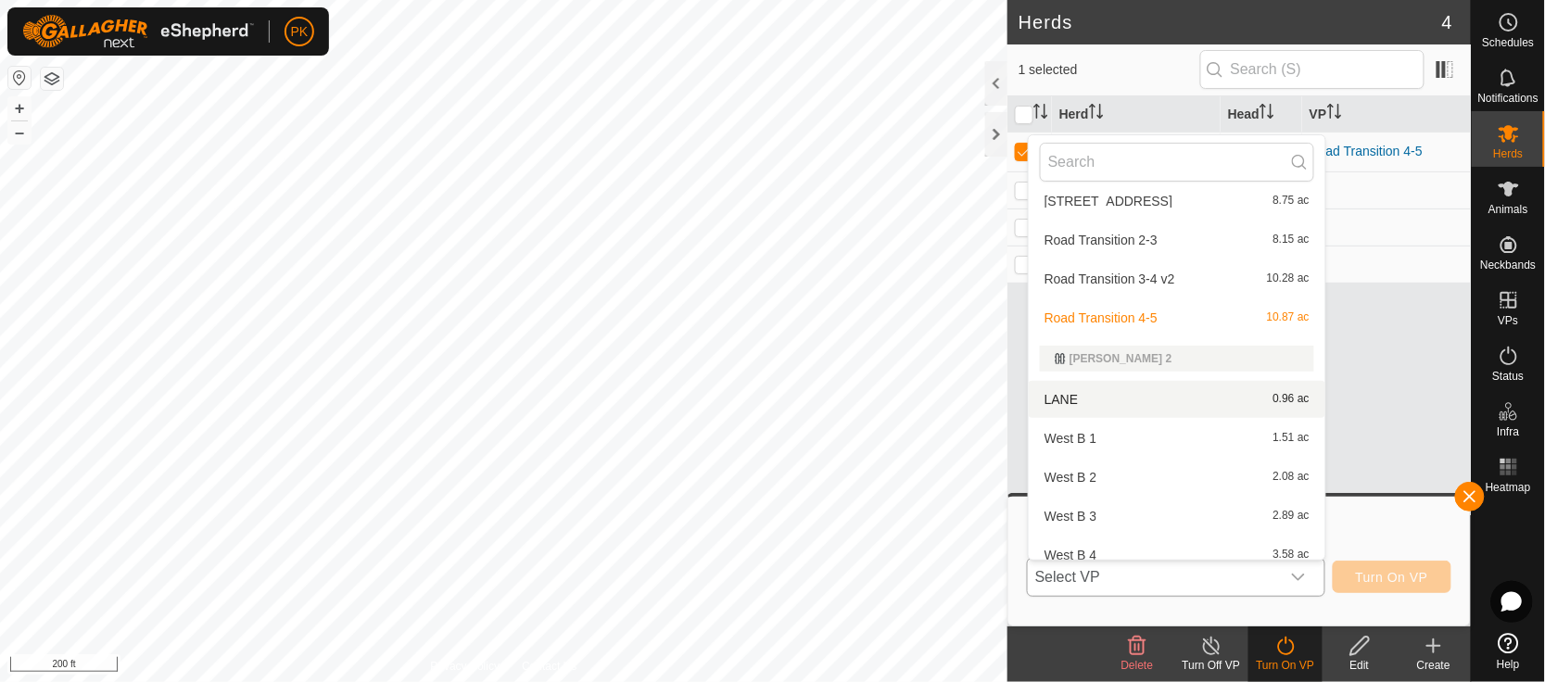
click at [1229, 392] on li "LANE 0.96 ac" at bounding box center [1177, 399] width 297 height 37
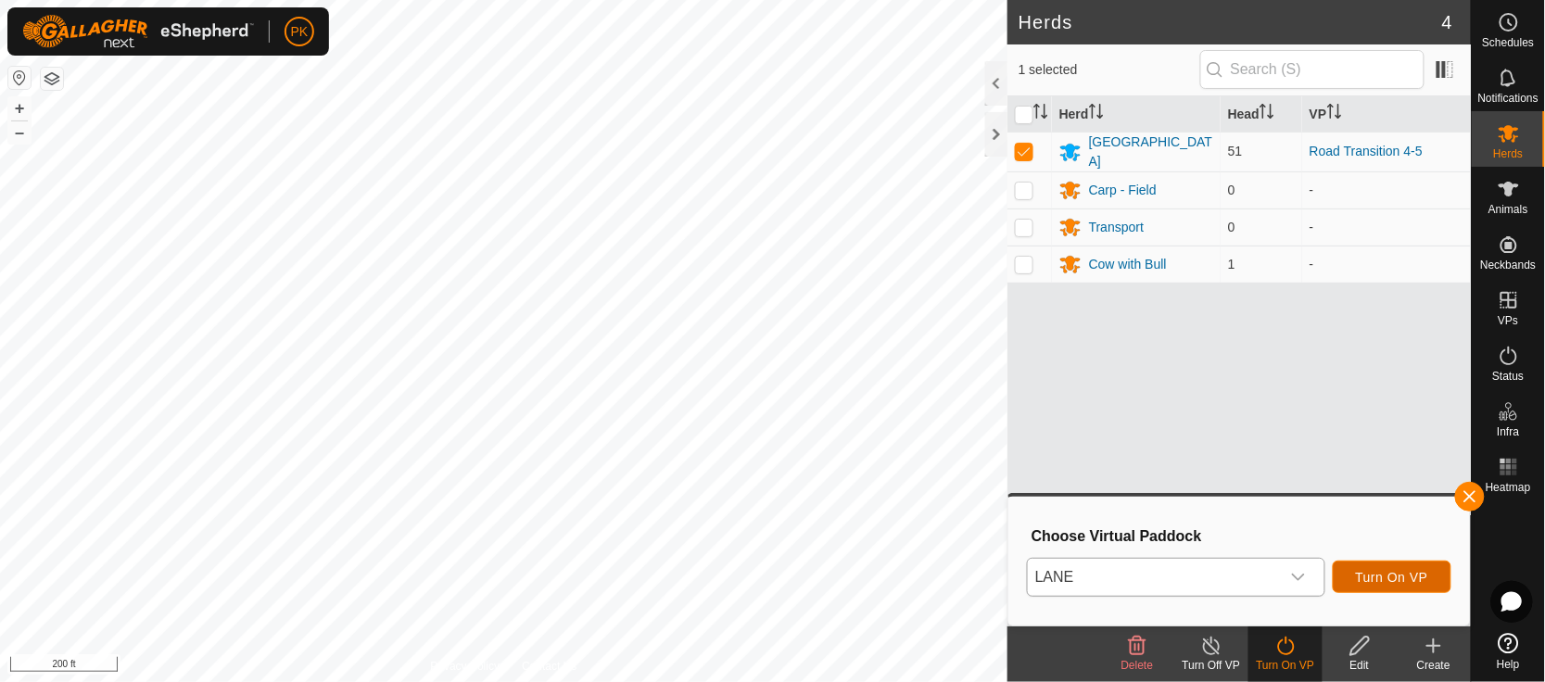
click at [1356, 574] on span "Turn On VP" at bounding box center [1392, 577] width 72 height 15
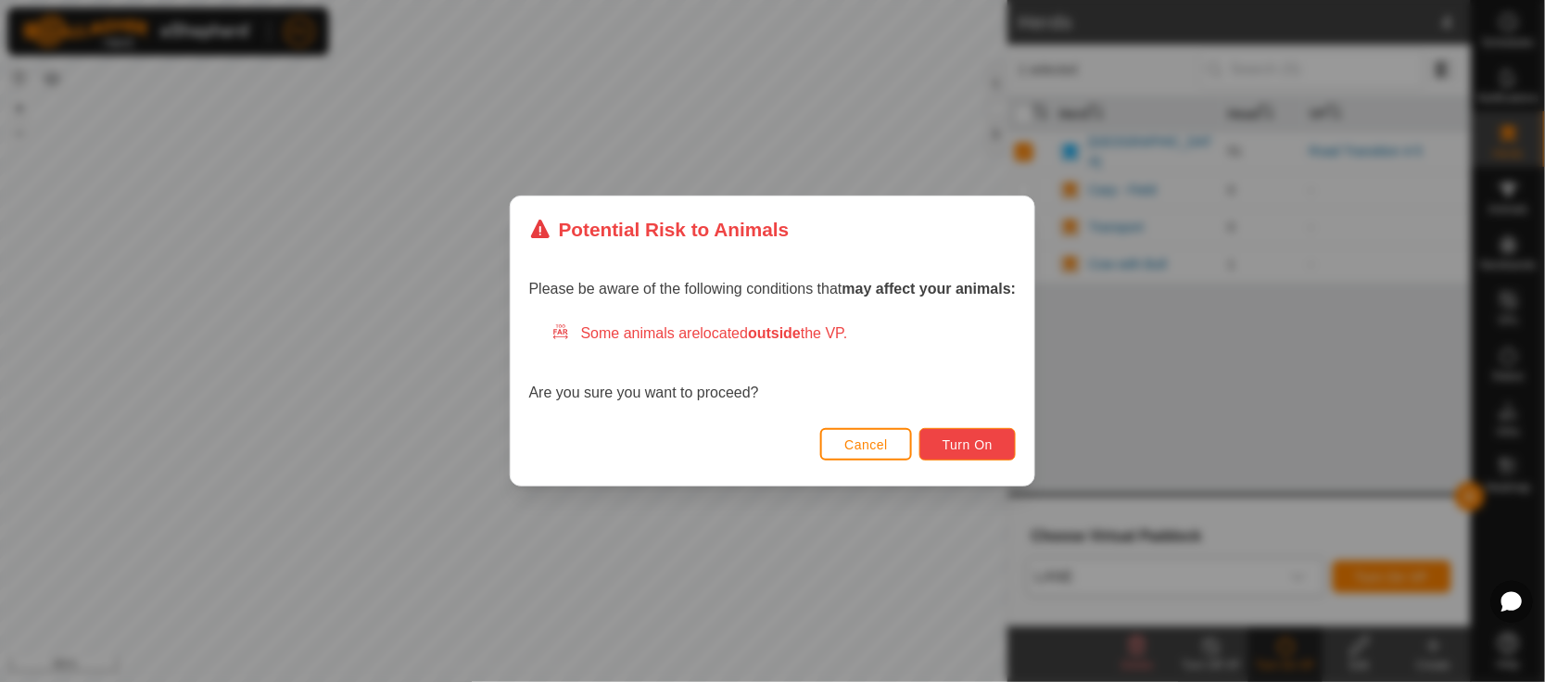
click at [954, 438] on span "Turn On" at bounding box center [968, 444] width 50 height 15
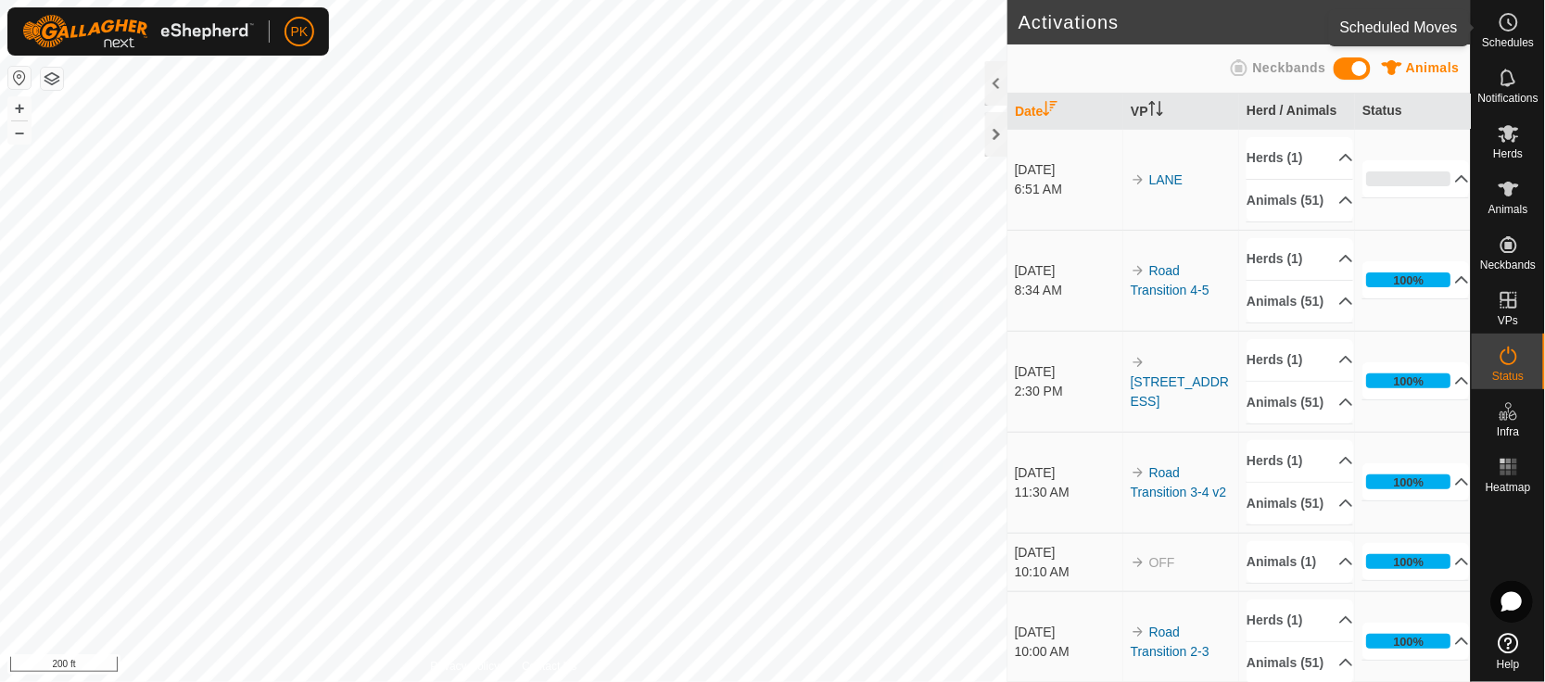
click at [1518, 33] on es-schedule-vp-svg-icon at bounding box center [1508, 22] width 33 height 30
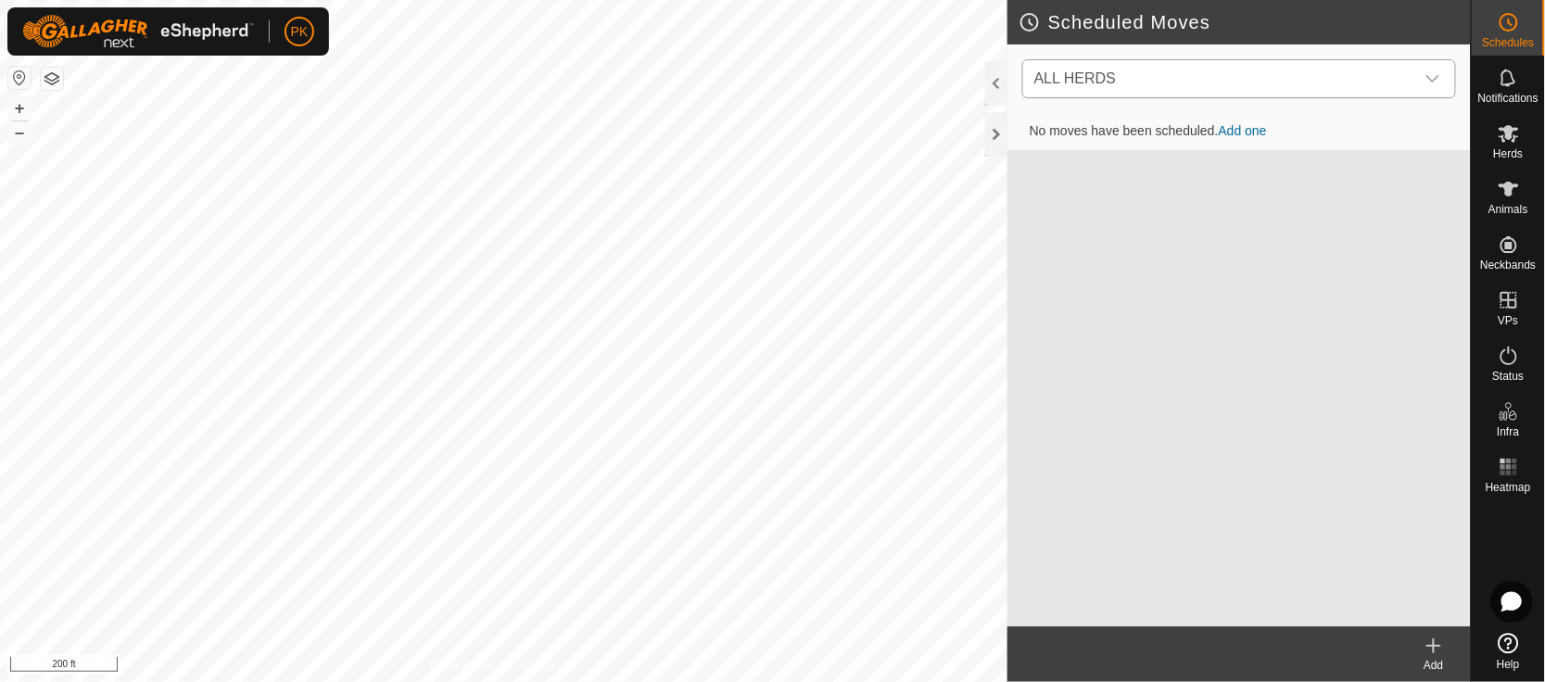
click at [1428, 83] on icon "dropdown trigger" at bounding box center [1433, 78] width 15 height 15
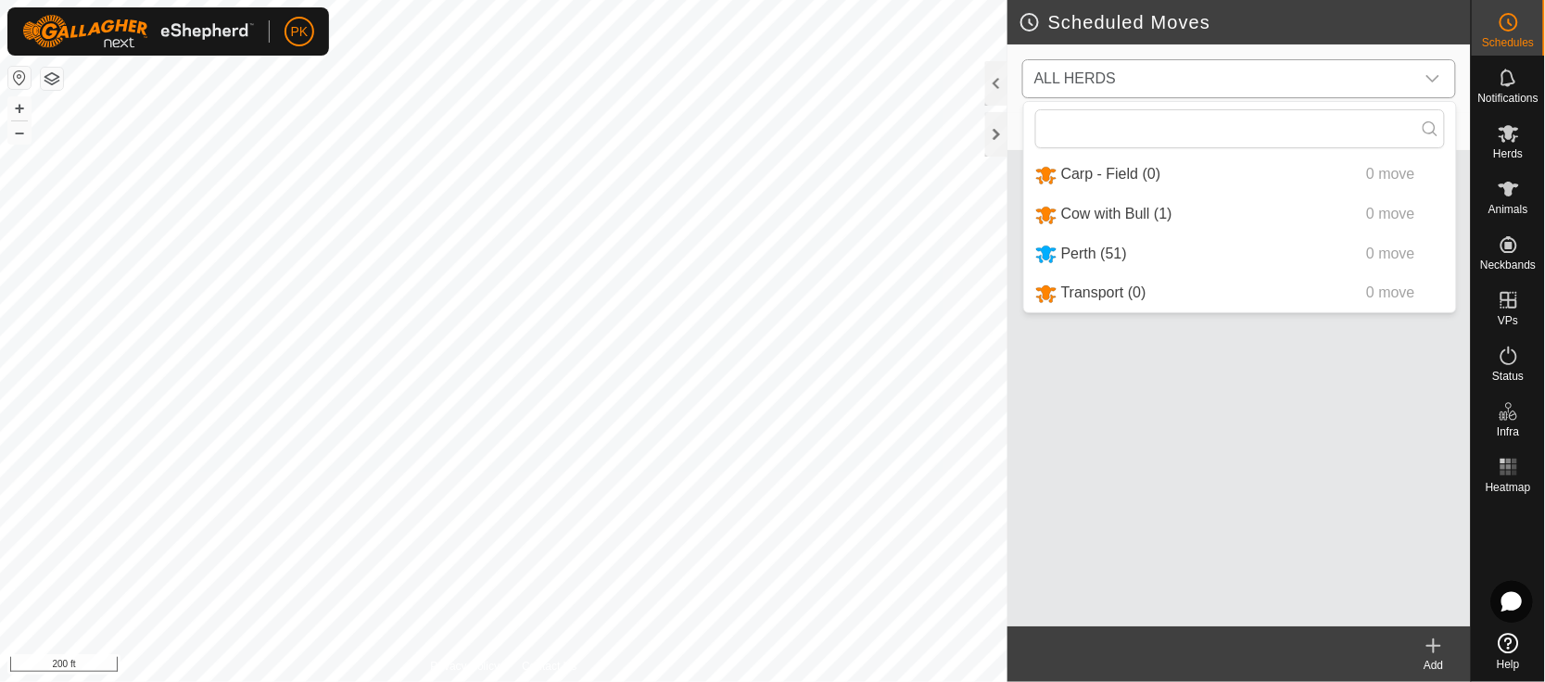
click at [1198, 258] on li "Perth (51) 0 move" at bounding box center [1240, 254] width 432 height 38
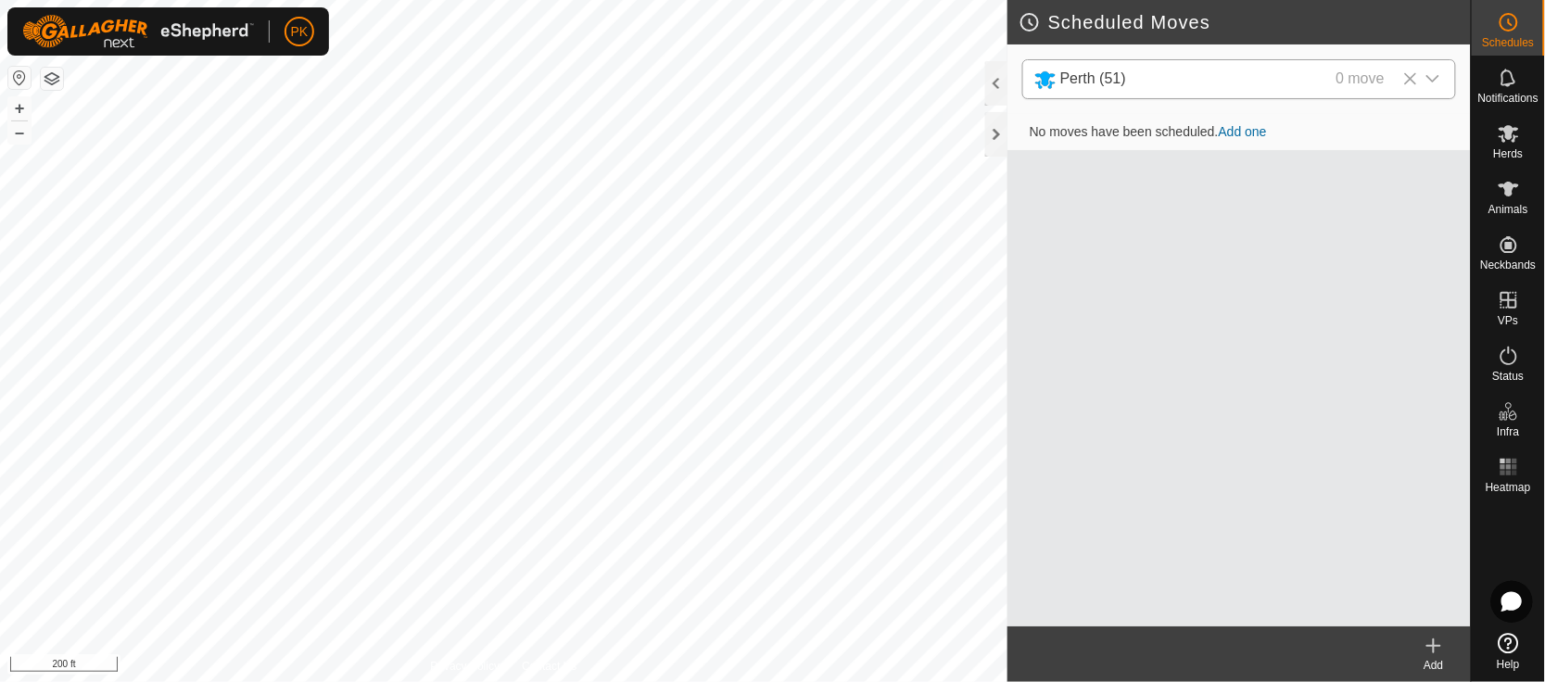
click at [1242, 126] on link "Add one" at bounding box center [1243, 131] width 48 height 15
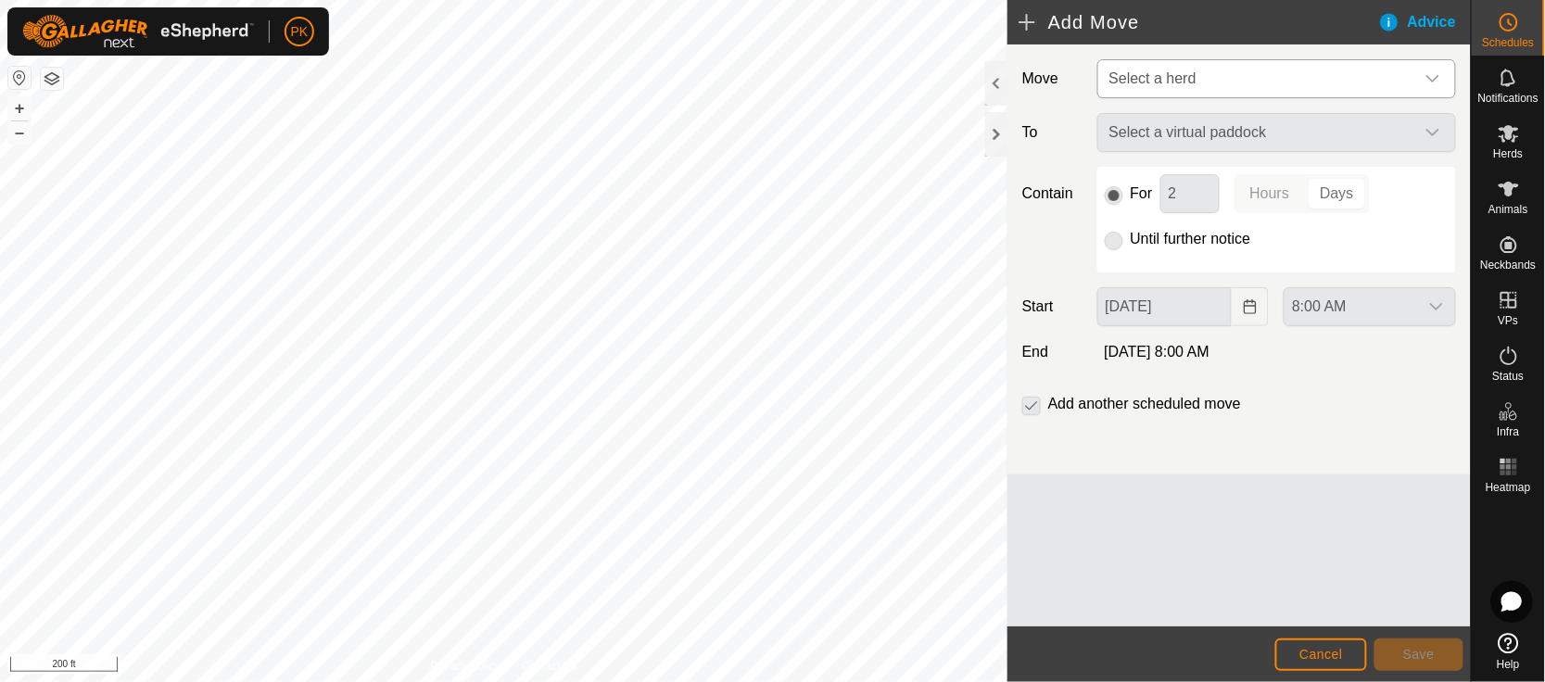
click at [1289, 83] on span "Select a herd" at bounding box center [1258, 78] width 312 height 37
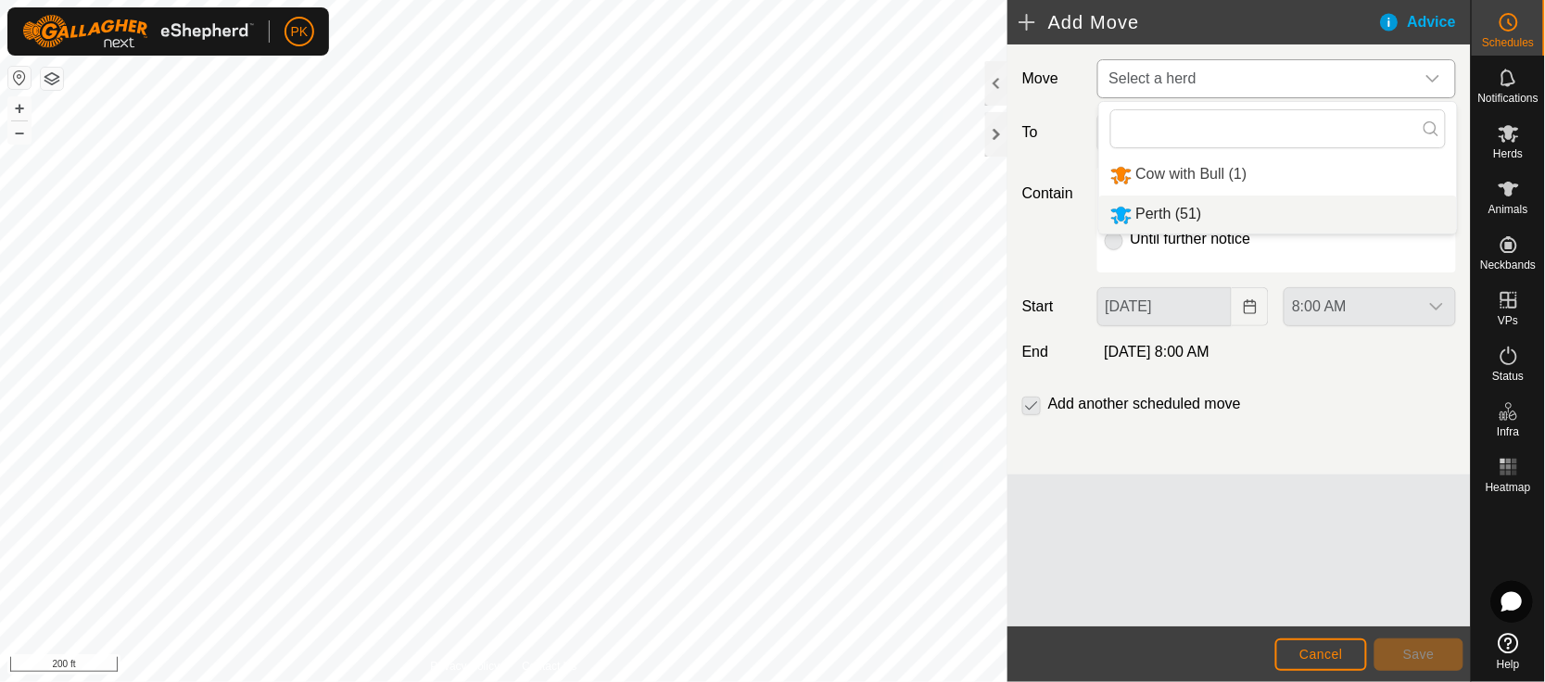
click at [1228, 224] on li "Perth (51)" at bounding box center [1278, 215] width 358 height 38
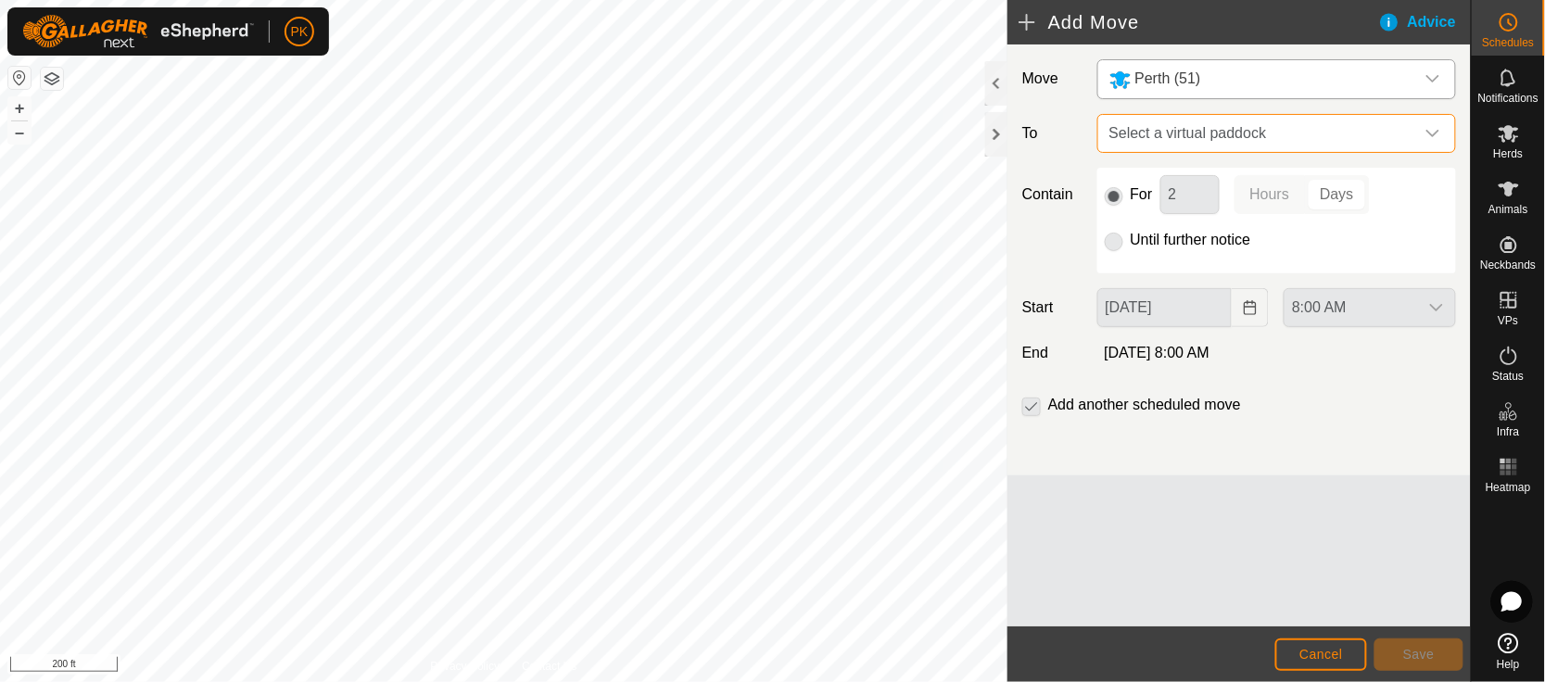
click at [1268, 129] on span "Select a virtual paddock" at bounding box center [1258, 133] width 312 height 37
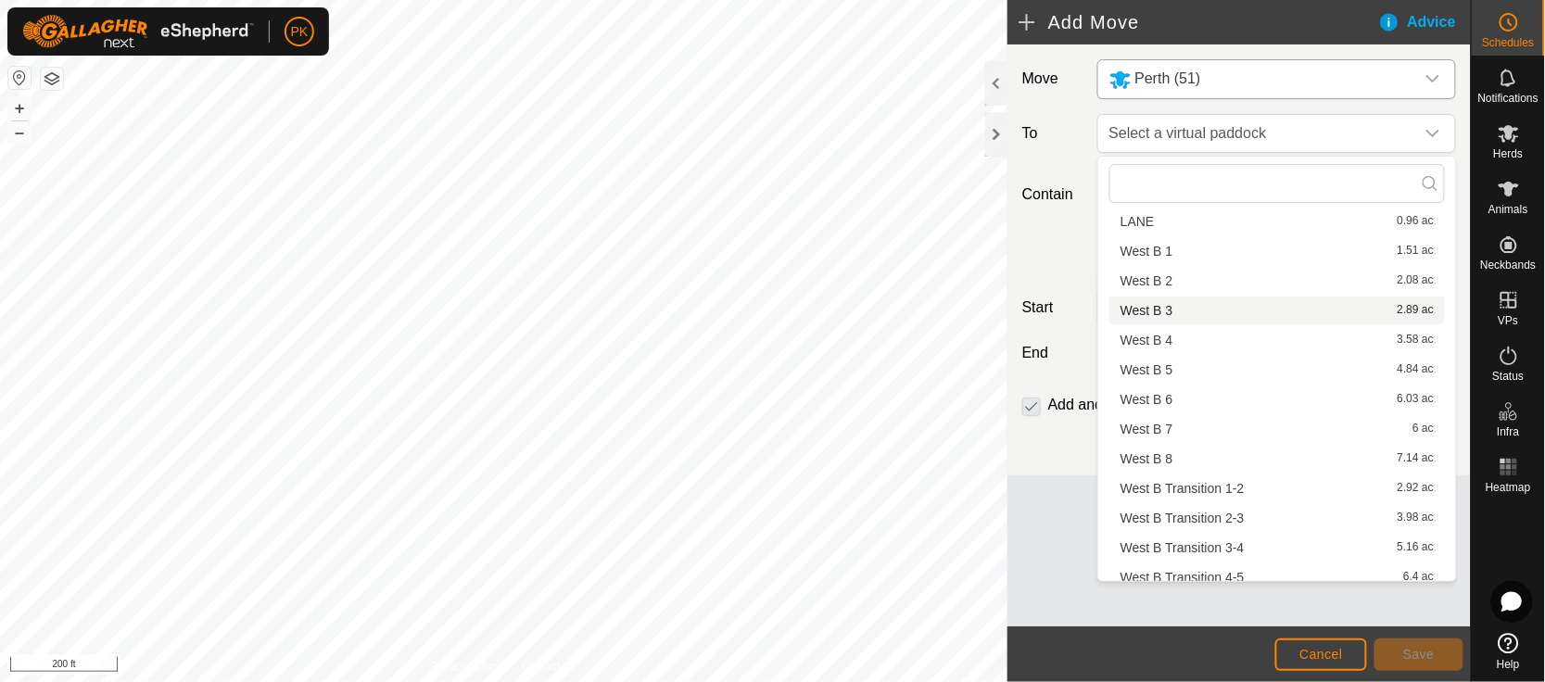
scroll to position [643, 0]
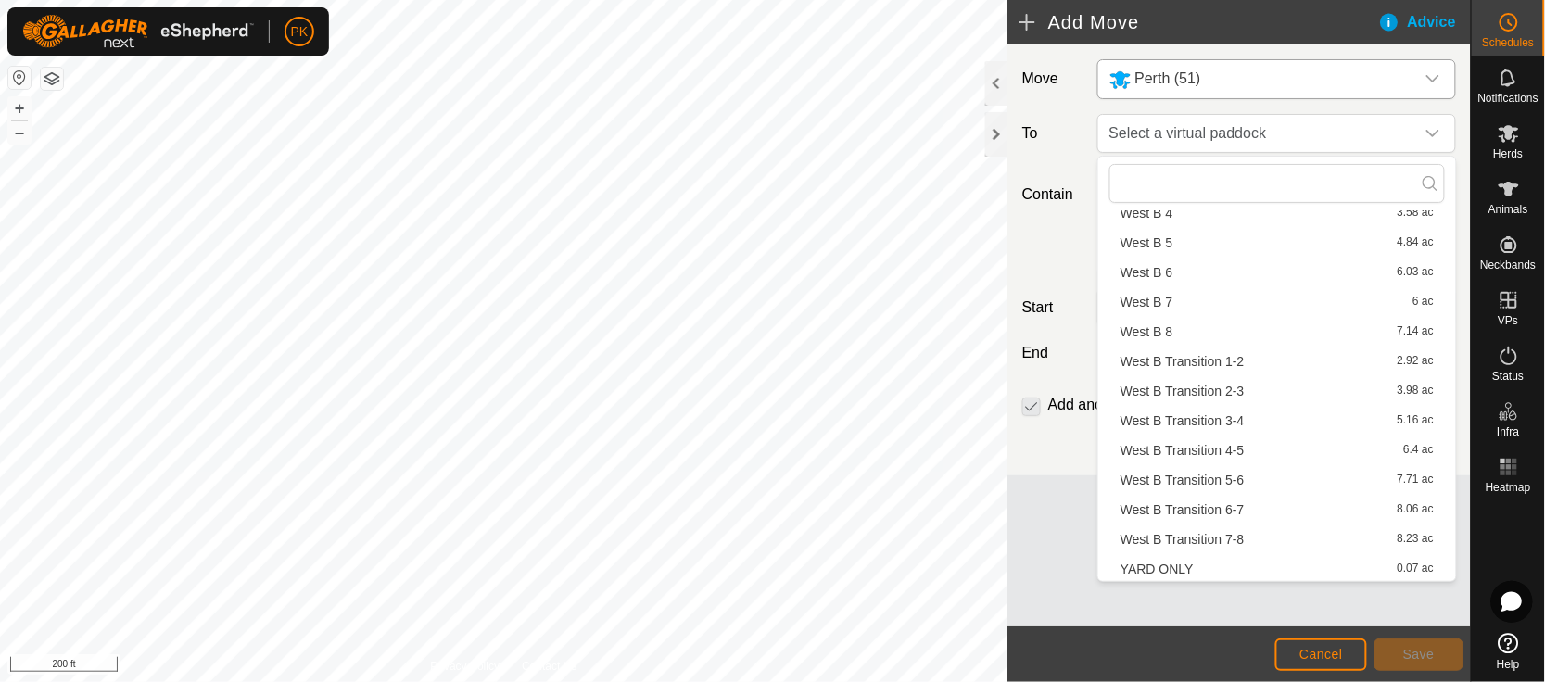
click at [1226, 568] on li "YARD ONLY 0.07 ac" at bounding box center [1277, 569] width 336 height 28
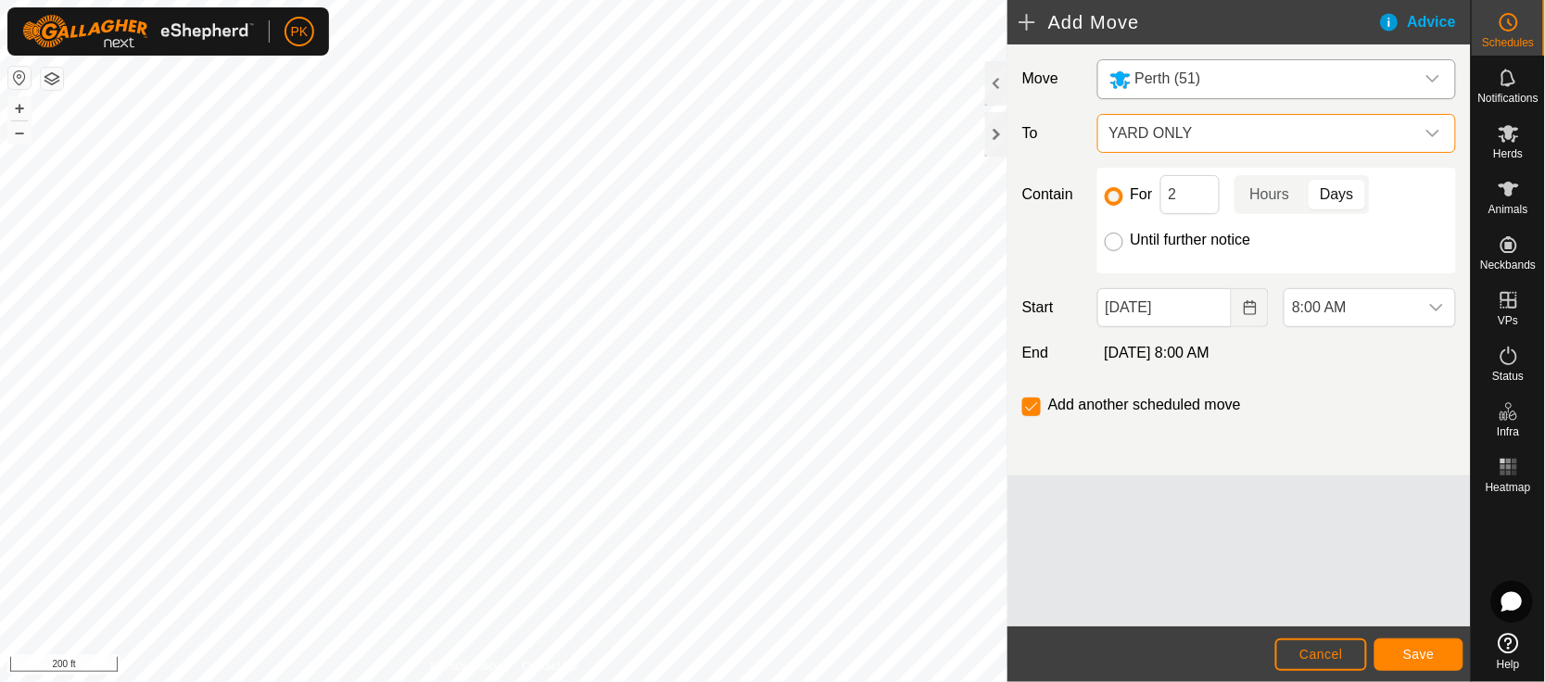
click at [1118, 242] on input "Until further notice" at bounding box center [1114, 242] width 19 height 19
radio input "true"
checkbox input "false"
click at [1340, 307] on span "8:00 AM" at bounding box center [1351, 307] width 133 height 37
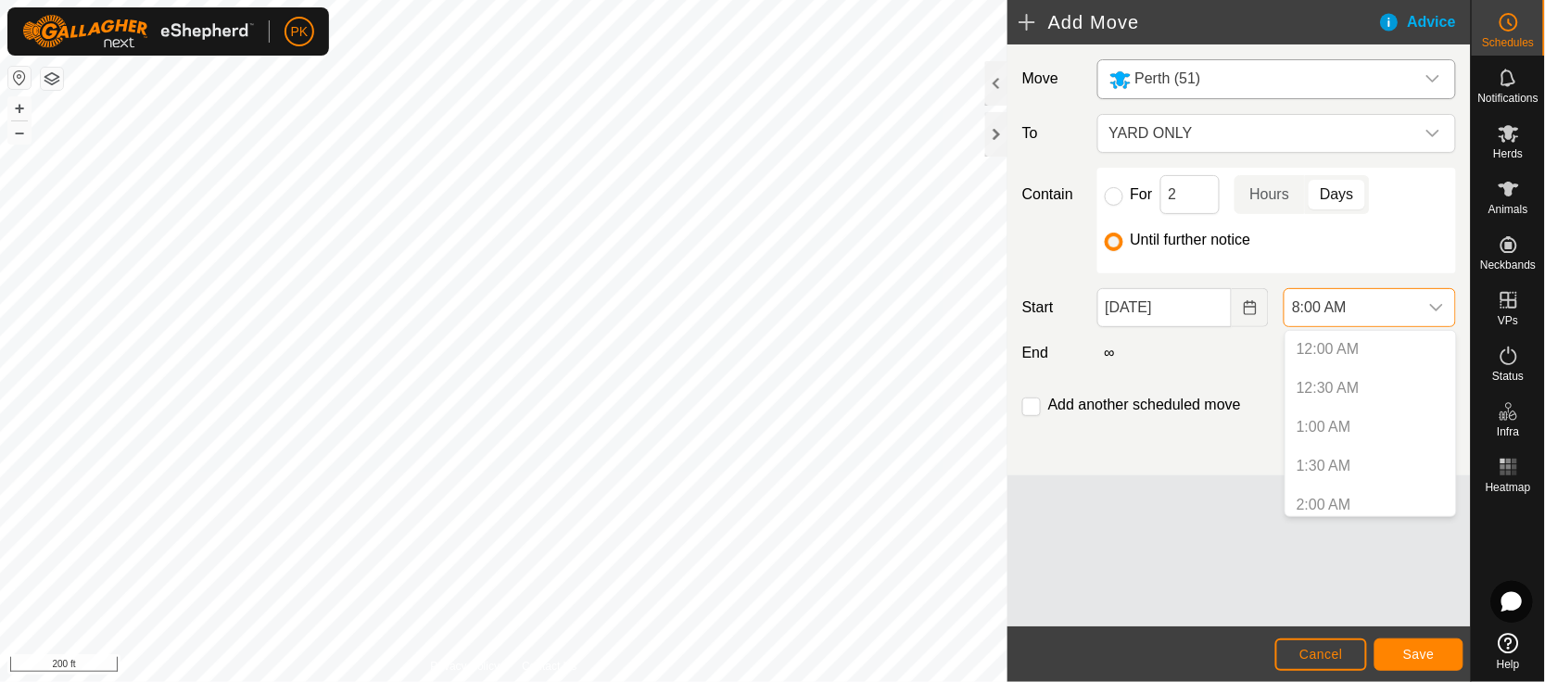
scroll to position [474, 0]
click at [1318, 493] on li "8:00 AM" at bounding box center [1371, 498] width 171 height 37
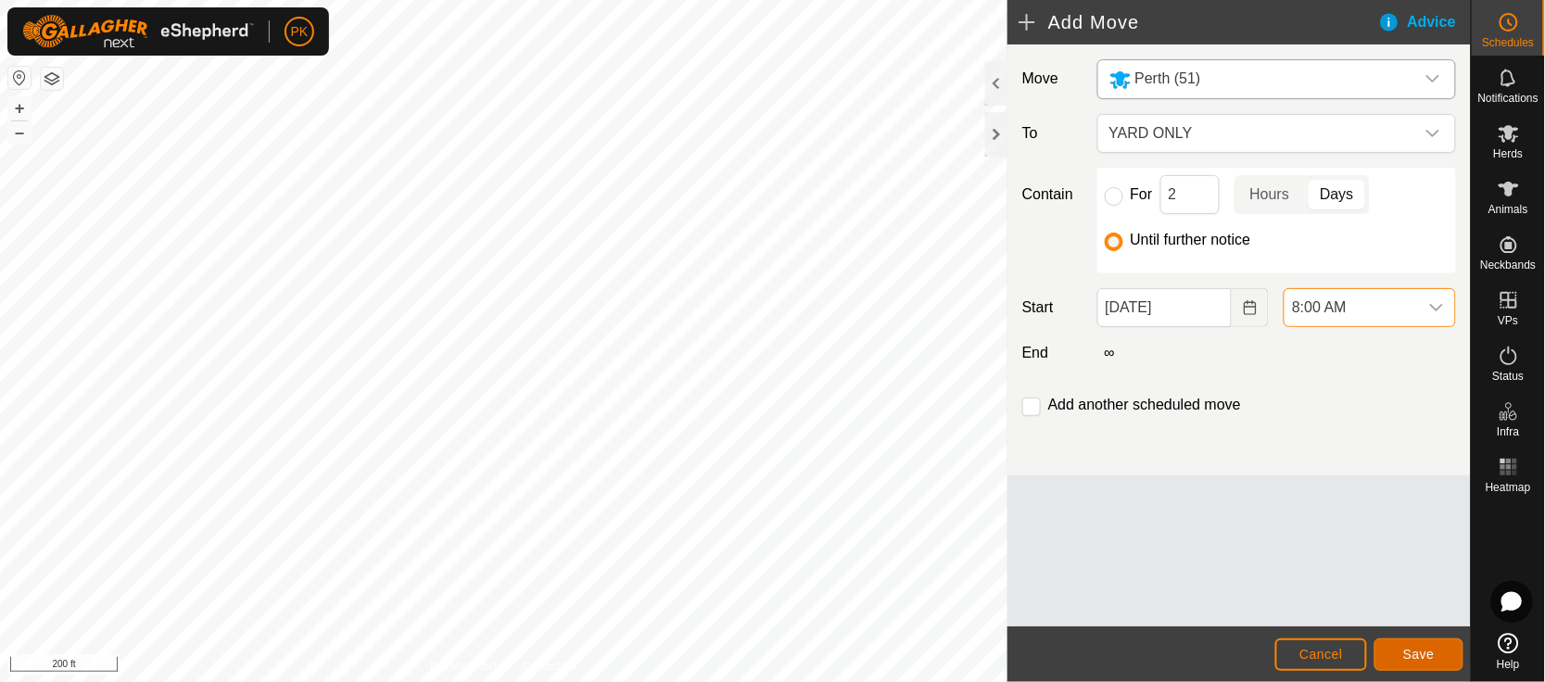
click at [1412, 658] on span "Save" at bounding box center [1419, 654] width 32 height 15
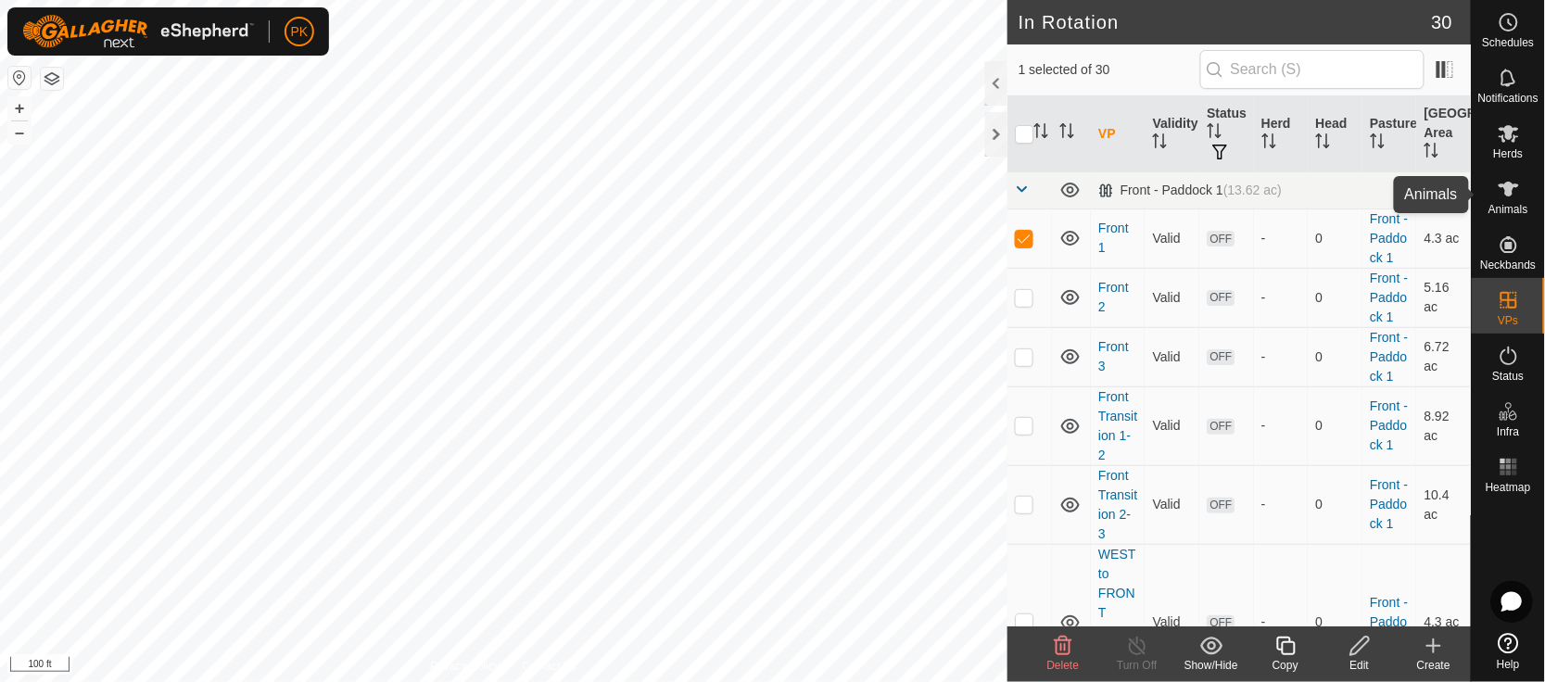
click at [1517, 210] on span "Animals" at bounding box center [1509, 209] width 40 height 11
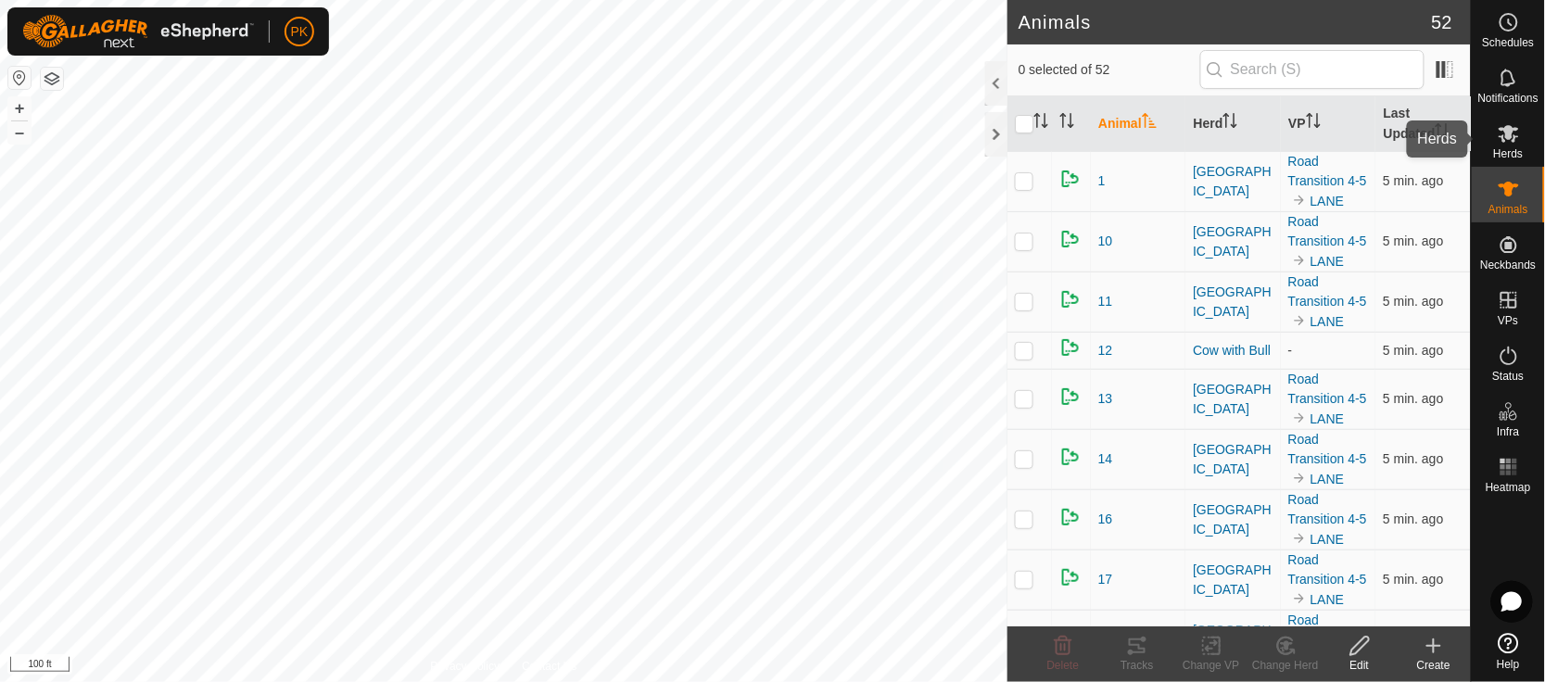
click at [1515, 139] on icon at bounding box center [1509, 134] width 20 height 18
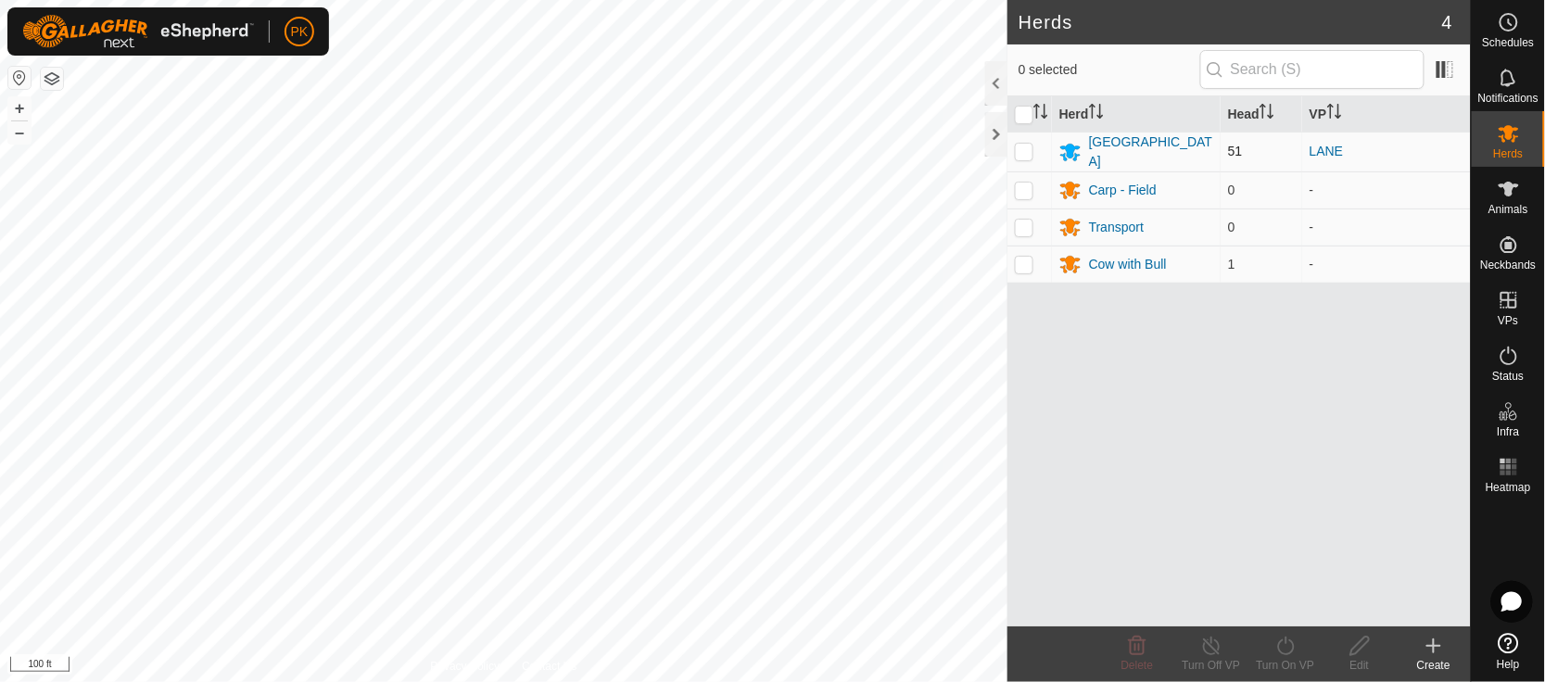
click at [1030, 151] on p-checkbox at bounding box center [1024, 151] width 19 height 15
checkbox input "true"
click at [1287, 653] on icon at bounding box center [1285, 646] width 23 height 22
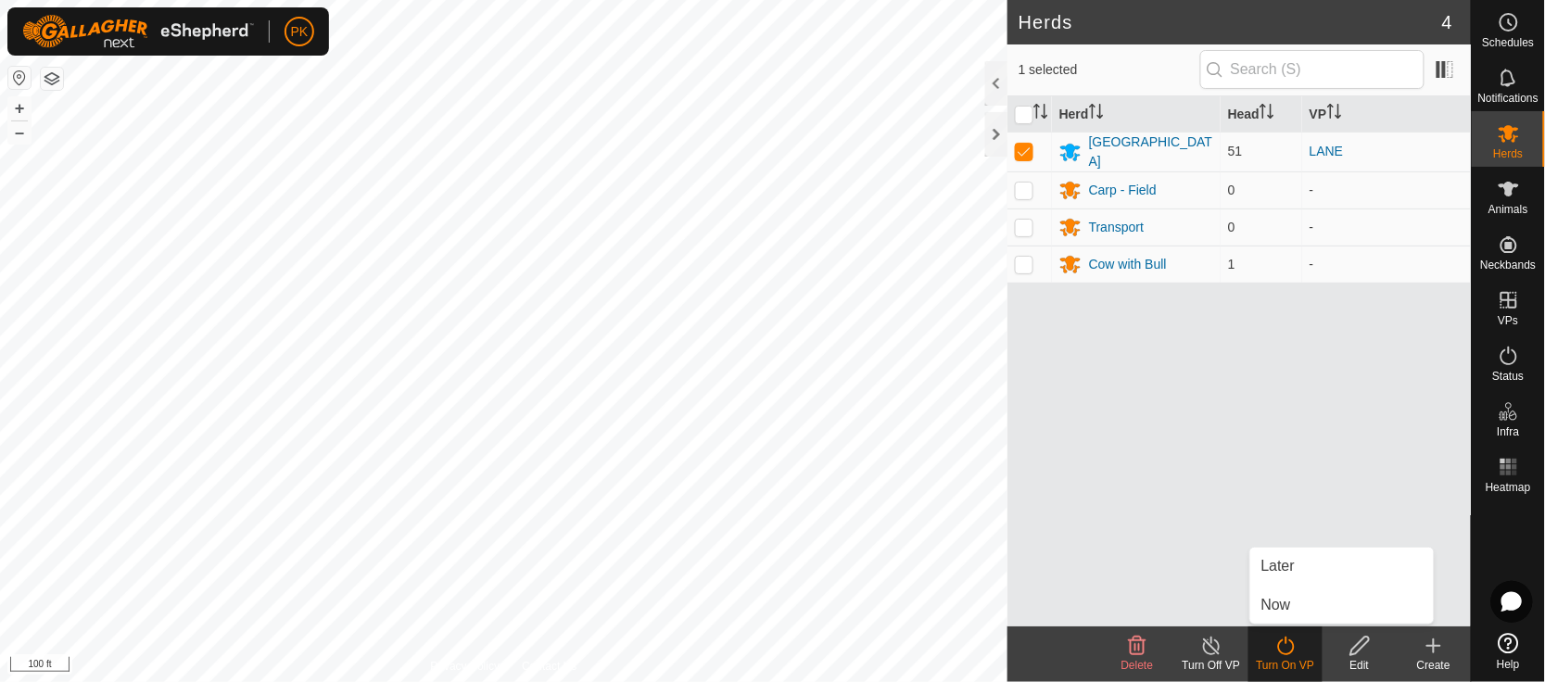
click at [1279, 625] on div "Herd Head VP Perth 51 LANE Carp - Field 0 - Transport 0 - Cow with Bull 1 -" at bounding box center [1239, 361] width 463 height 530
click at [1289, 643] on icon at bounding box center [1285, 646] width 23 height 22
click at [1284, 647] on icon at bounding box center [1285, 646] width 23 height 22
click at [1276, 609] on link "Now" at bounding box center [1342, 605] width 184 height 37
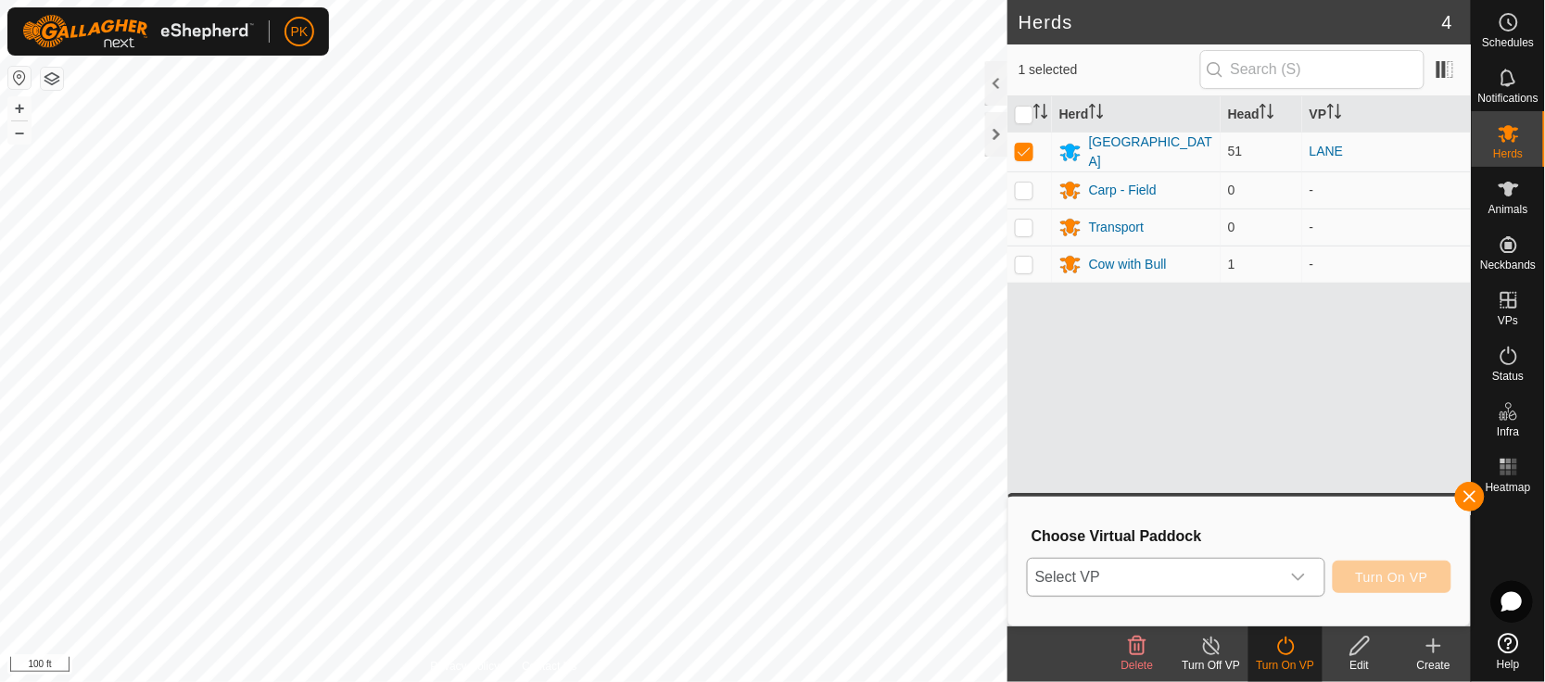
click at [1298, 584] on div "dropdown trigger" at bounding box center [1298, 577] width 37 height 37
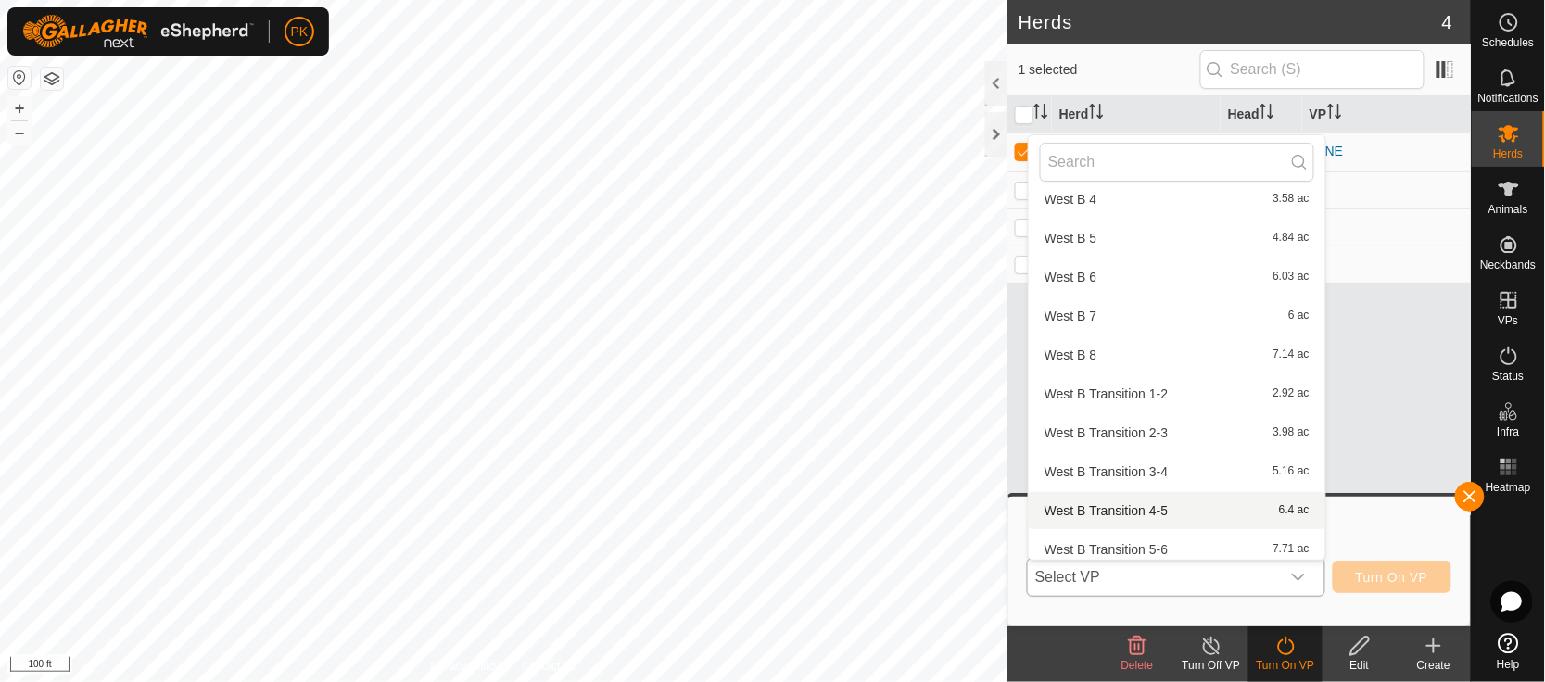
scroll to position [921, 0]
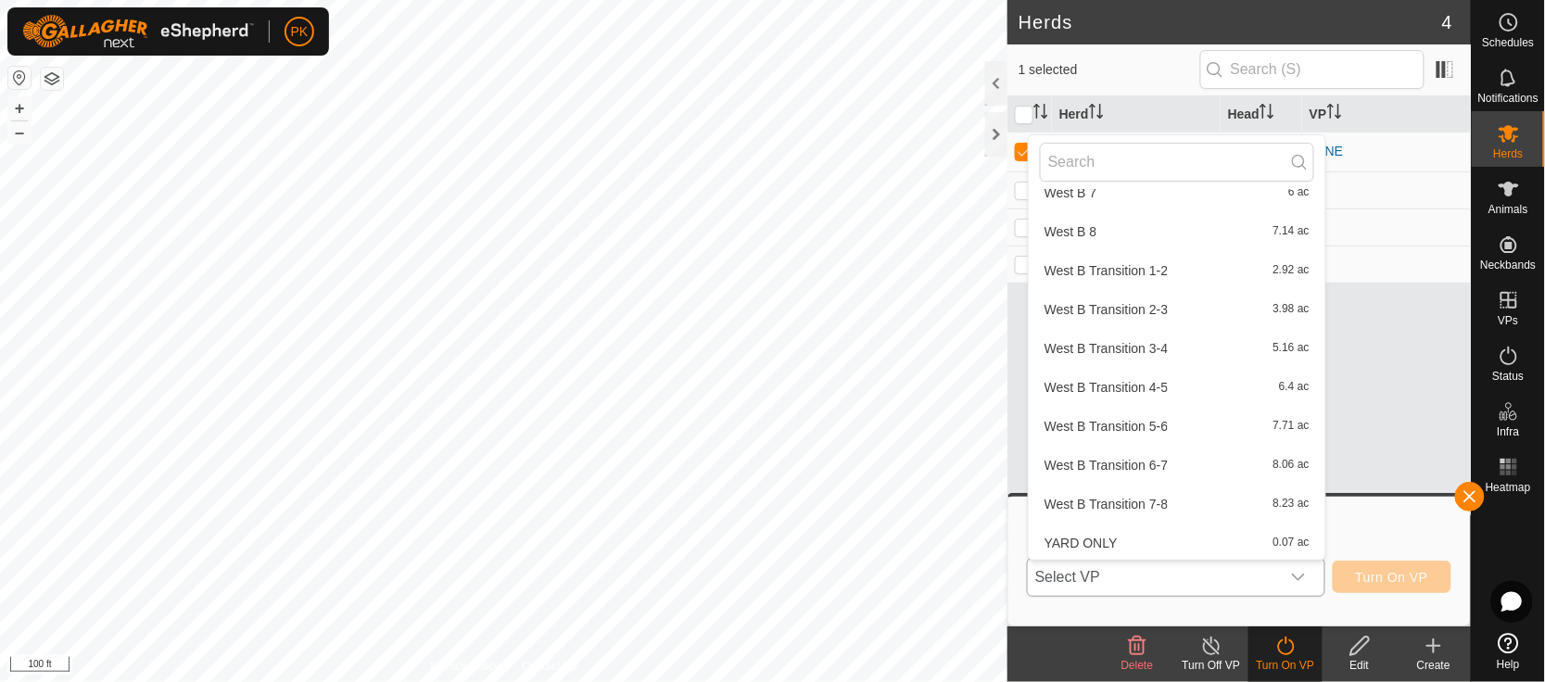
click at [1244, 539] on li "YARD ONLY 0.07 ac" at bounding box center [1177, 543] width 297 height 37
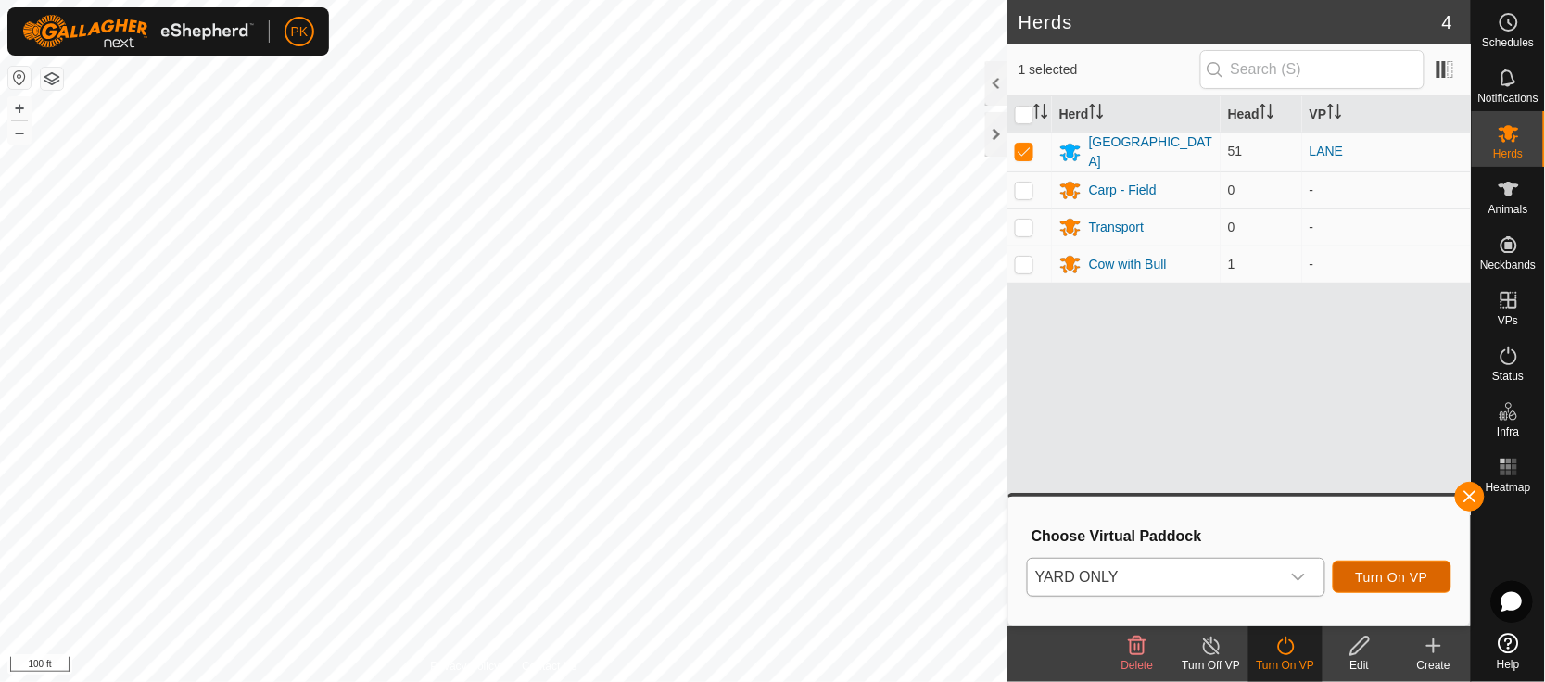
click at [1387, 575] on span "Turn On VP" at bounding box center [1392, 577] width 72 height 15
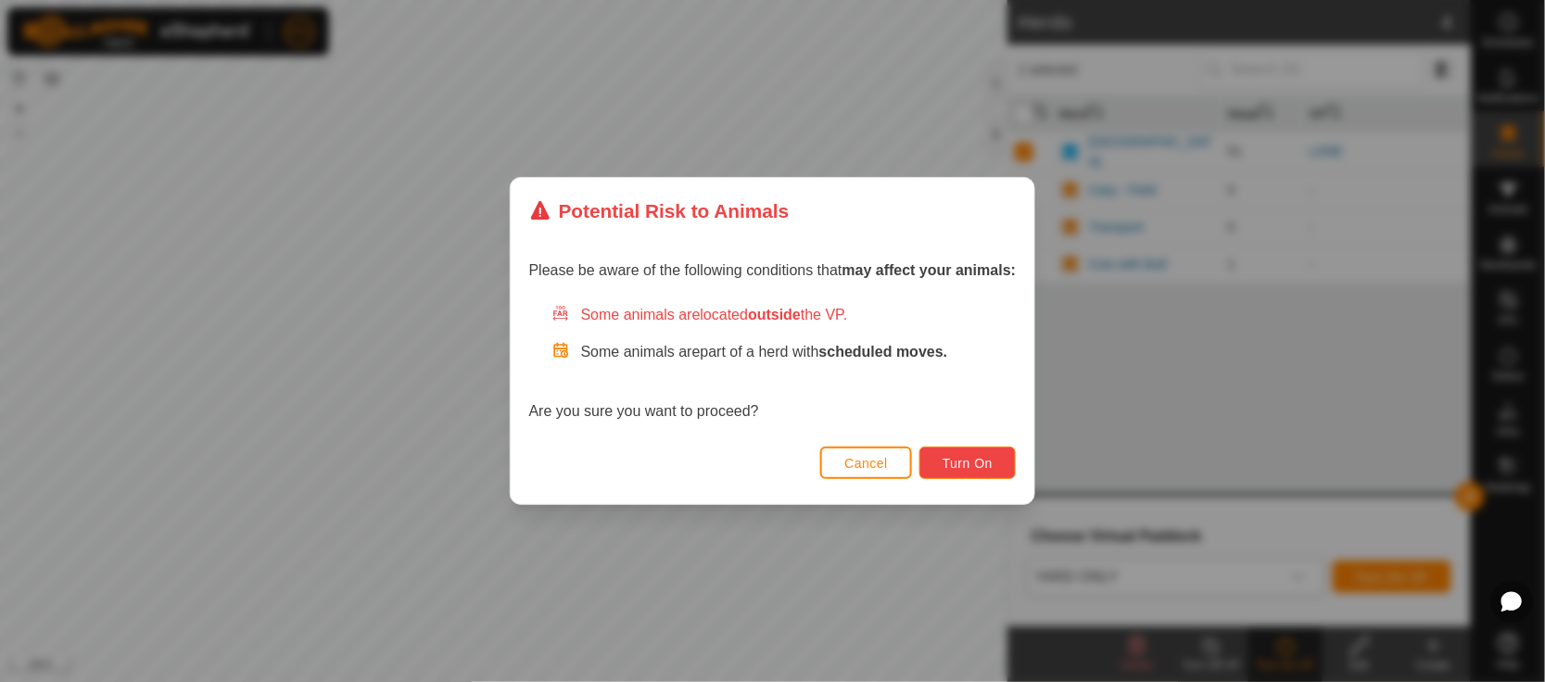
click at [963, 463] on span "Turn On" at bounding box center [968, 463] width 50 height 15
